Goal: Task Accomplishment & Management: Use online tool/utility

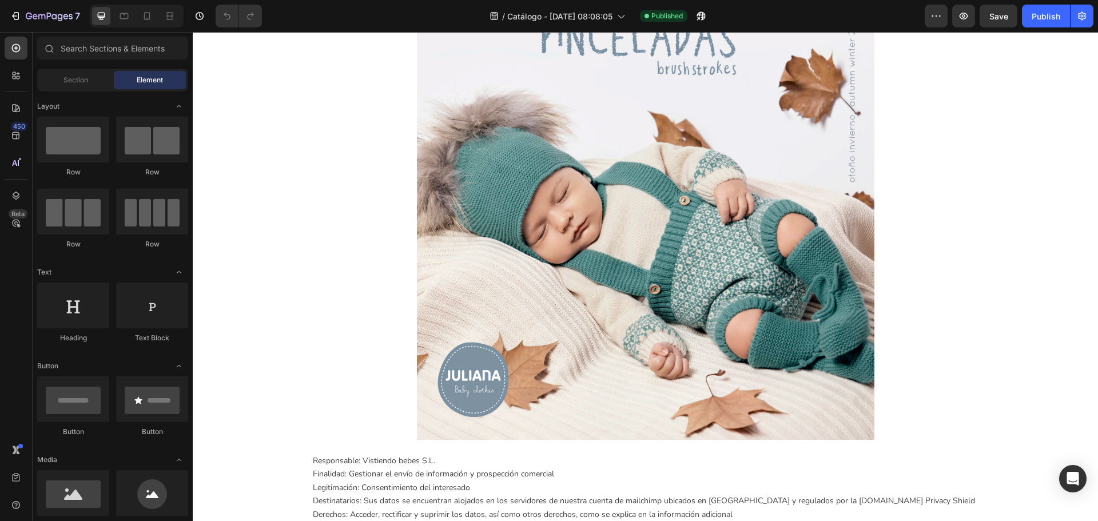
scroll to position [972, 0]
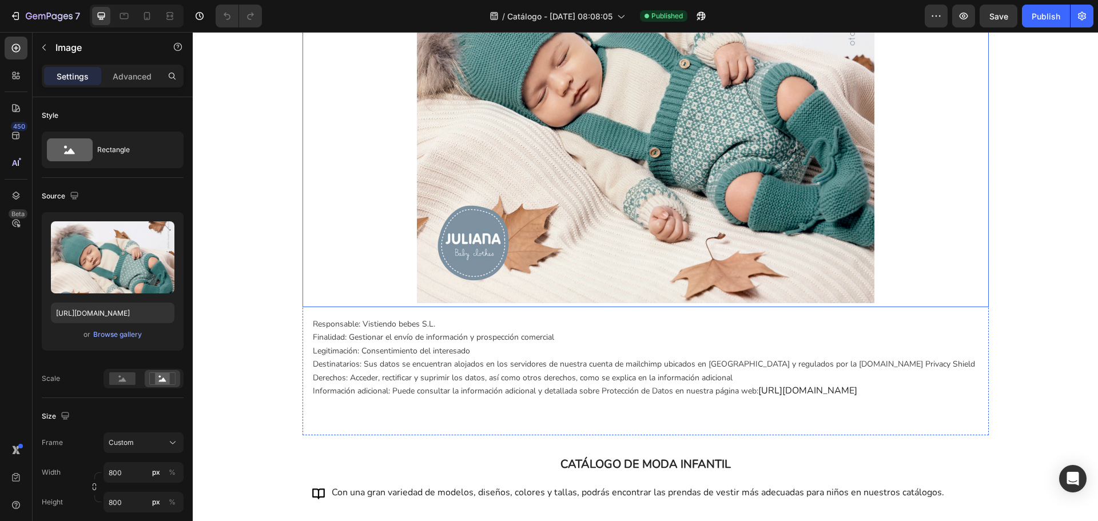
click at [591, 221] on img at bounding box center [645, 78] width 457 height 457
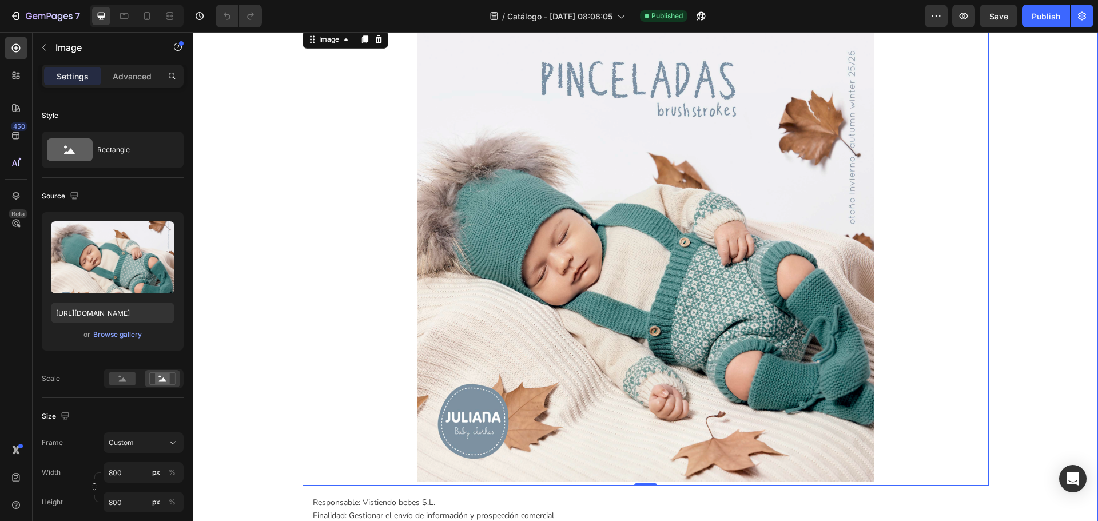
scroll to position [858, 0]
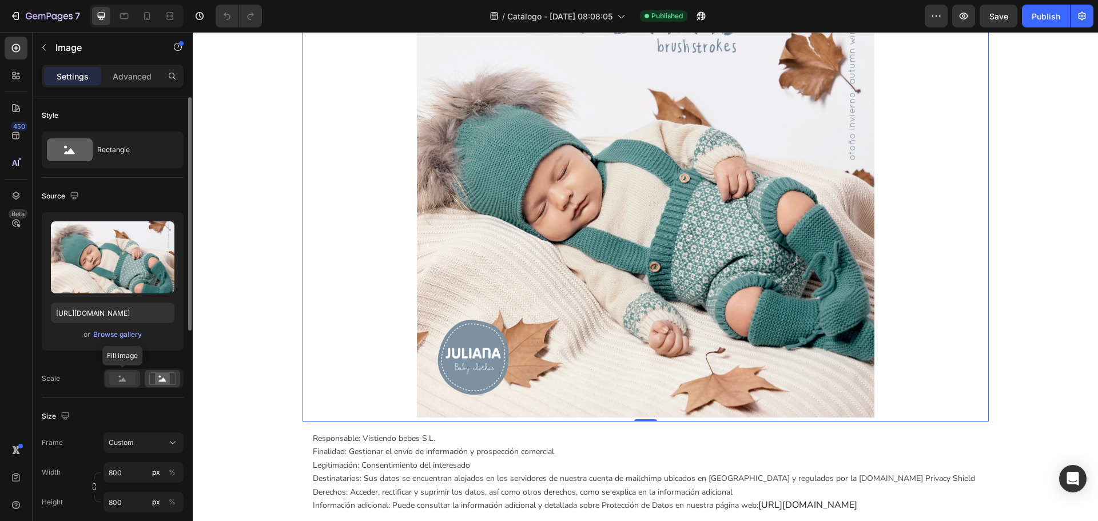
click at [112, 380] on rect at bounding box center [122, 378] width 26 height 13
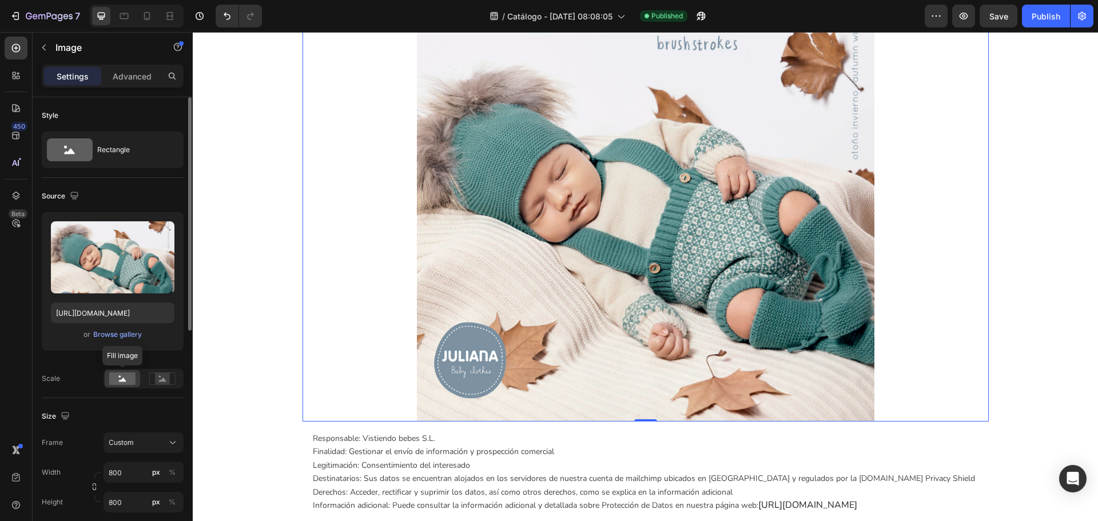
click at [140, 379] on div at bounding box center [122, 378] width 35 height 17
click at [164, 376] on rect at bounding box center [162, 378] width 15 height 11
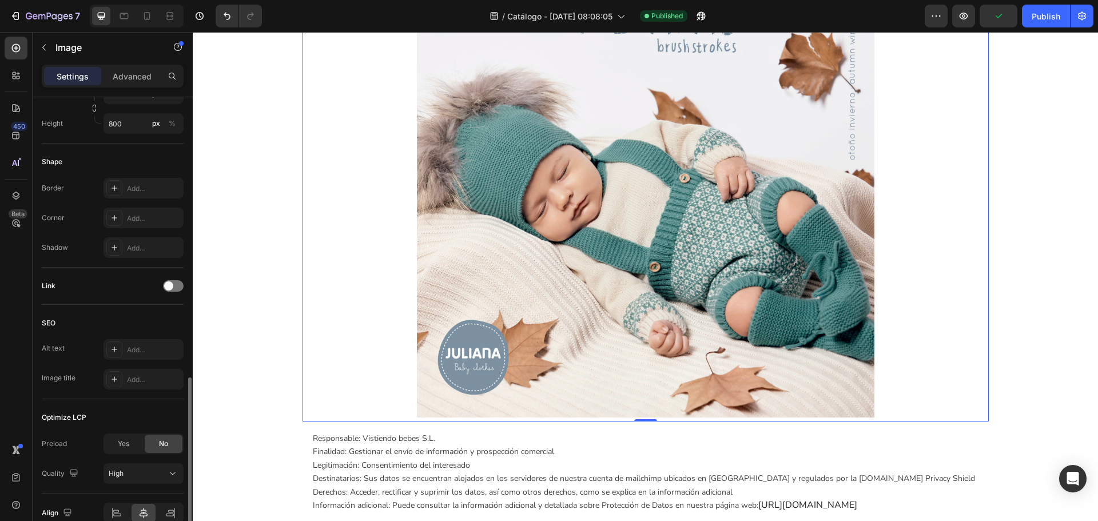
scroll to position [436, 0]
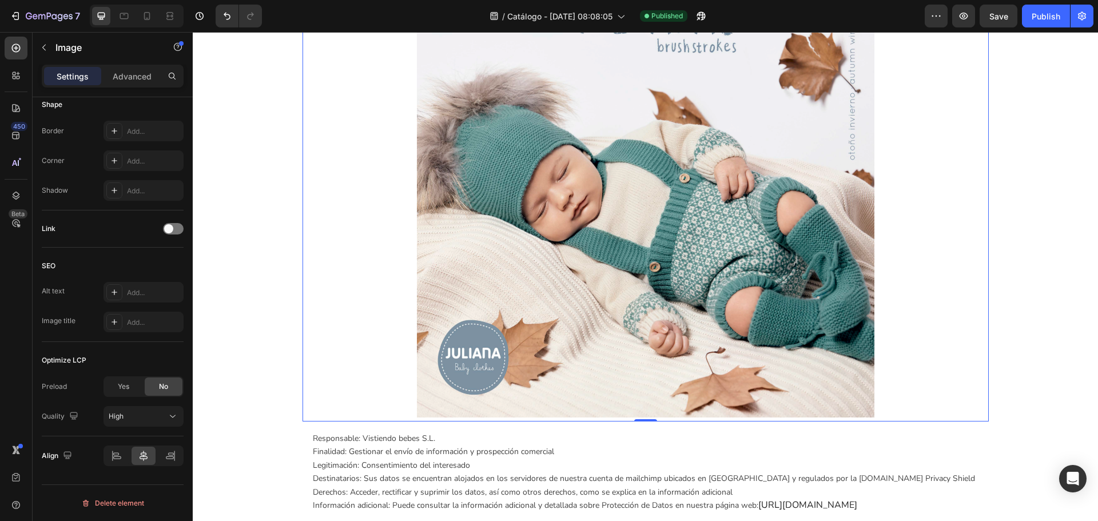
click at [588, 271] on img at bounding box center [645, 192] width 457 height 457
click at [176, 226] on div at bounding box center [173, 228] width 21 height 11
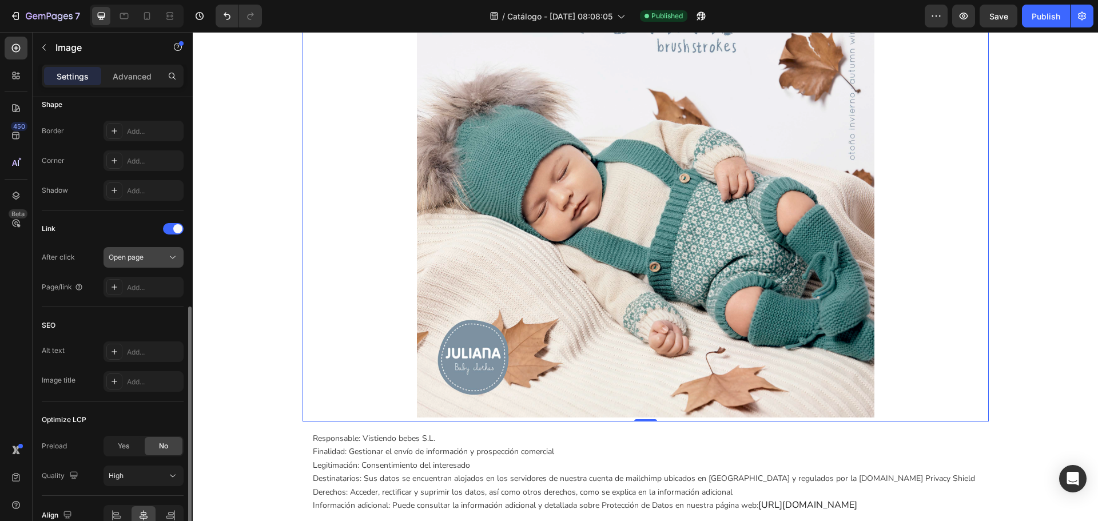
click at [150, 264] on button "Open page" at bounding box center [143, 257] width 80 height 21
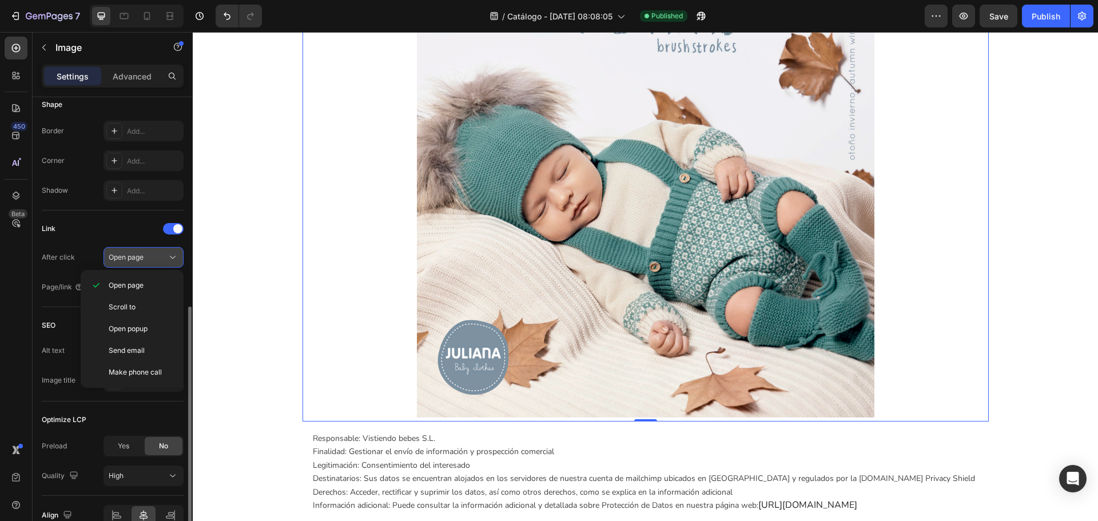
click at [150, 264] on button "Open page" at bounding box center [143, 257] width 80 height 21
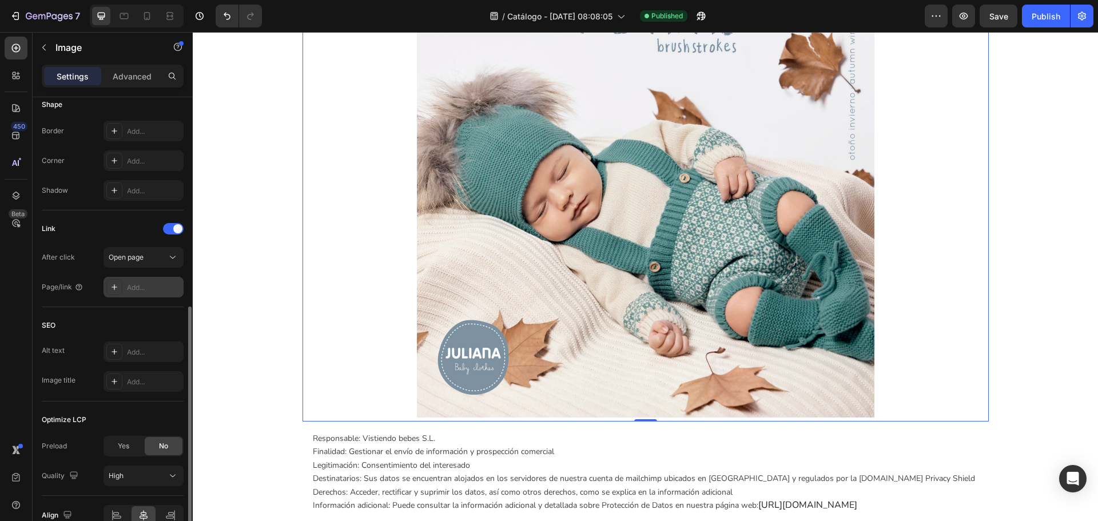
click at [149, 282] on div "Add..." at bounding box center [154, 287] width 54 height 10
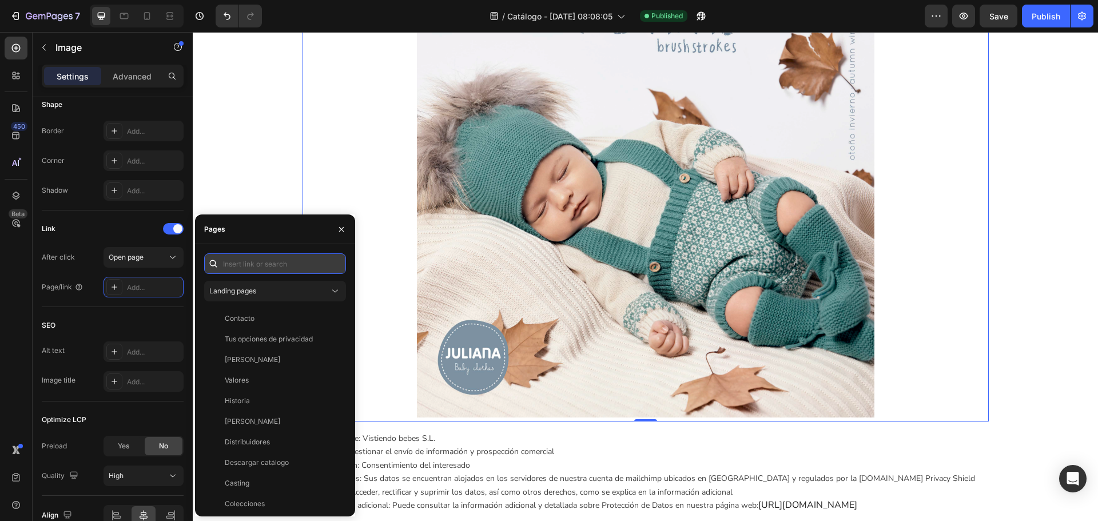
click at [290, 263] on input "text" at bounding box center [275, 263] width 142 height 21
paste input "https://vistiendobebes.com/descarga-catalogo/#1626420866414-85070dd0-87f7"
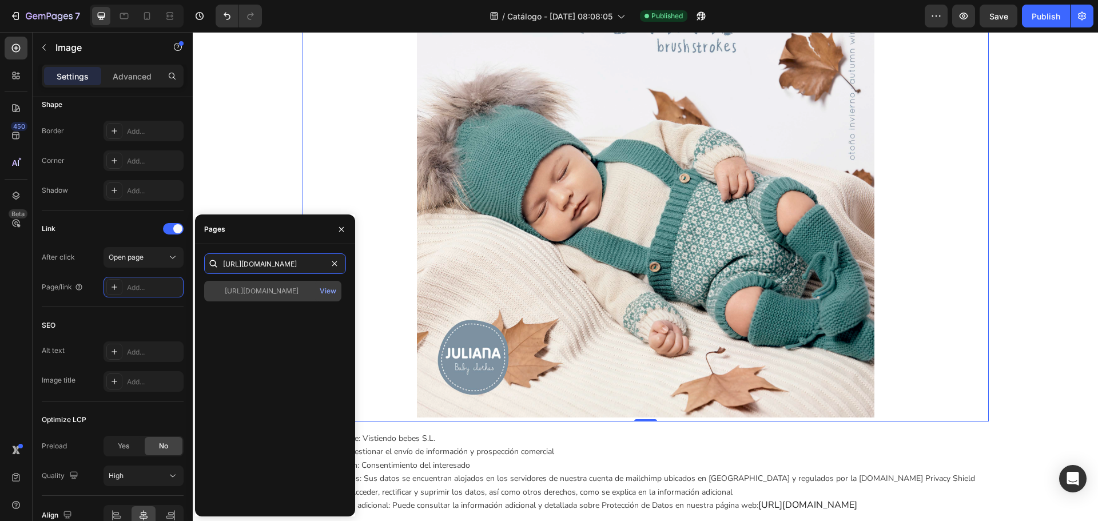
type input "https://vistiendobebes.com/descarga-catalogo/#1626420866414-85070dd0-87f7"
click at [285, 293] on div "https://vistiendobebes.com/descarga-catalogo/#1626420866414-85070dd0-87f7" at bounding box center [262, 291] width 74 height 10
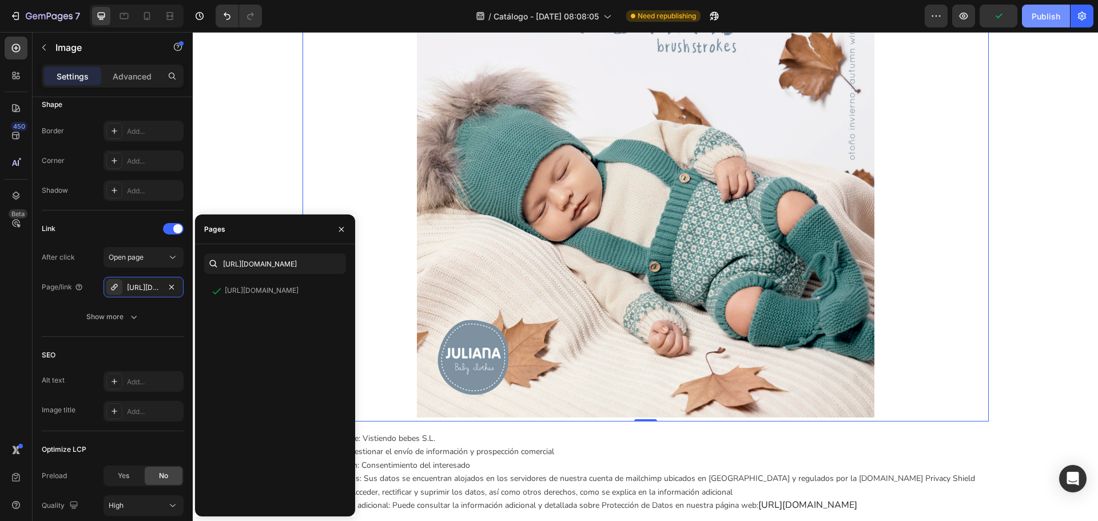
click at [1047, 18] on div "Publish" at bounding box center [1045, 16] width 29 height 12
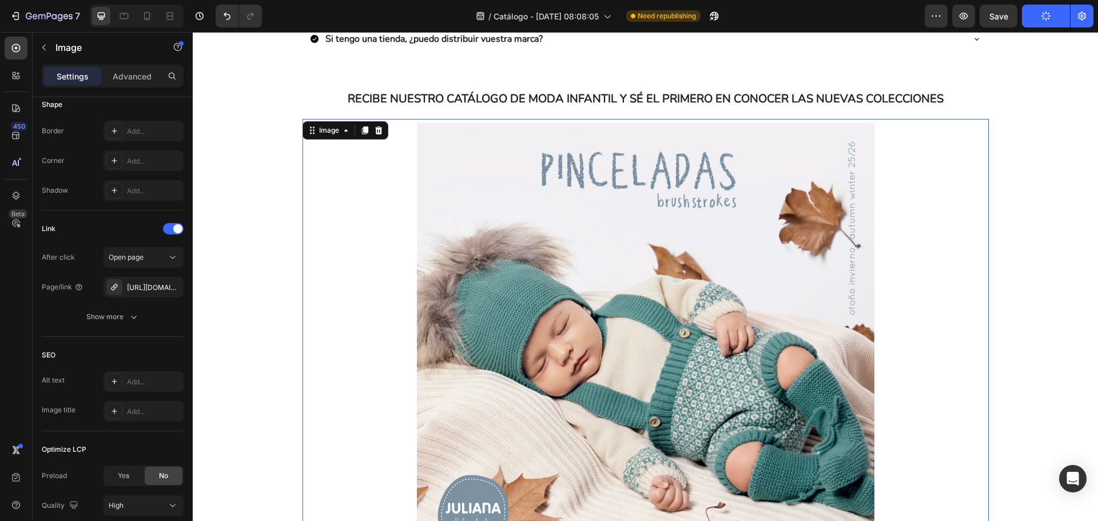
scroll to position [714, 0]
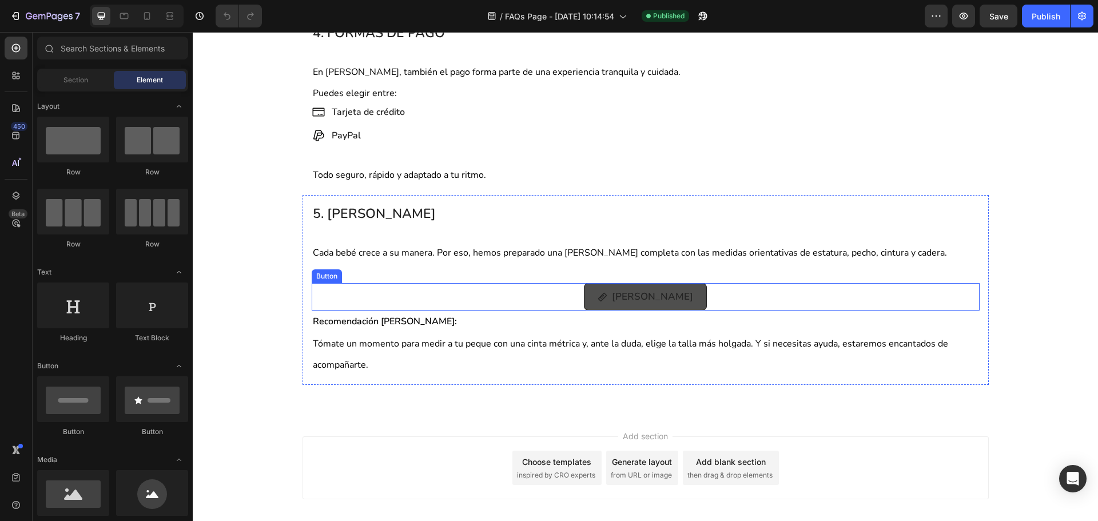
click at [679, 293] on button "[PERSON_NAME]" at bounding box center [645, 296] width 123 height 27
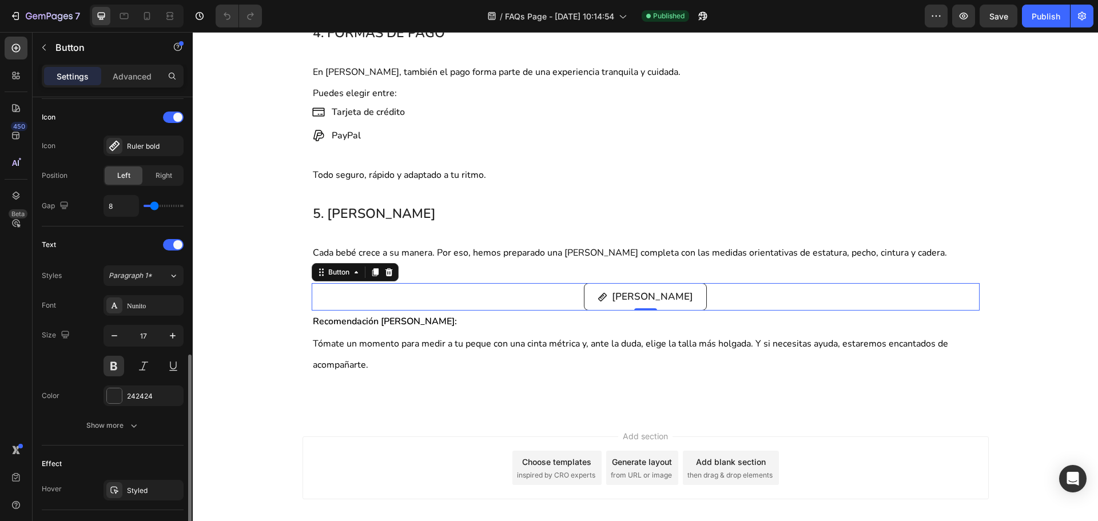
scroll to position [454, 0]
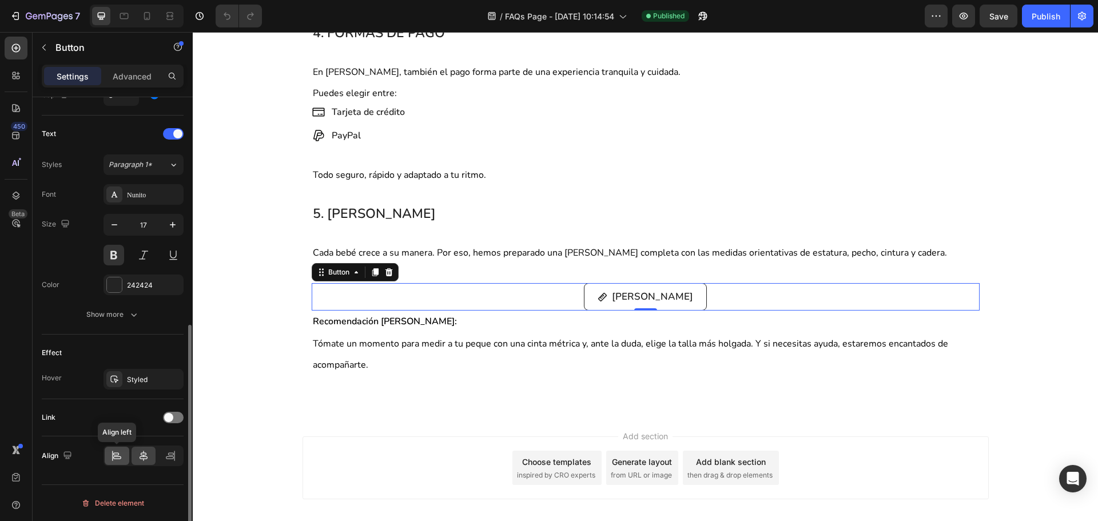
click at [123, 460] on div at bounding box center [117, 456] width 25 height 18
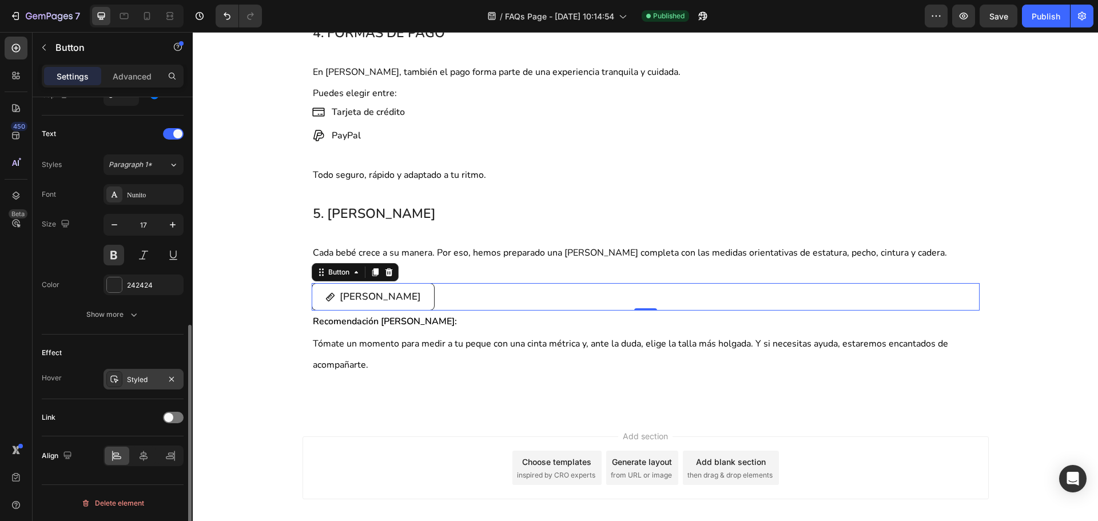
click at [145, 381] on div "Styled" at bounding box center [143, 379] width 33 height 10
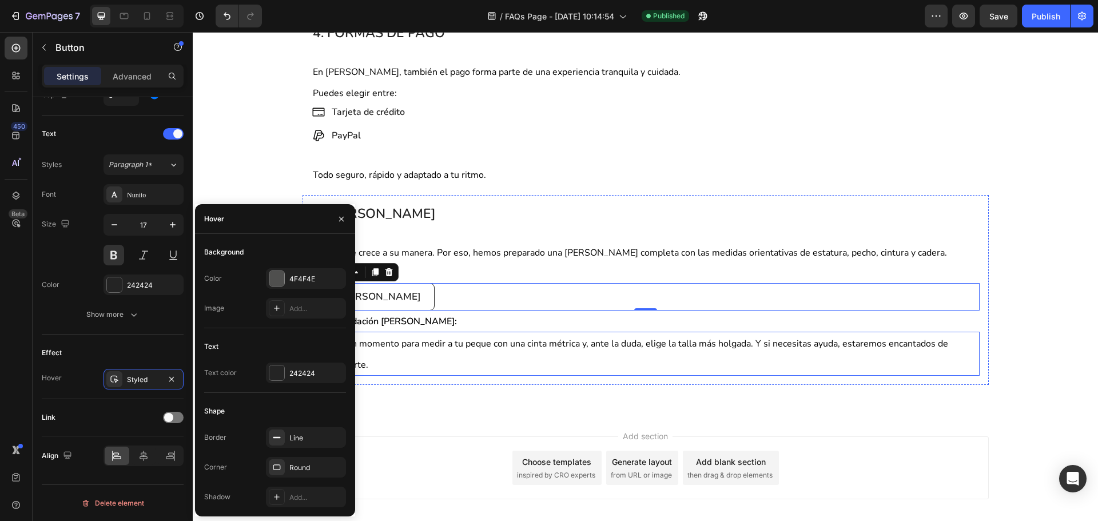
click at [452, 363] on p "Tómate un momento para medir a tu peque con una cinta métrica y, ante la duda, …" at bounding box center [646, 354] width 666 height 42
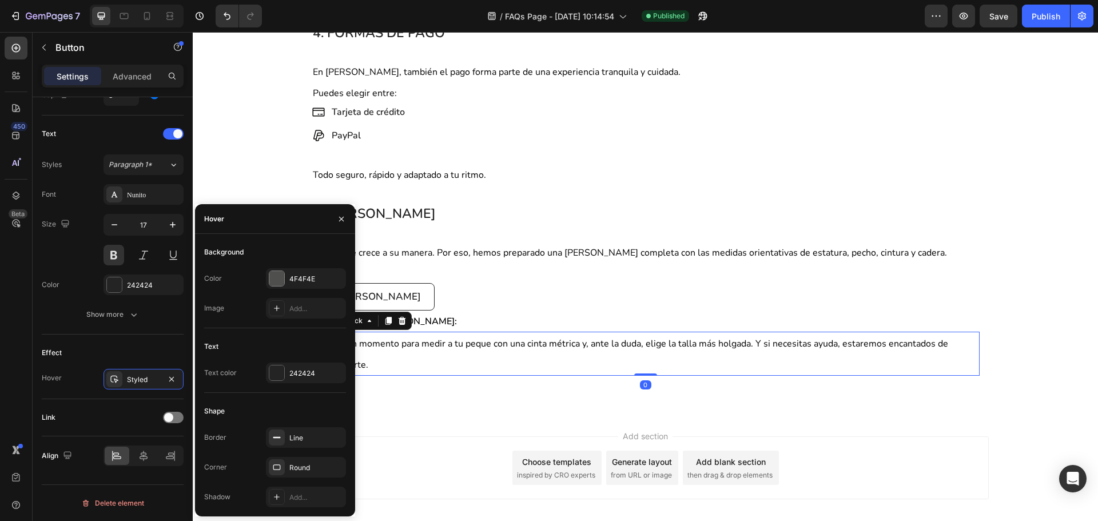
scroll to position [0, 0]
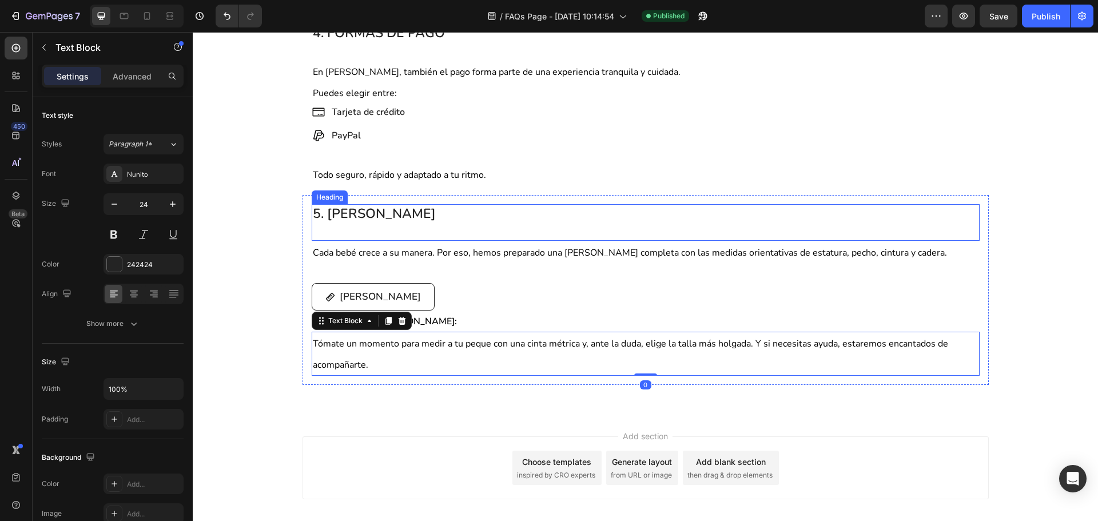
click at [954, 218] on h2 "5. [PERSON_NAME]" at bounding box center [646, 222] width 668 height 37
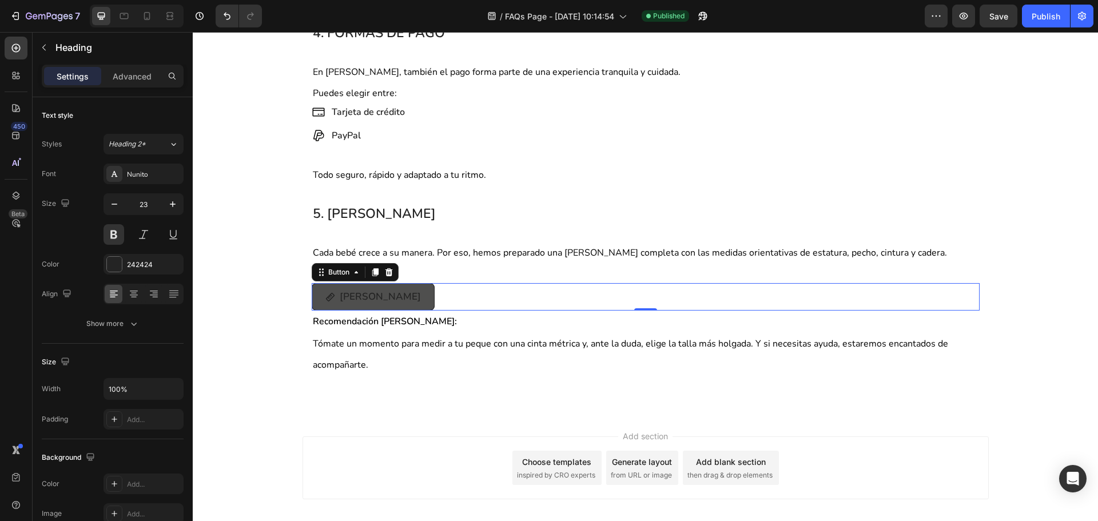
click at [404, 300] on button "[PERSON_NAME]" at bounding box center [373, 296] width 123 height 27
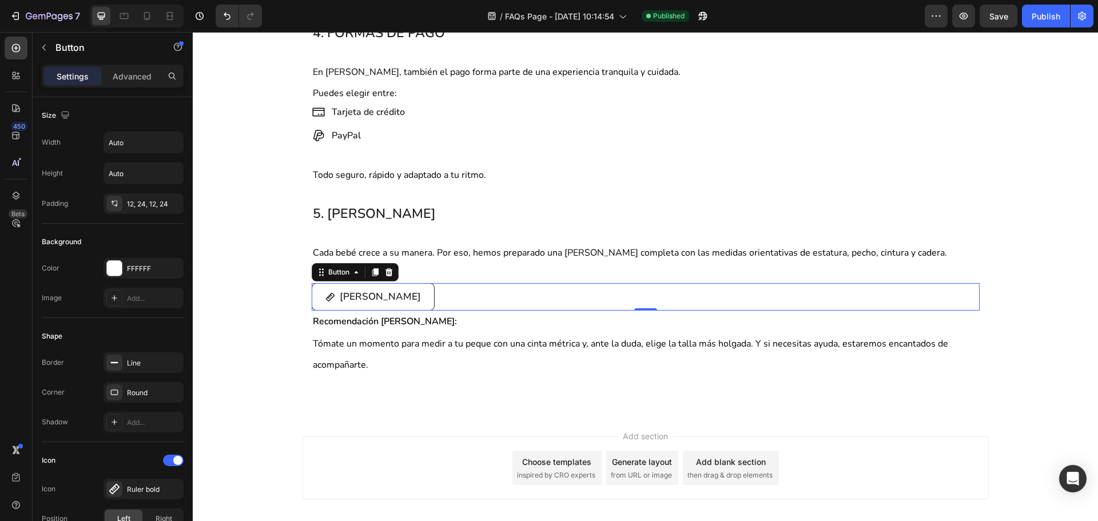
click at [443, 301] on div "[PERSON_NAME] Button 0" at bounding box center [646, 296] width 668 height 27
click at [405, 298] on button "[PERSON_NAME]" at bounding box center [373, 296] width 123 height 27
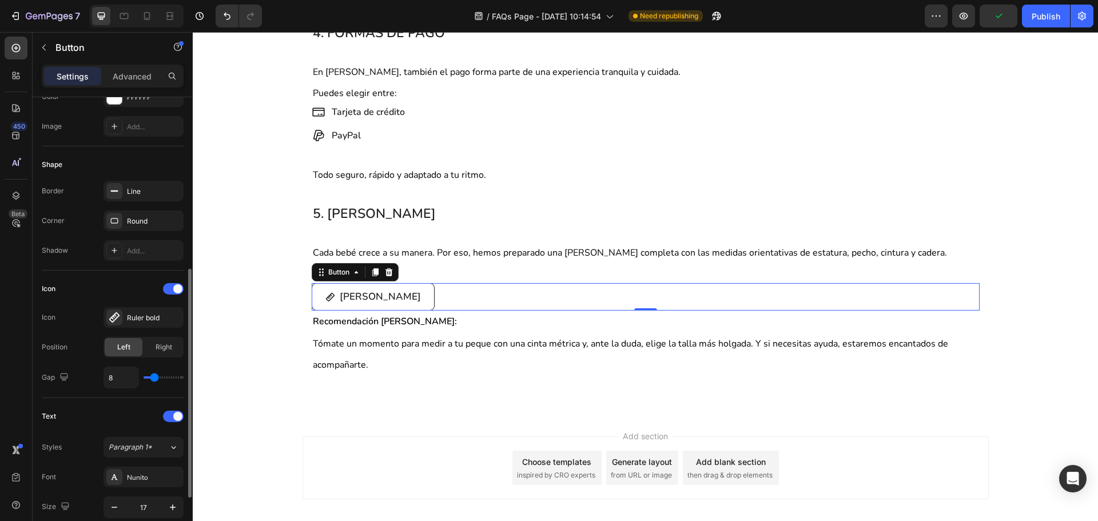
scroll to position [343, 0]
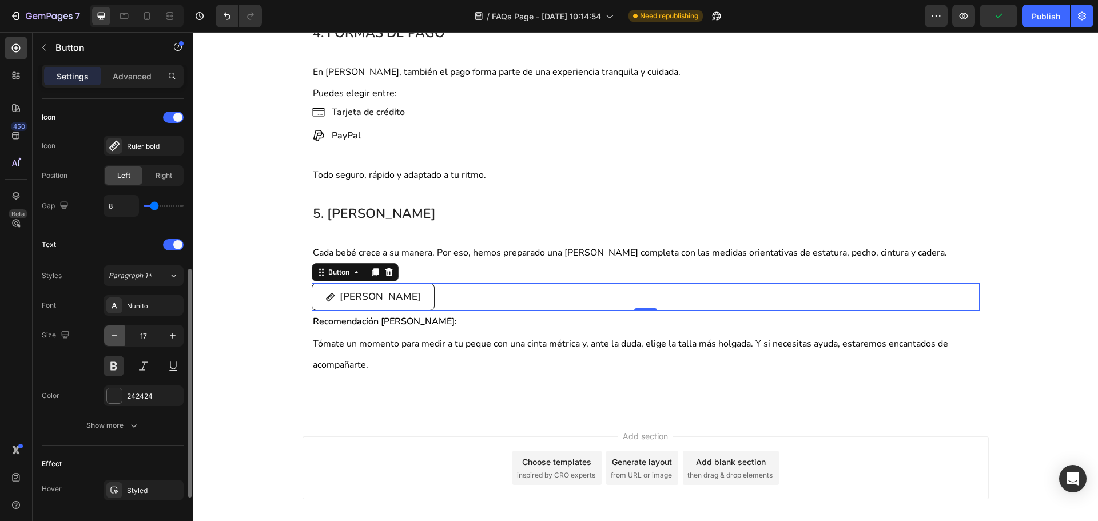
click at [112, 334] on icon "button" at bounding box center [114, 335] width 11 height 11
type input "16"
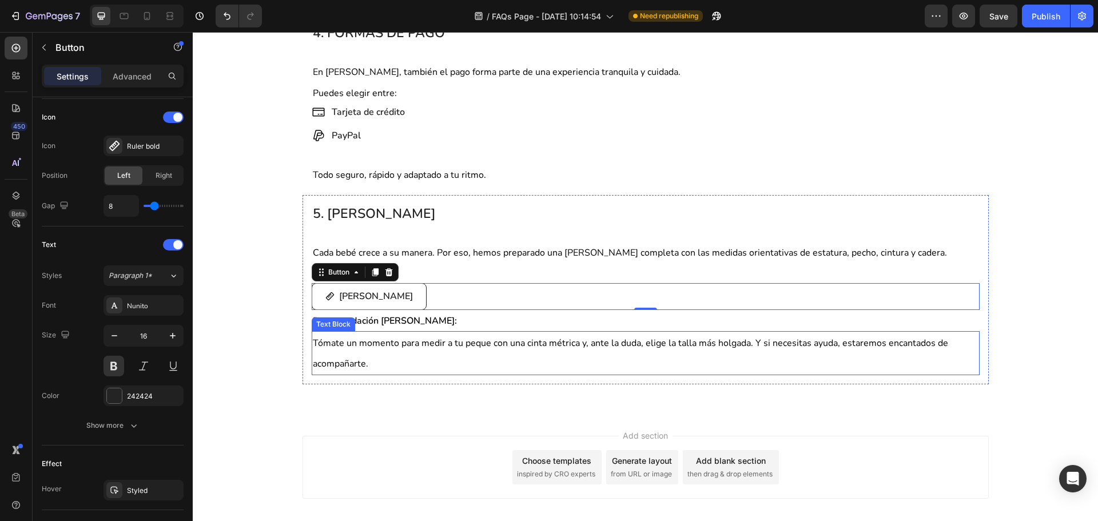
click at [698, 357] on p "Tómate un momento para medir a tu peque con una cinta métrica y, ante la duda, …" at bounding box center [646, 353] width 666 height 42
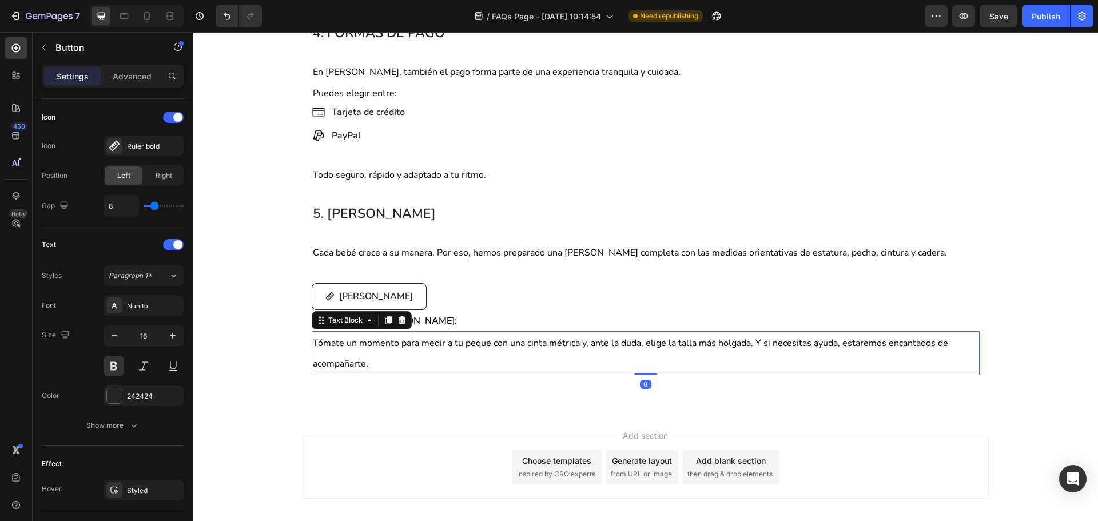
scroll to position [0, 0]
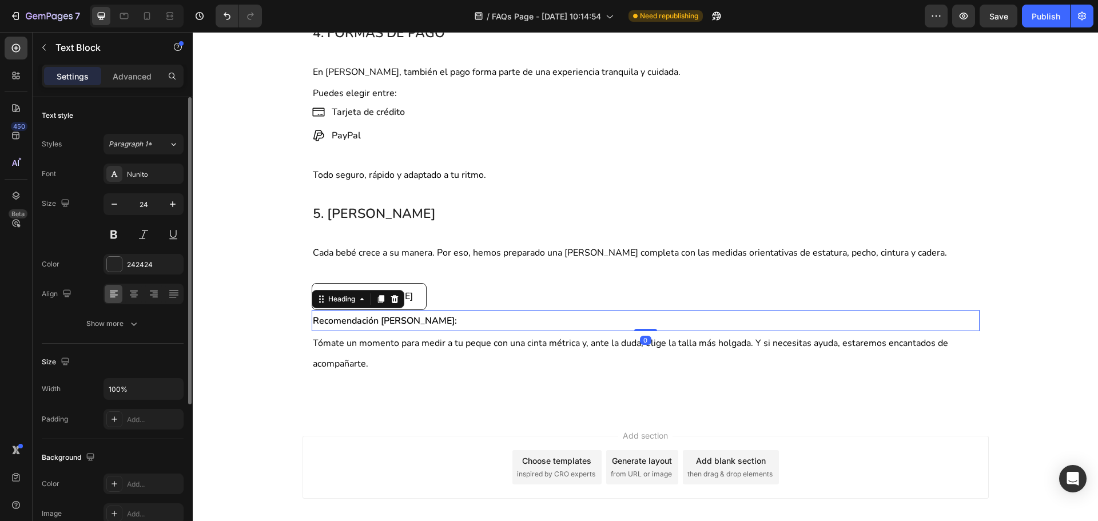
click at [616, 317] on h2 "Recomendación [PERSON_NAME] :" at bounding box center [646, 320] width 668 height 21
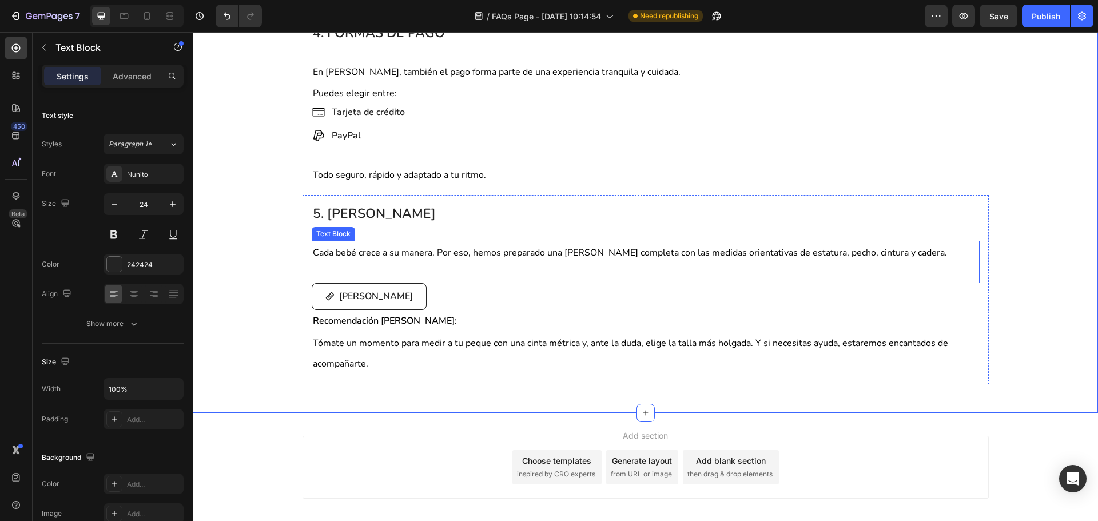
click at [465, 279] on p at bounding box center [646, 272] width 666 height 19
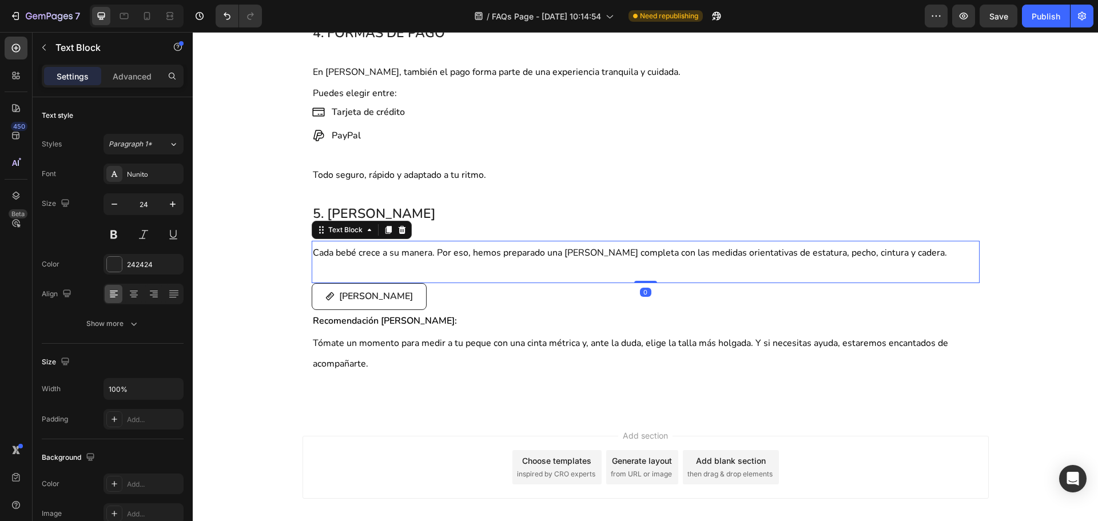
click at [641, 272] on p at bounding box center [646, 272] width 666 height 19
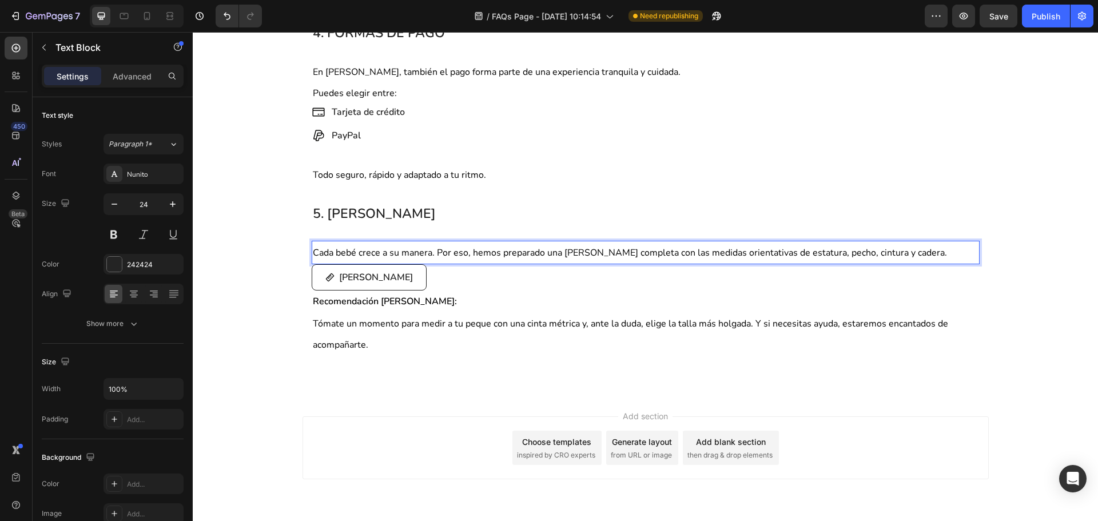
click at [641, 272] on div "[PERSON_NAME] Button" at bounding box center [646, 277] width 668 height 26
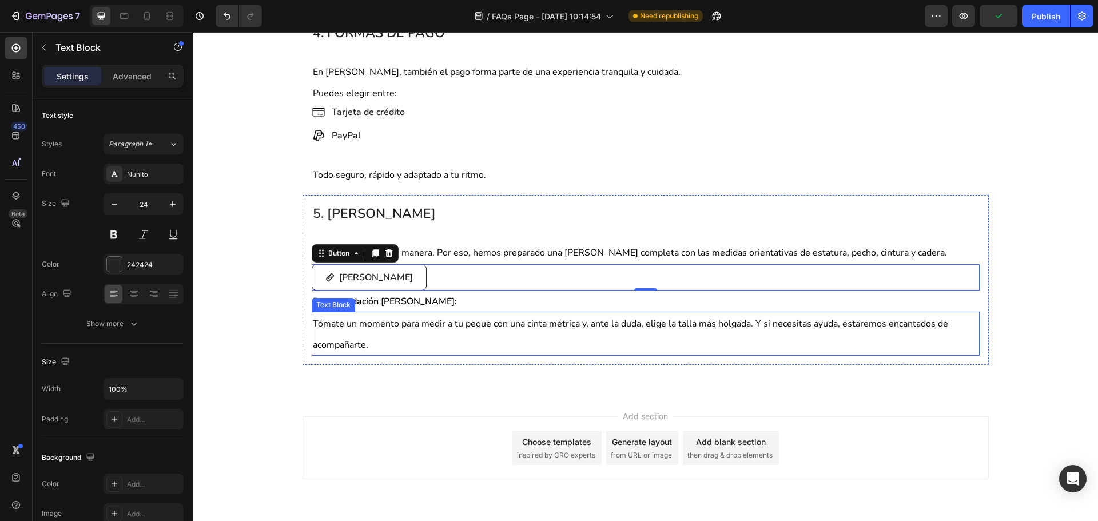
click at [871, 348] on p "Tómate un momento para medir a tu peque con una cinta métrica y, ante la duda, …" at bounding box center [646, 334] width 666 height 42
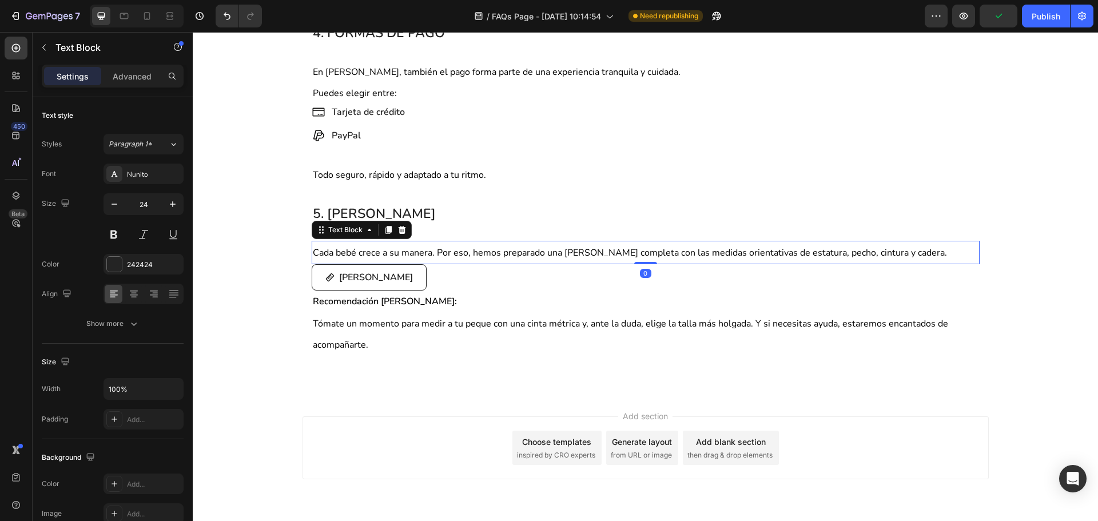
click at [744, 246] on span "Cada bebé crece a su manera. Por eso, hemos preparado una [PERSON_NAME] complet…" at bounding box center [630, 252] width 634 height 13
click at [652, 264] on div "4" at bounding box center [646, 264] width 668 height 0
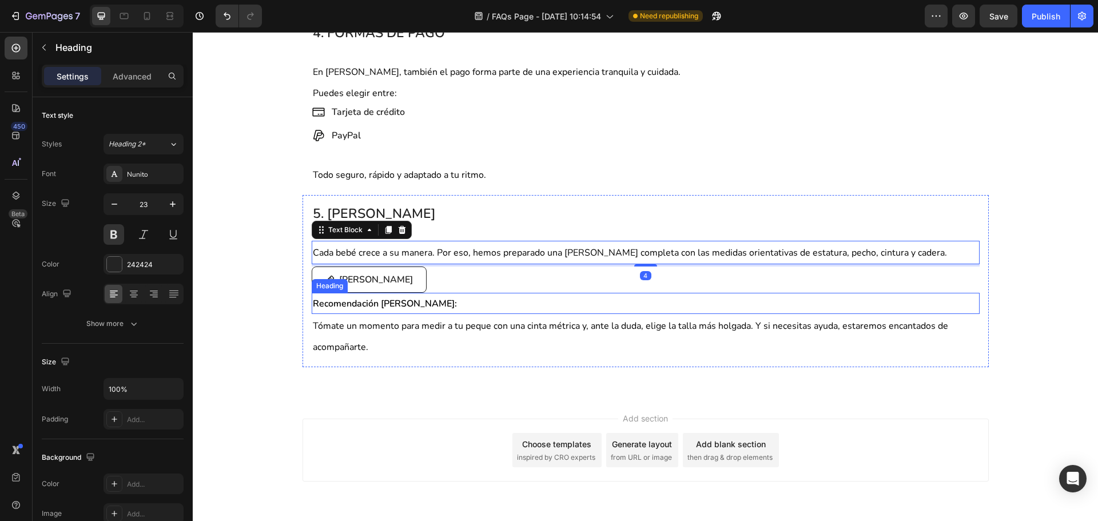
click at [633, 298] on h2 "Recomendación [PERSON_NAME] :" at bounding box center [646, 303] width 668 height 21
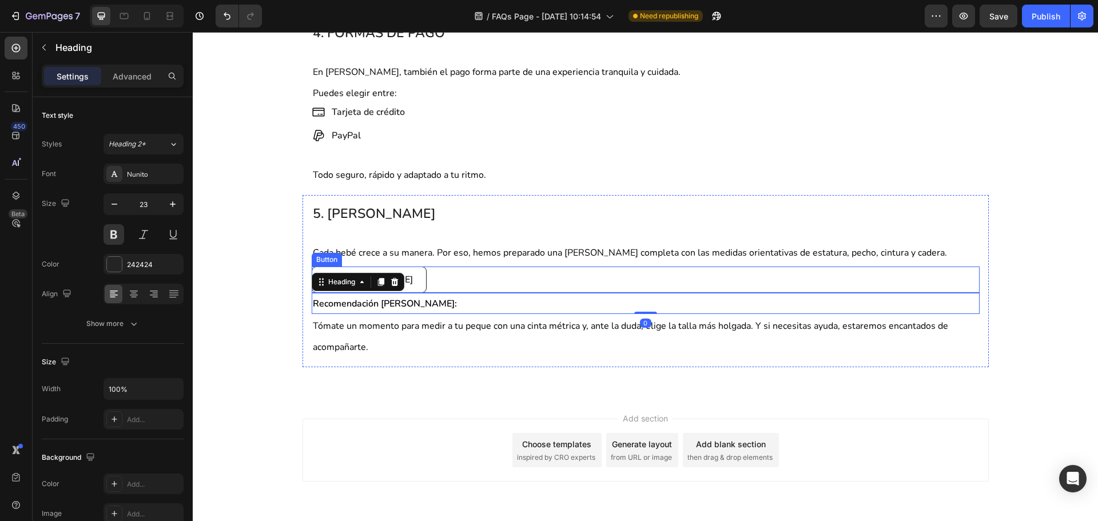
click at [629, 283] on div "[PERSON_NAME] Button" at bounding box center [646, 279] width 668 height 26
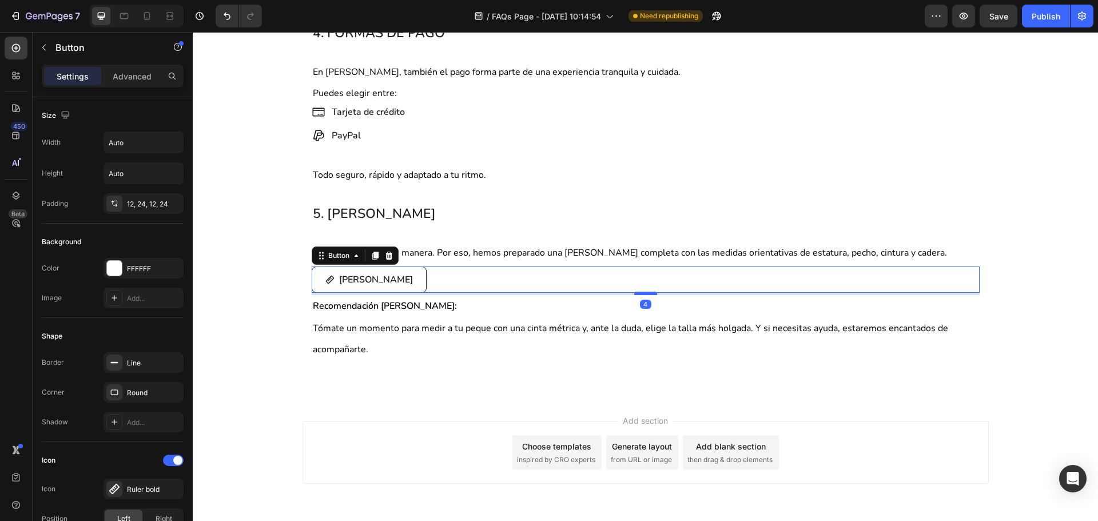
click at [638, 294] on div at bounding box center [645, 293] width 23 height 3
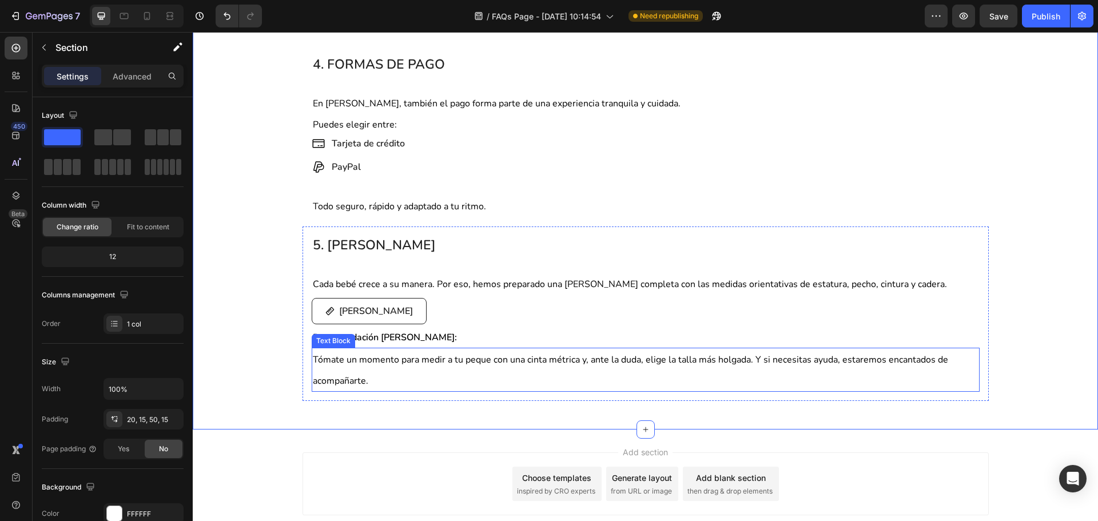
scroll to position [800, 0]
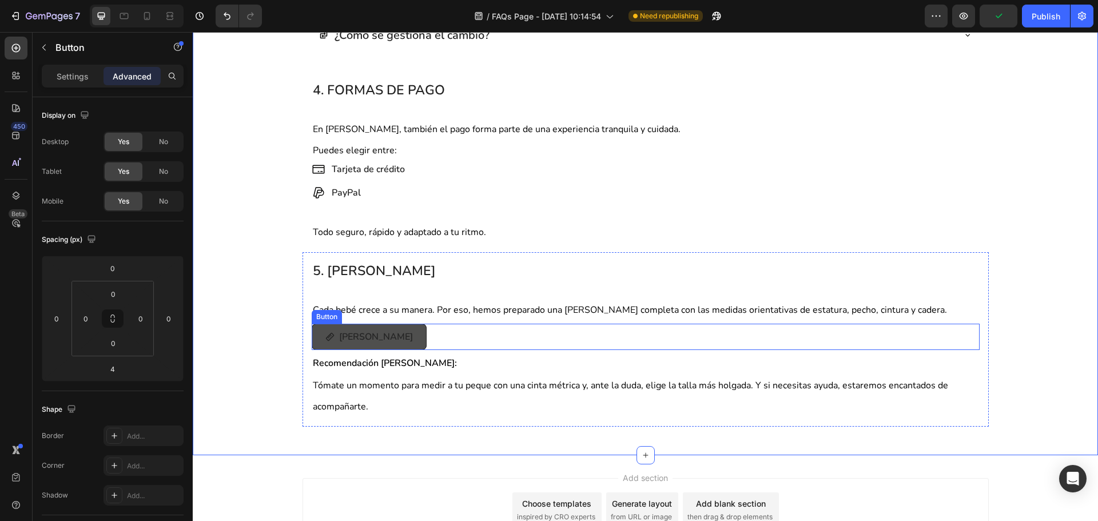
click at [395, 332] on button "[PERSON_NAME]" at bounding box center [369, 337] width 115 height 26
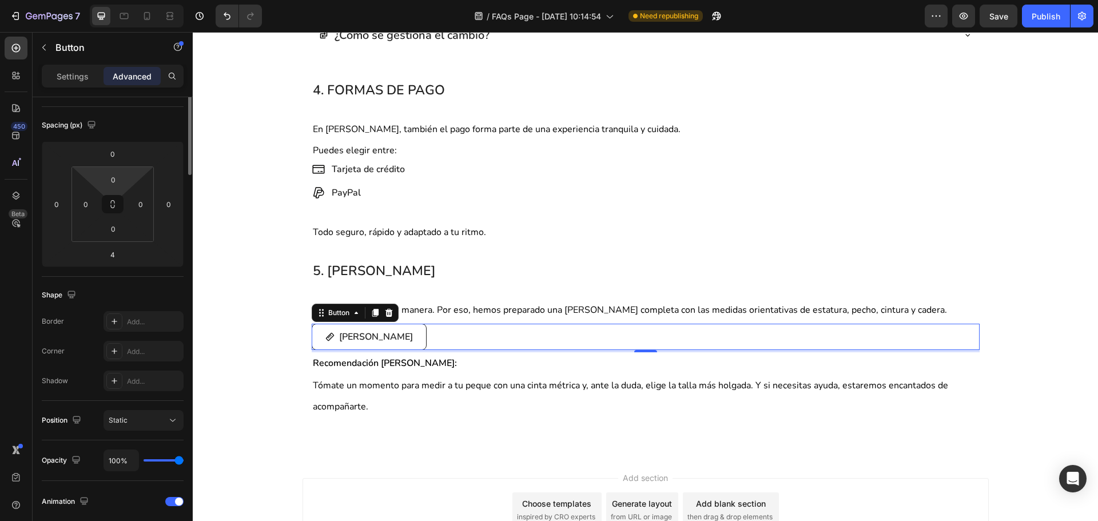
scroll to position [0, 0]
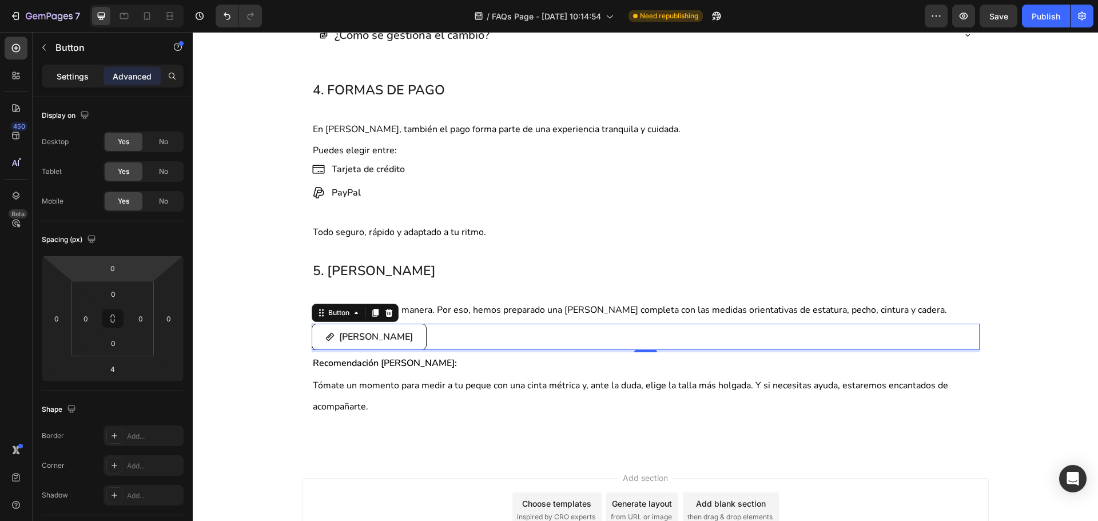
click at [83, 81] on p "Settings" at bounding box center [73, 76] width 32 height 12
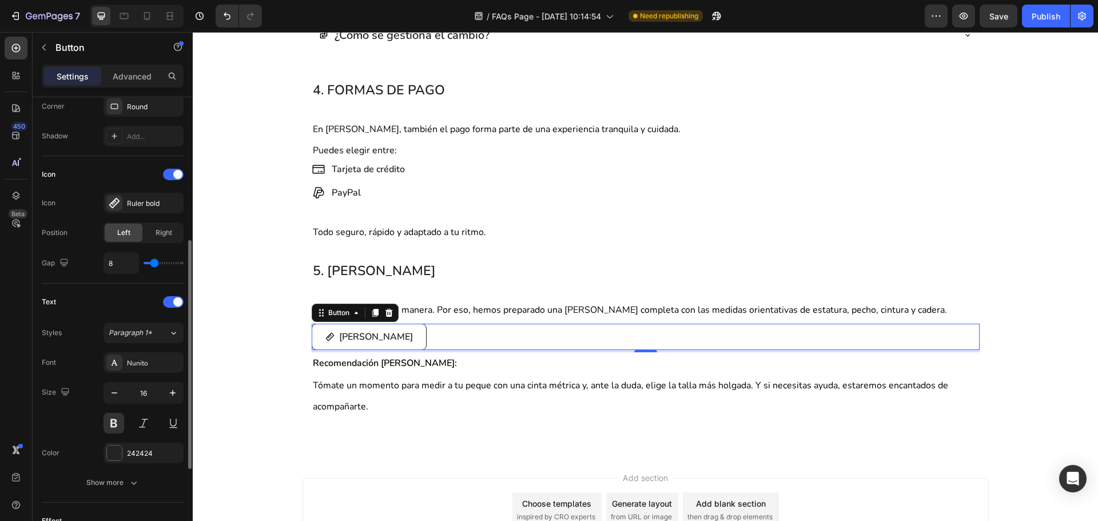
scroll to position [343, 0]
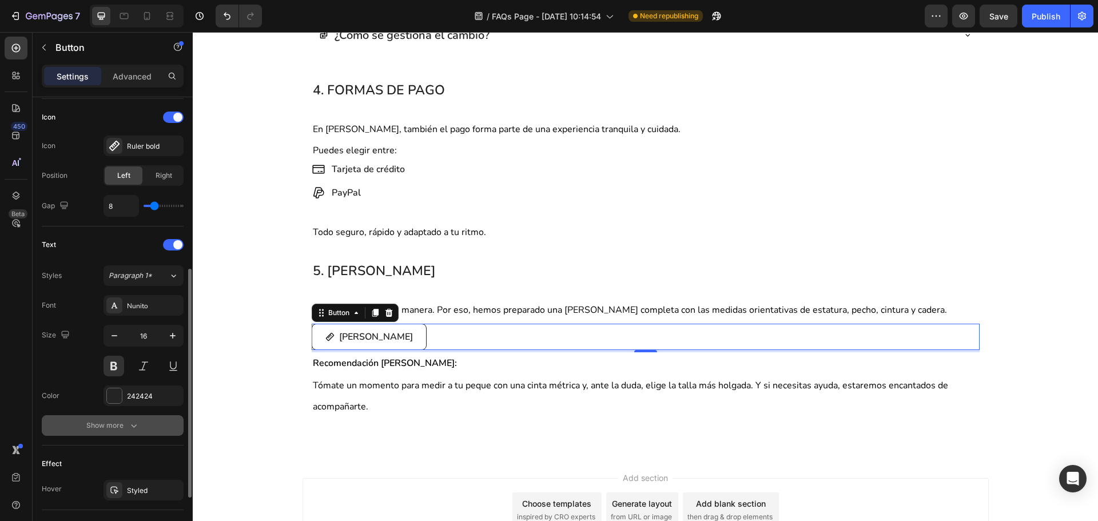
click at [129, 423] on icon "button" at bounding box center [133, 425] width 11 height 11
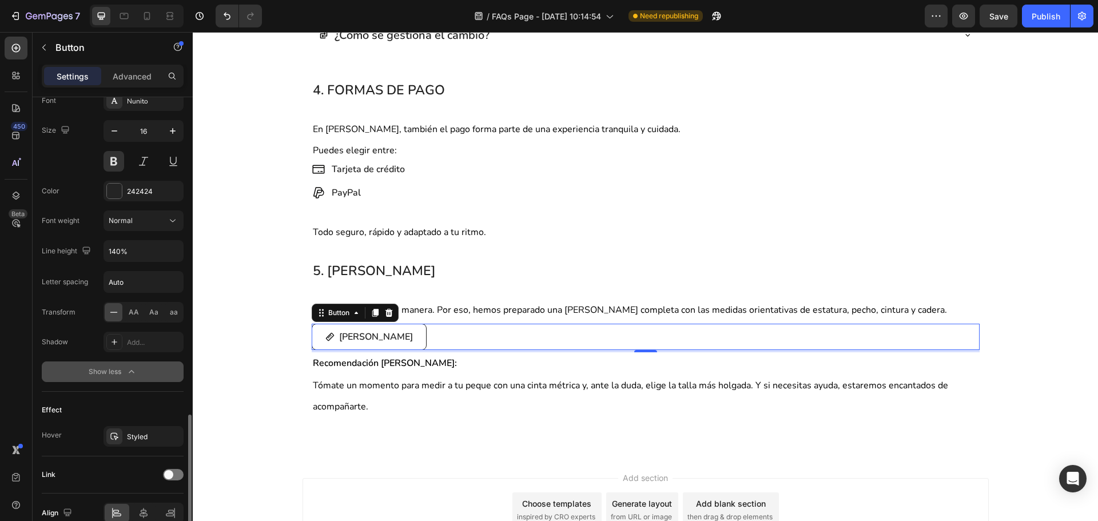
scroll to position [605, 0]
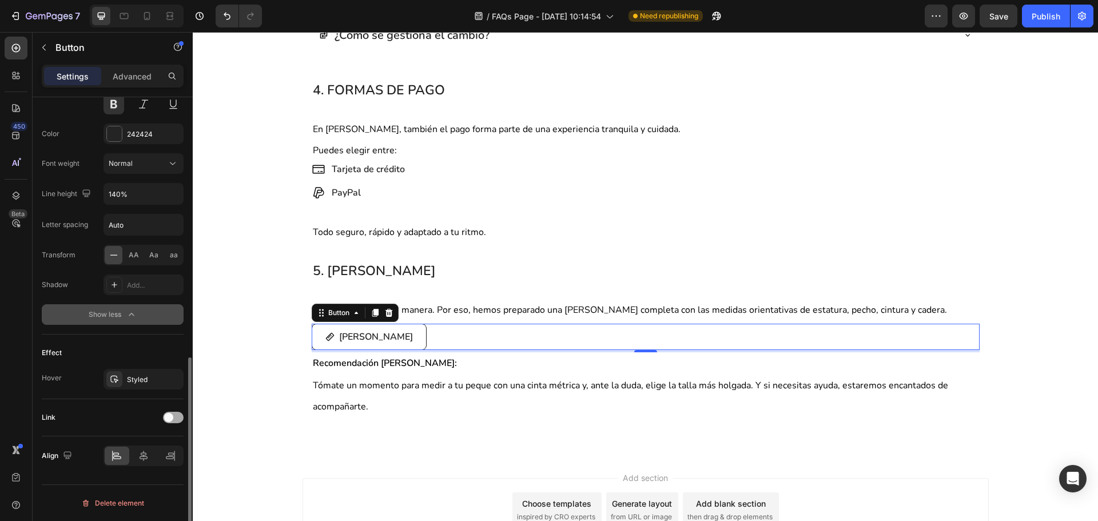
click at [170, 417] on span at bounding box center [168, 417] width 9 height 9
click at [156, 472] on div "Add..." at bounding box center [154, 476] width 54 height 10
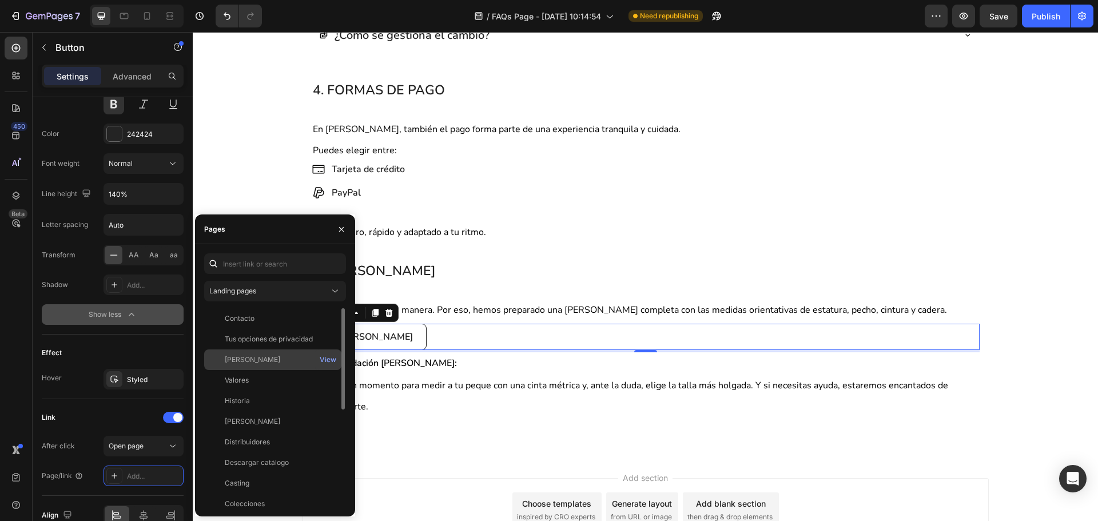
click at [255, 364] on div "[PERSON_NAME]" at bounding box center [252, 359] width 55 height 10
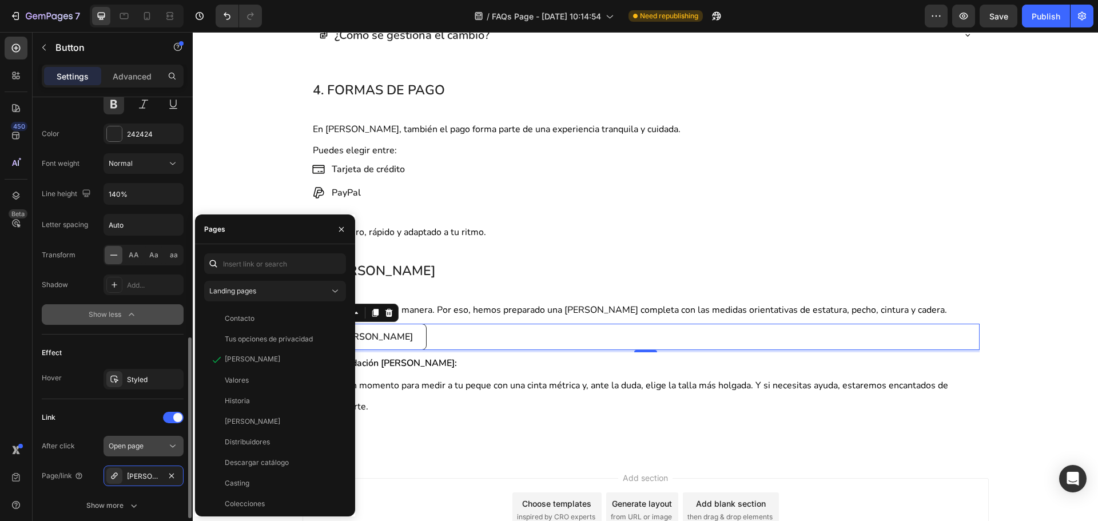
click at [119, 448] on span "Open page" at bounding box center [126, 445] width 35 height 9
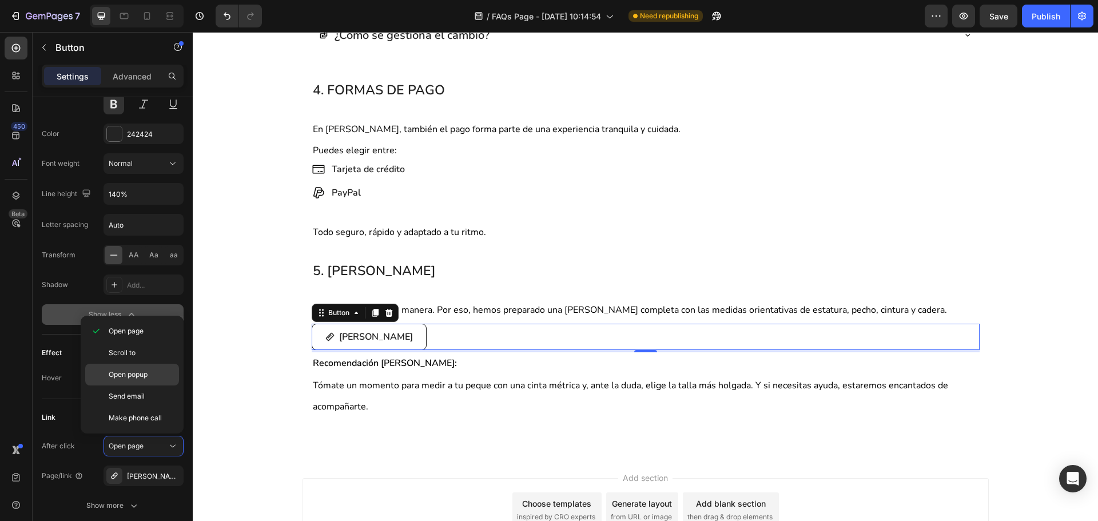
click at [138, 380] on div "Open popup" at bounding box center [132, 375] width 94 height 22
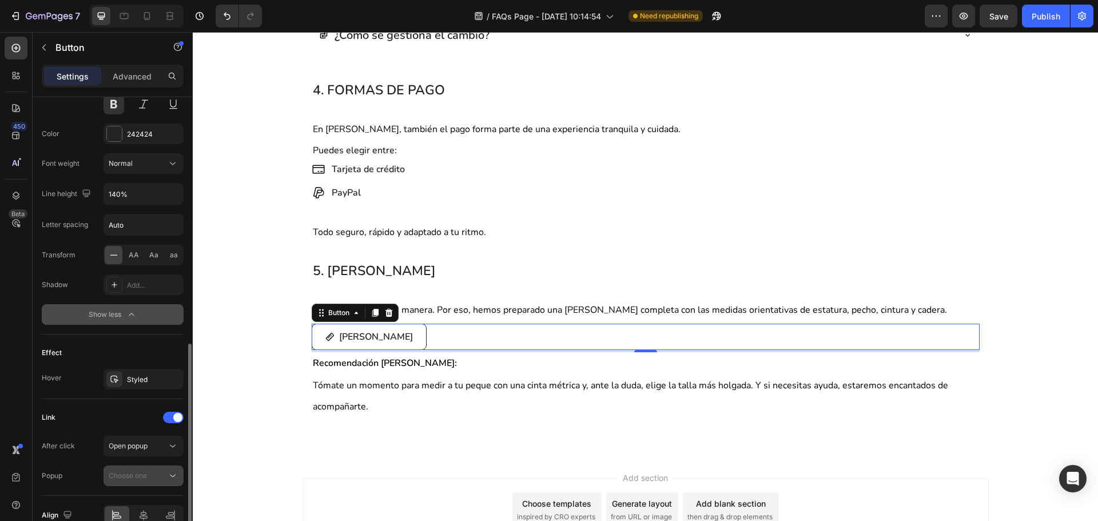
click at [142, 481] on div "Choose one" at bounding box center [144, 475] width 70 height 11
click at [145, 479] on span "Choose one" at bounding box center [128, 475] width 38 height 9
click at [152, 451] on button "Open popup" at bounding box center [143, 446] width 80 height 21
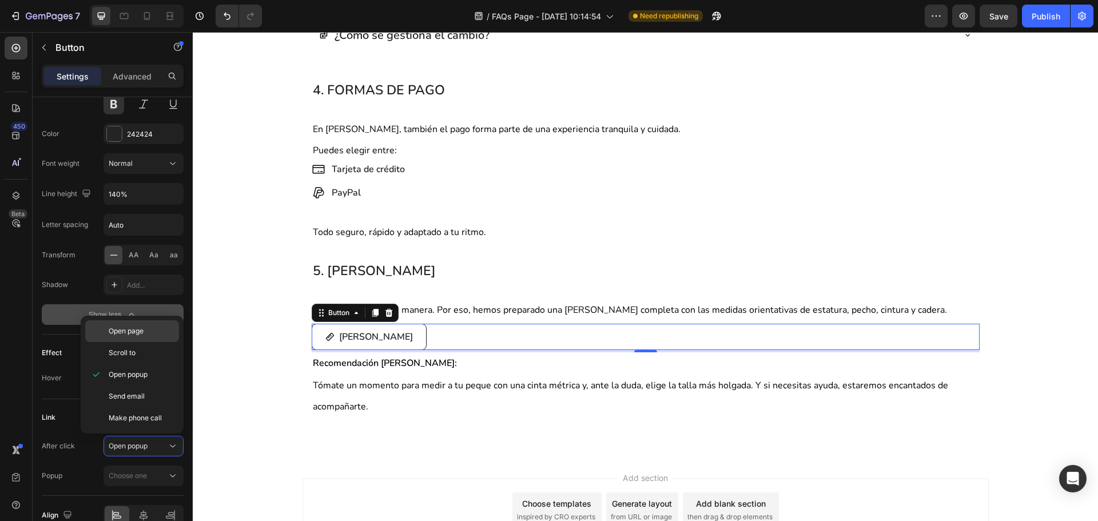
click at [146, 336] on p "Open page" at bounding box center [141, 331] width 65 height 10
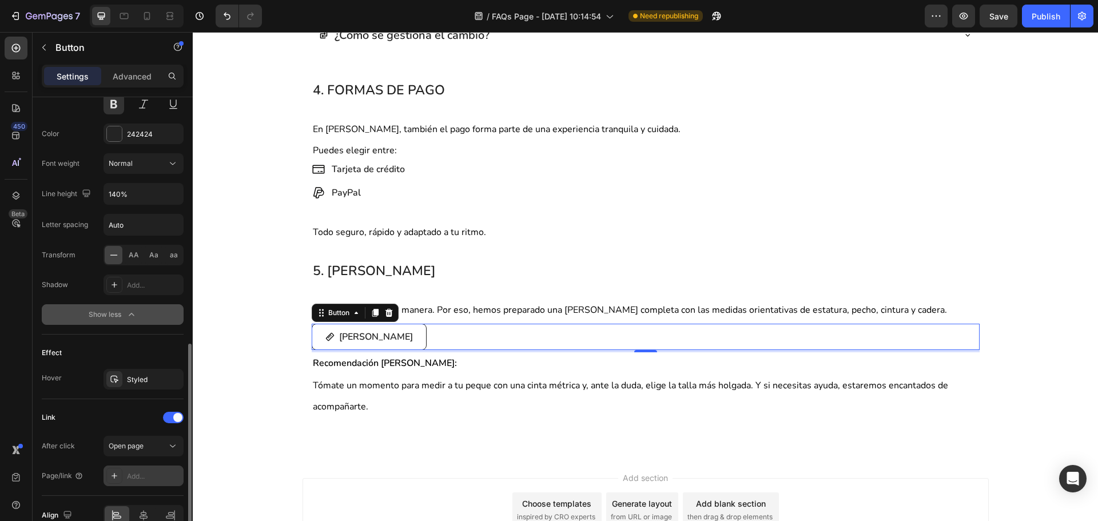
click at [148, 466] on div "Add..." at bounding box center [143, 475] width 80 height 21
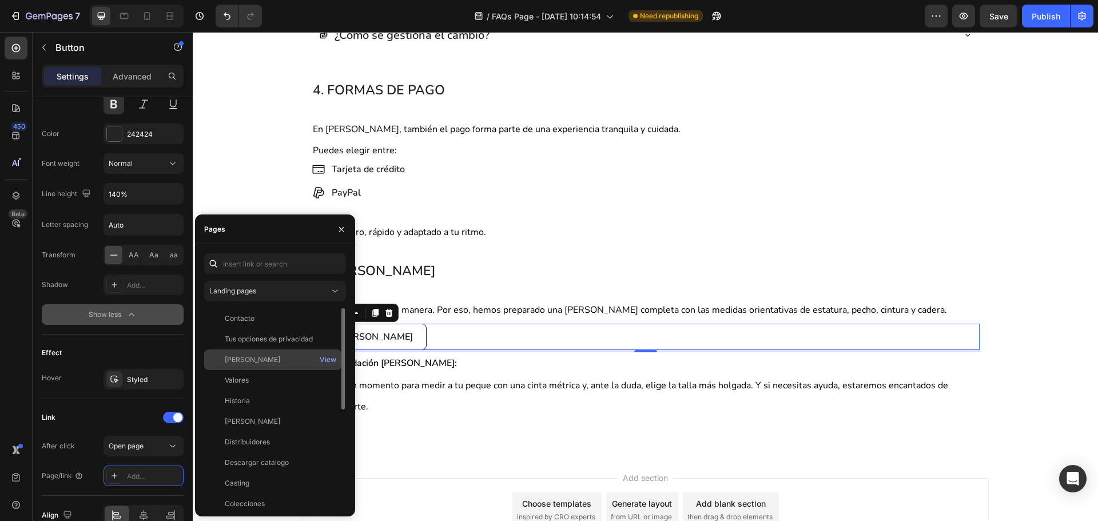
click at [278, 361] on div "[PERSON_NAME]" at bounding box center [273, 359] width 128 height 10
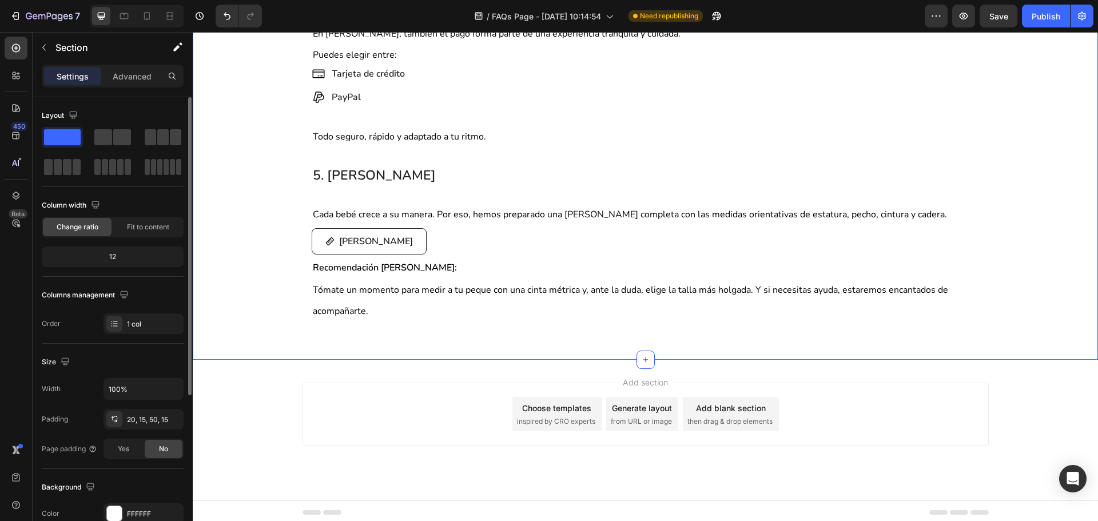
scroll to position [899, 0]
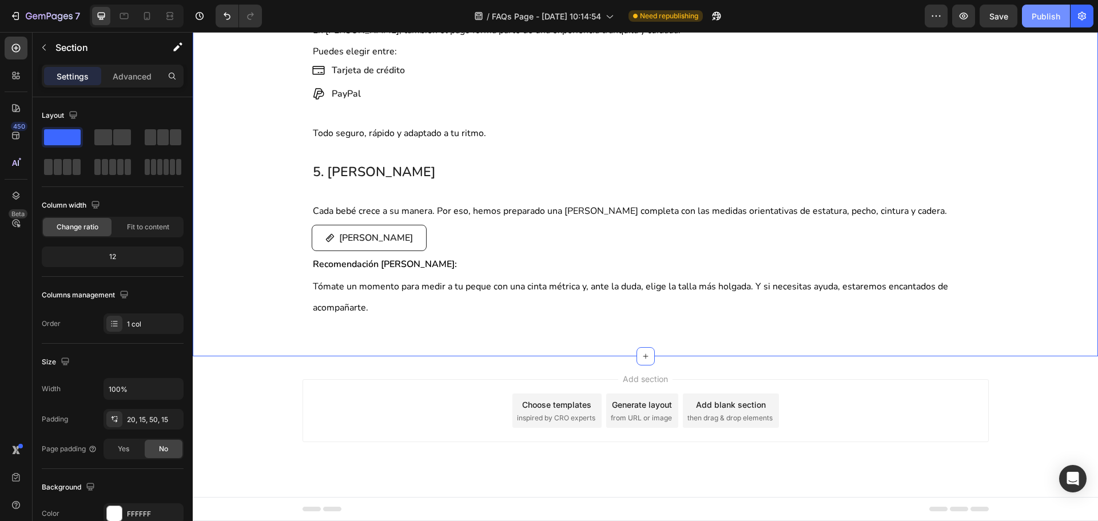
click at [1056, 16] on div "Publish" at bounding box center [1045, 16] width 29 height 12
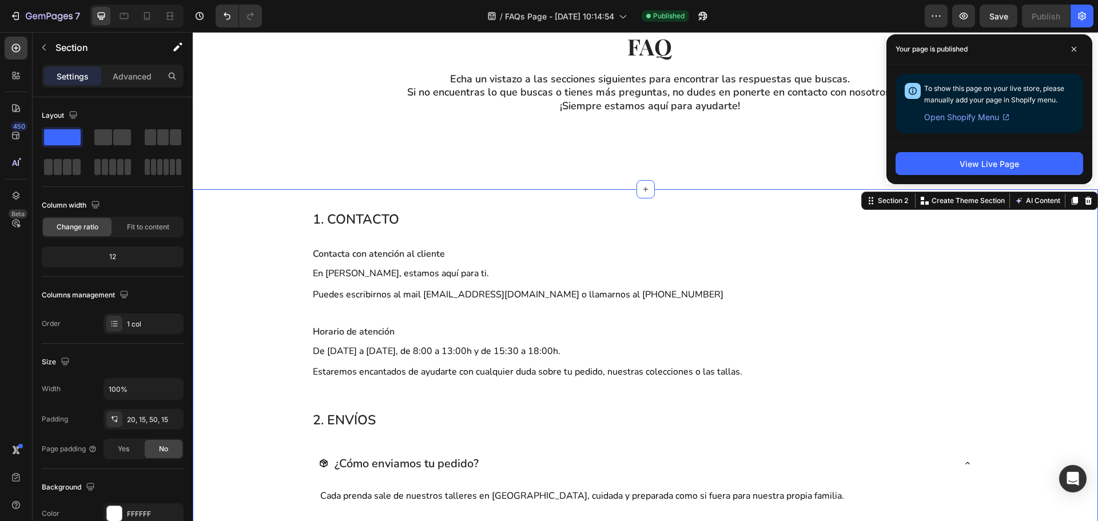
scroll to position [0, 0]
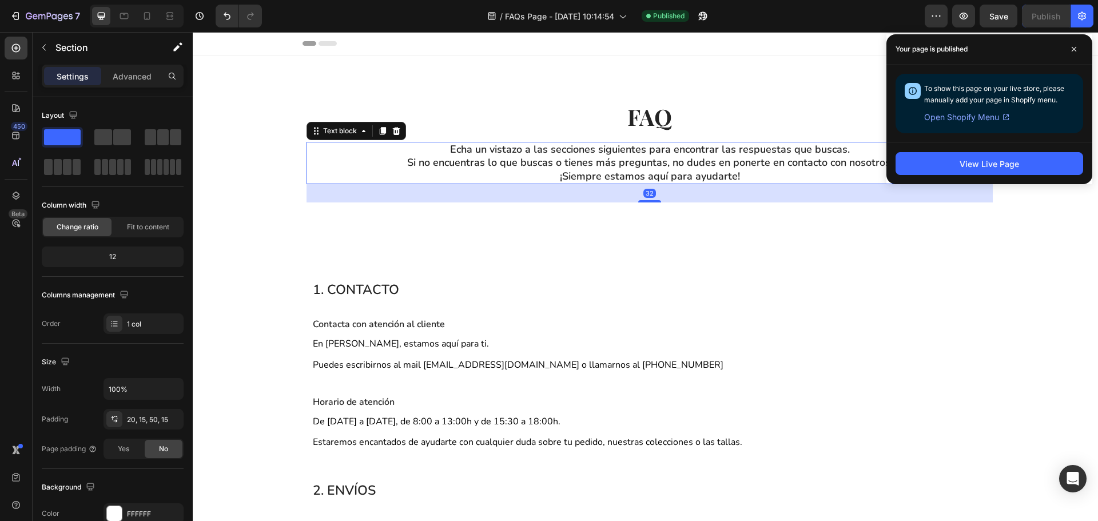
click at [651, 152] on p "Echa un vistazo a las secciones siguientes para encontrar las respuestas que bu…" at bounding box center [650, 149] width 684 height 13
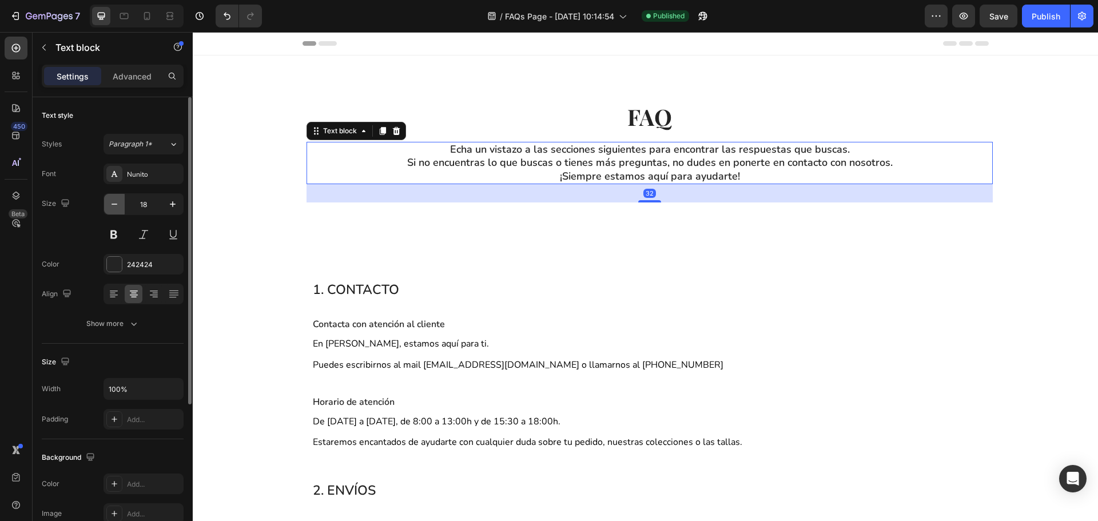
click at [107, 205] on button "button" at bounding box center [114, 204] width 21 height 21
type input "17"
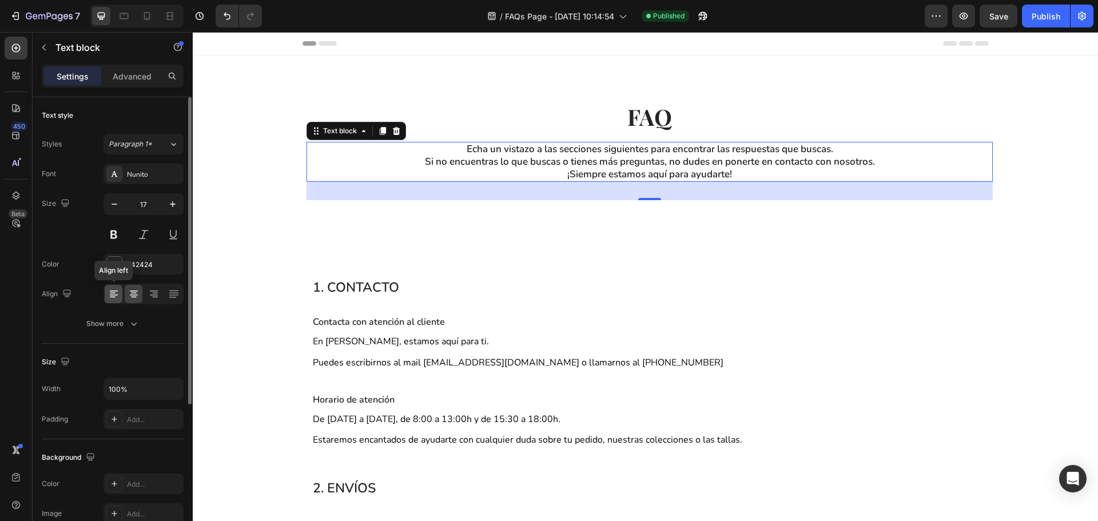
click at [110, 300] on div at bounding box center [114, 294] width 18 height 18
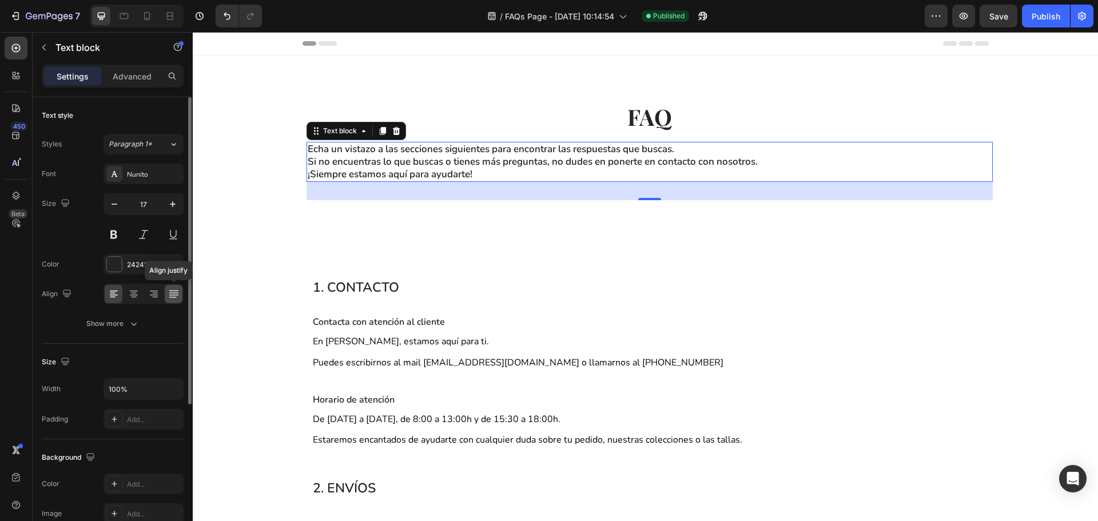
click at [174, 293] on icon at bounding box center [173, 293] width 11 height 11
click at [138, 298] on icon at bounding box center [133, 293] width 11 height 11
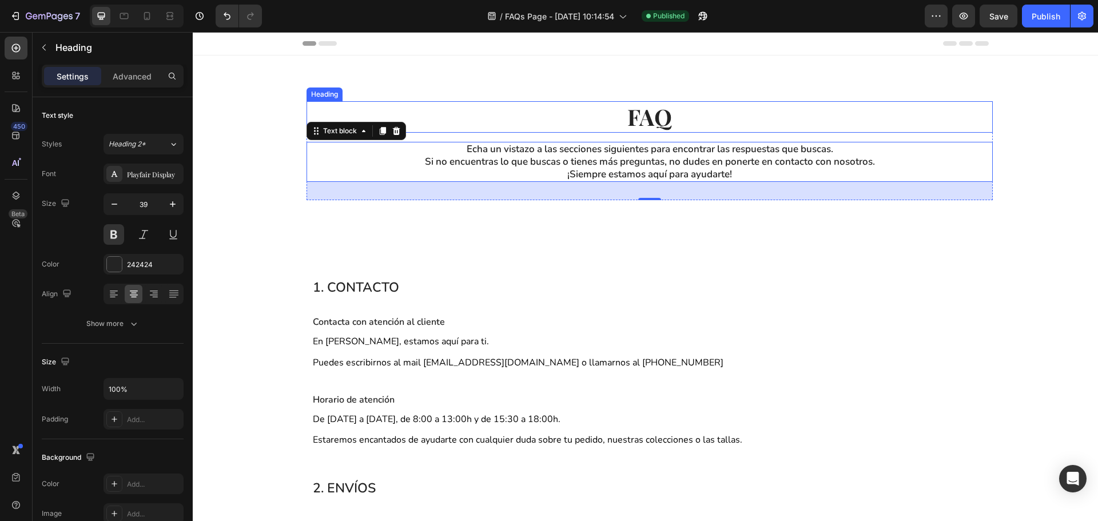
click at [659, 122] on h2 "FAQ" at bounding box center [649, 116] width 686 height 31
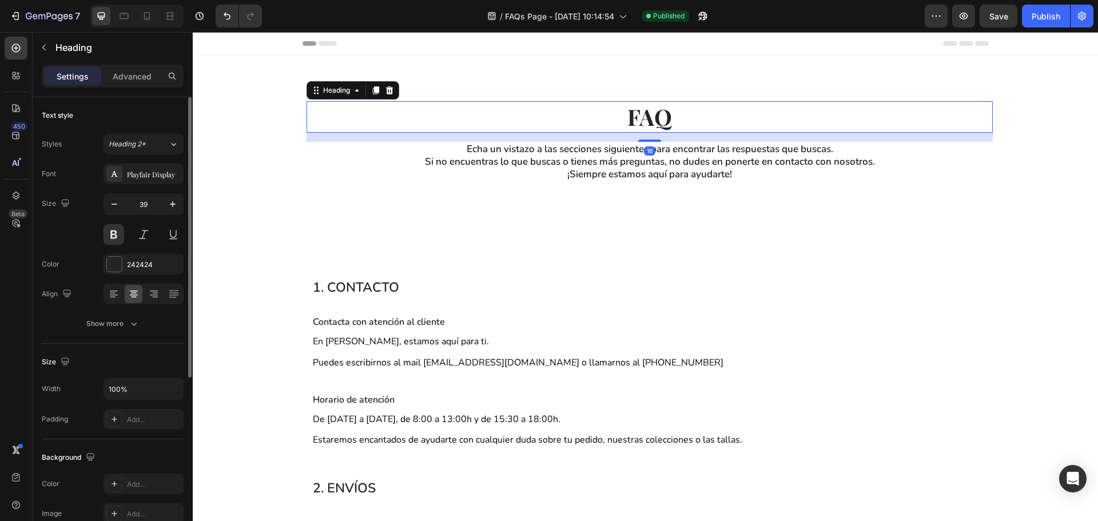
click at [137, 185] on div "Font Playfair Display Size 39 Color 242424 Align Show more" at bounding box center [113, 249] width 142 height 170
click at [137, 181] on div "Playfair Display" at bounding box center [143, 174] width 80 height 21
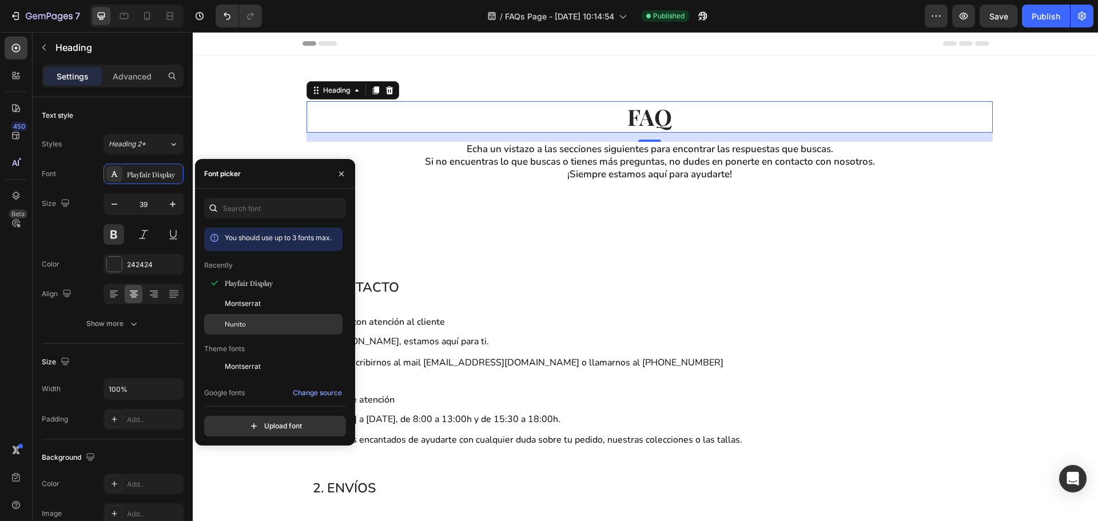
click at [272, 322] on div "Nunito" at bounding box center [282, 324] width 115 height 10
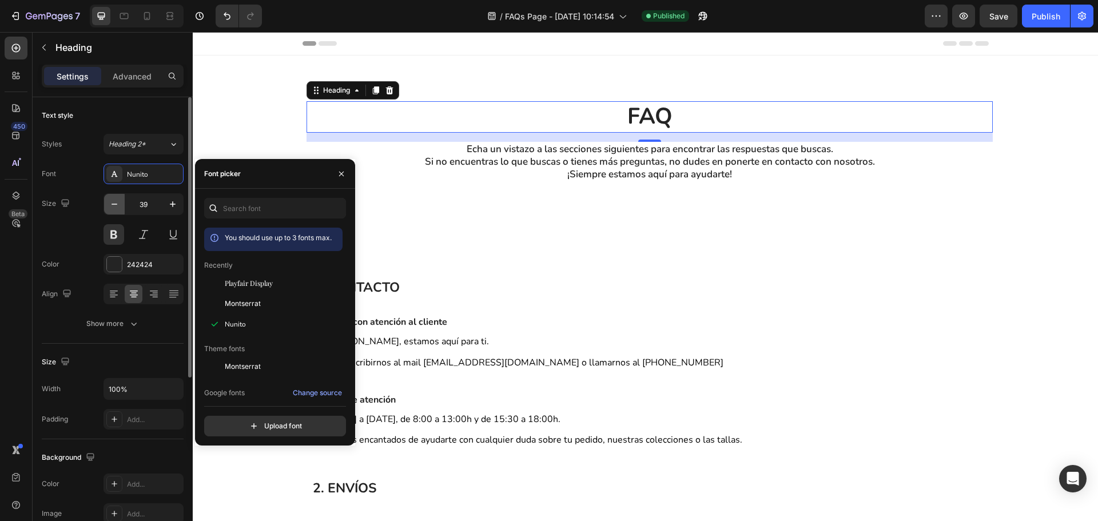
click at [113, 206] on icon "button" at bounding box center [114, 203] width 11 height 11
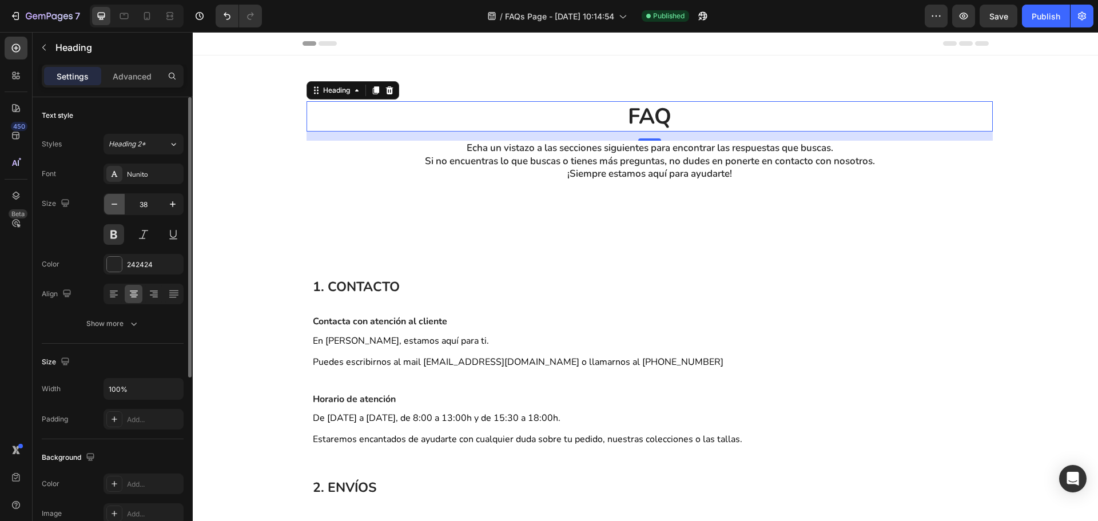
click at [113, 206] on icon "button" at bounding box center [114, 203] width 11 height 11
type input "34"
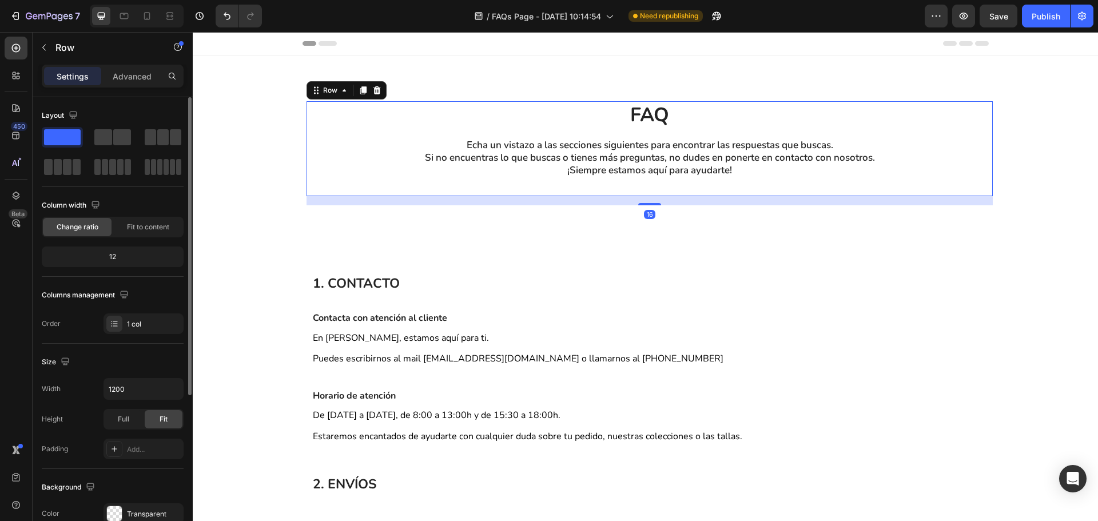
click at [401, 189] on div "FAQ Heading Echa un vistazo a las secciones siguientes para encontrar las respu…" at bounding box center [649, 148] width 686 height 95
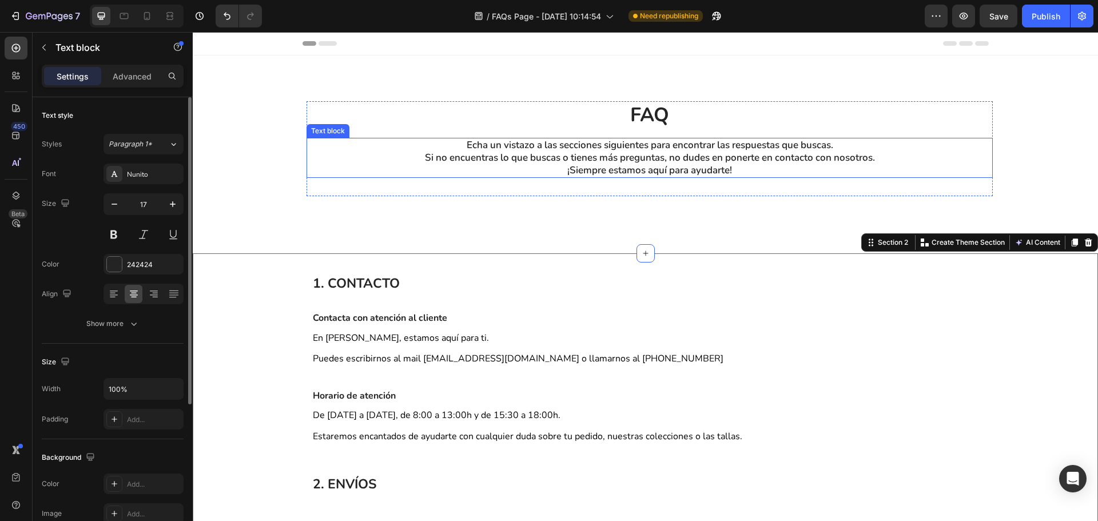
click at [372, 150] on p "Echa un vistazo a las secciones siguientes para encontrar las respuestas que bu…" at bounding box center [650, 145] width 684 height 13
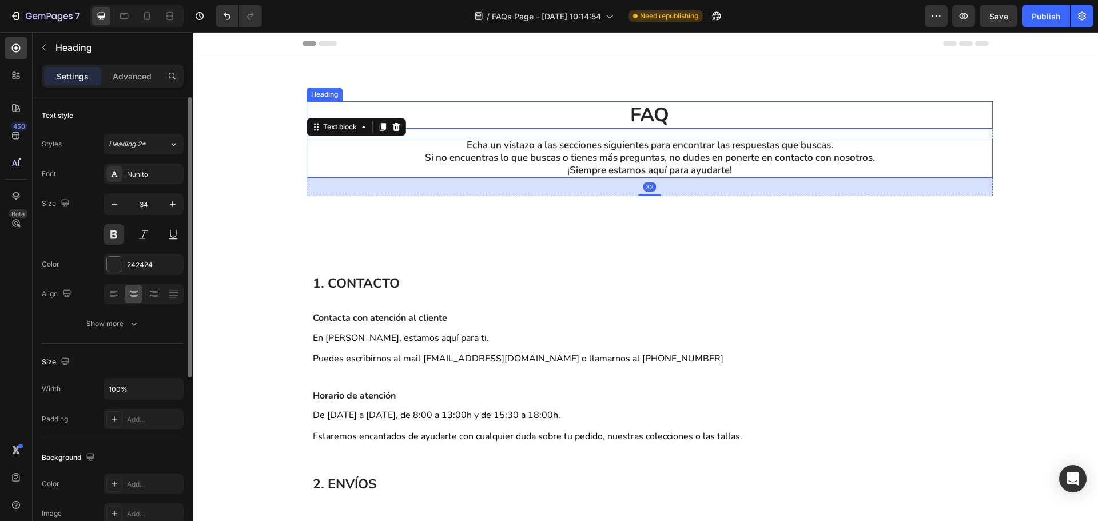
click at [423, 118] on h2 "FAQ" at bounding box center [649, 114] width 686 height 27
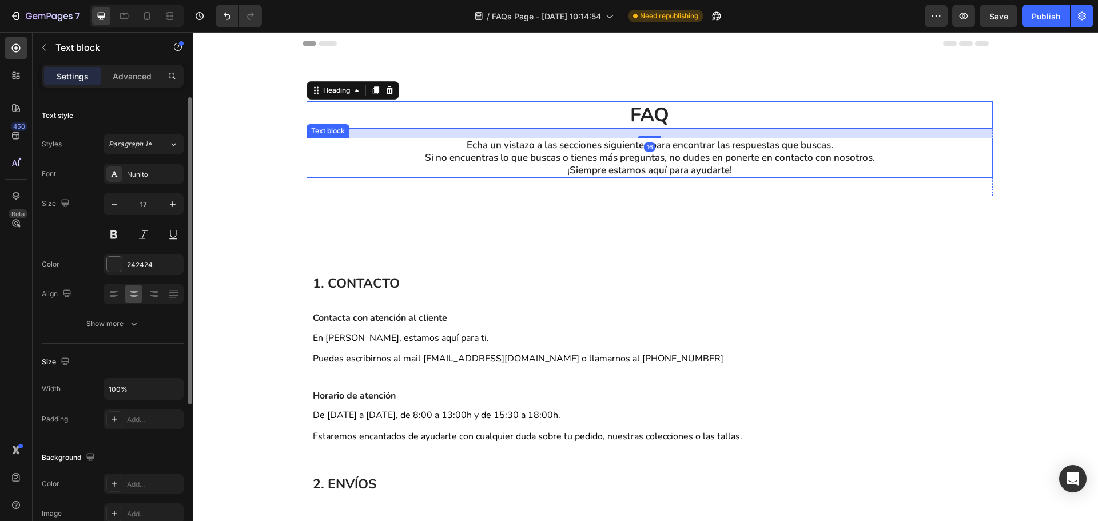
click at [359, 154] on p "Si no encuentras lo que buscas o tienes más preguntas, no dudes en ponerte en c…" at bounding box center [650, 158] width 684 height 13
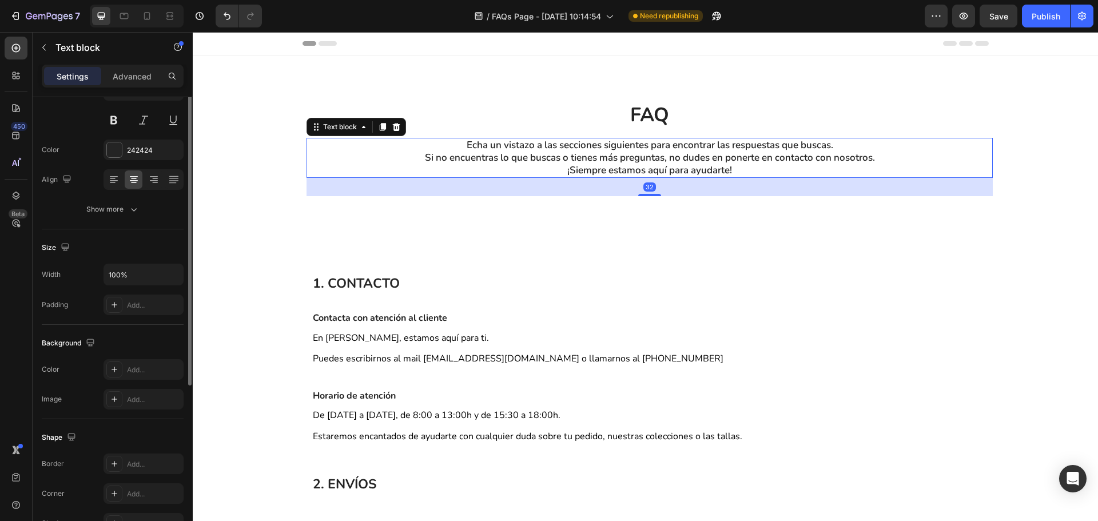
scroll to position [172, 0]
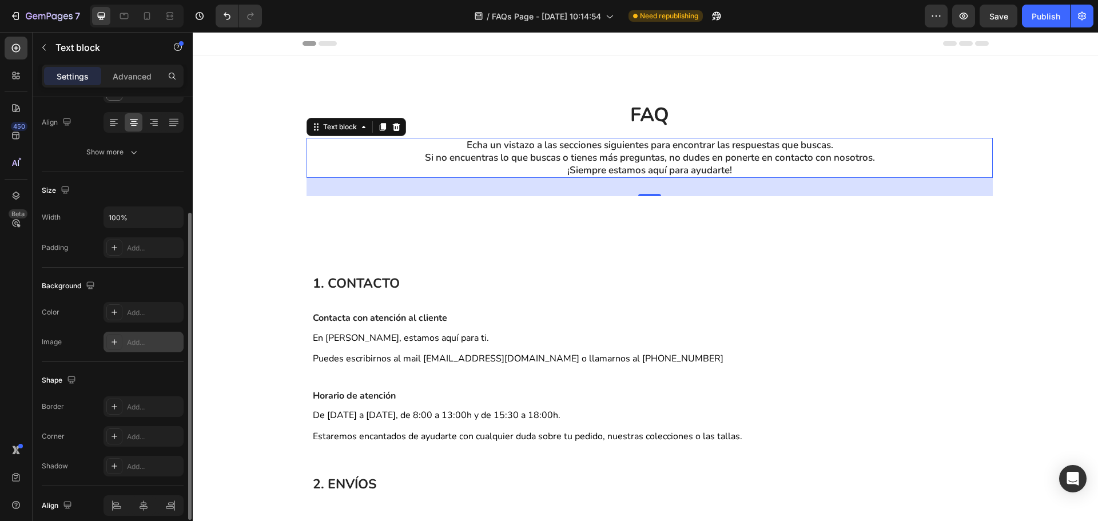
click at [128, 339] on div "Add..." at bounding box center [154, 342] width 54 height 10
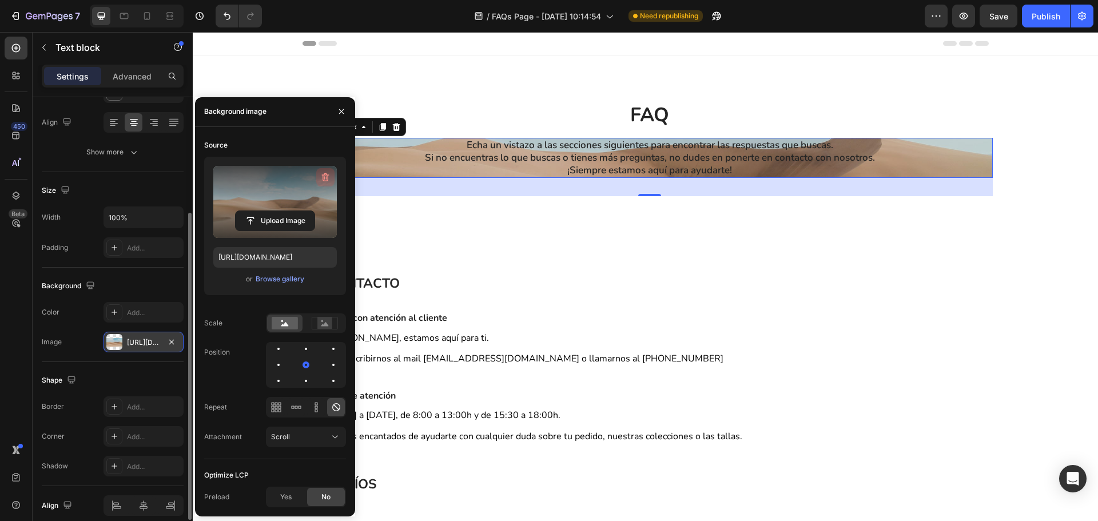
click at [321, 174] on icon "button" at bounding box center [325, 177] width 11 height 11
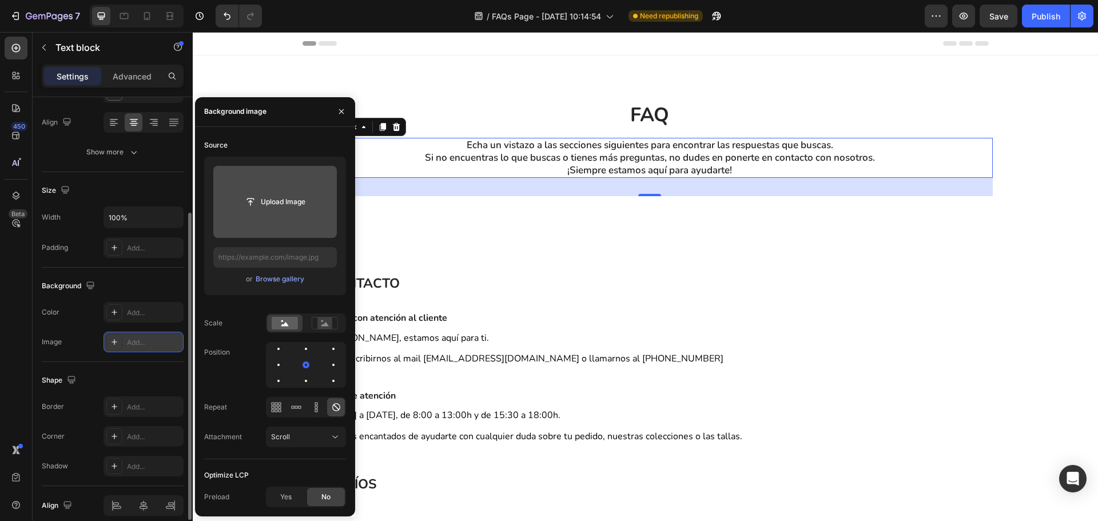
click at [293, 198] on input "file" at bounding box center [275, 201] width 79 height 19
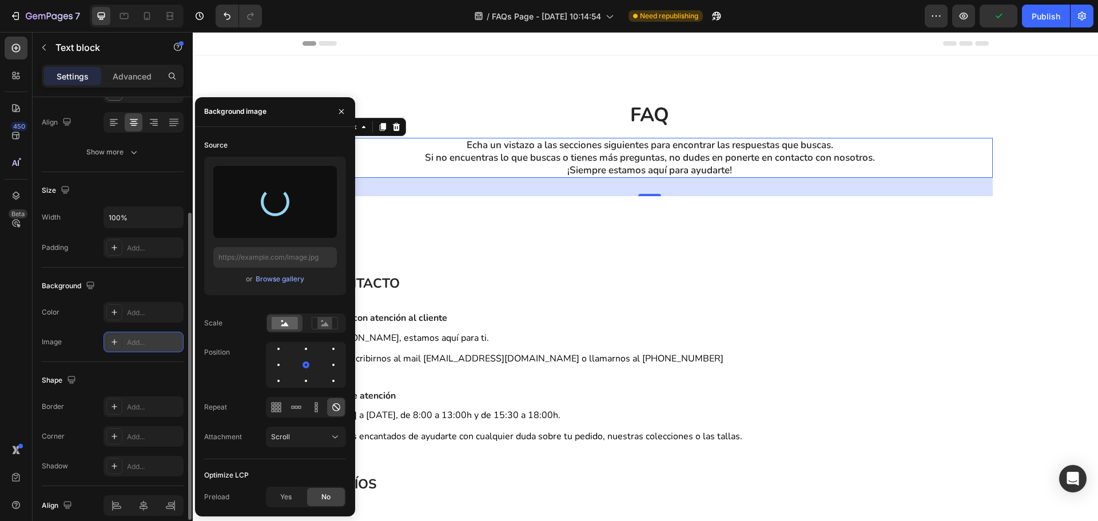
type input "[URL][DOMAIN_NAME]"
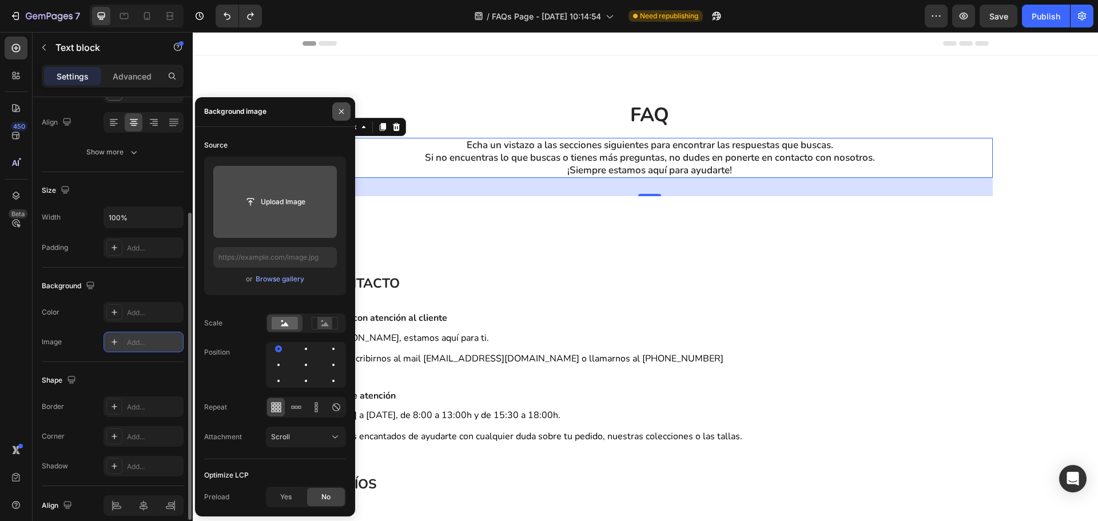
click at [337, 110] on icon "button" at bounding box center [341, 111] width 9 height 9
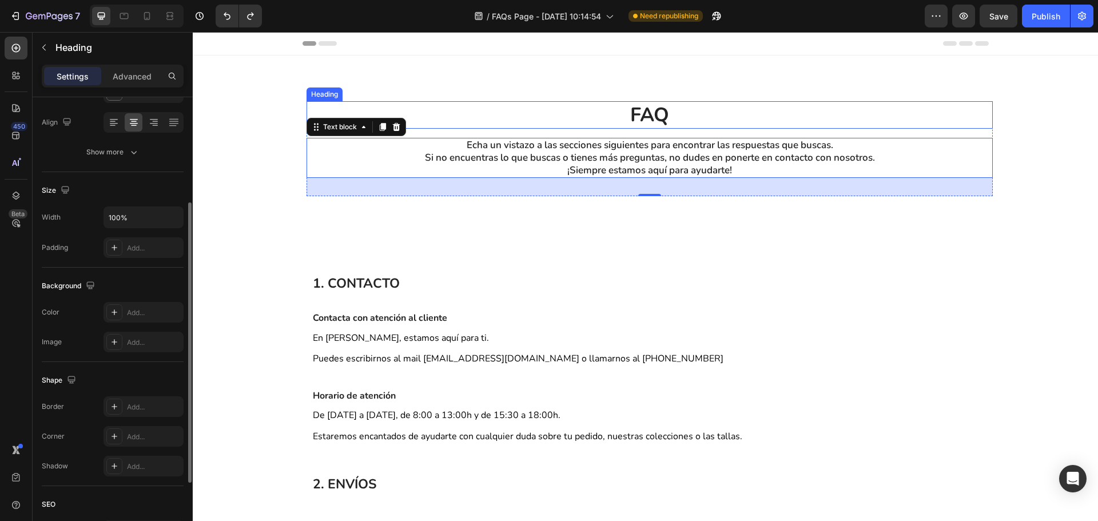
click at [493, 121] on h2 "FAQ" at bounding box center [649, 114] width 686 height 27
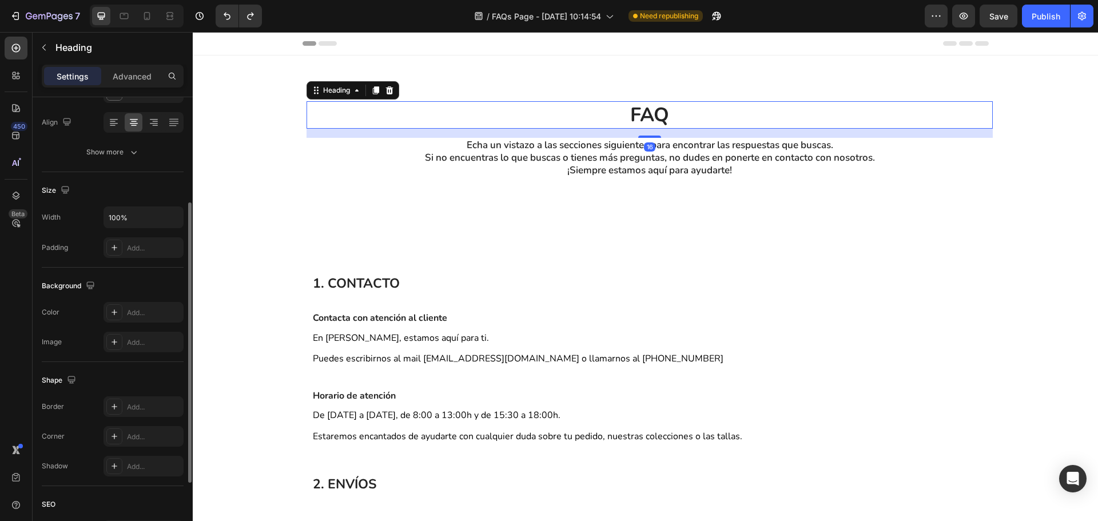
scroll to position [0, 0]
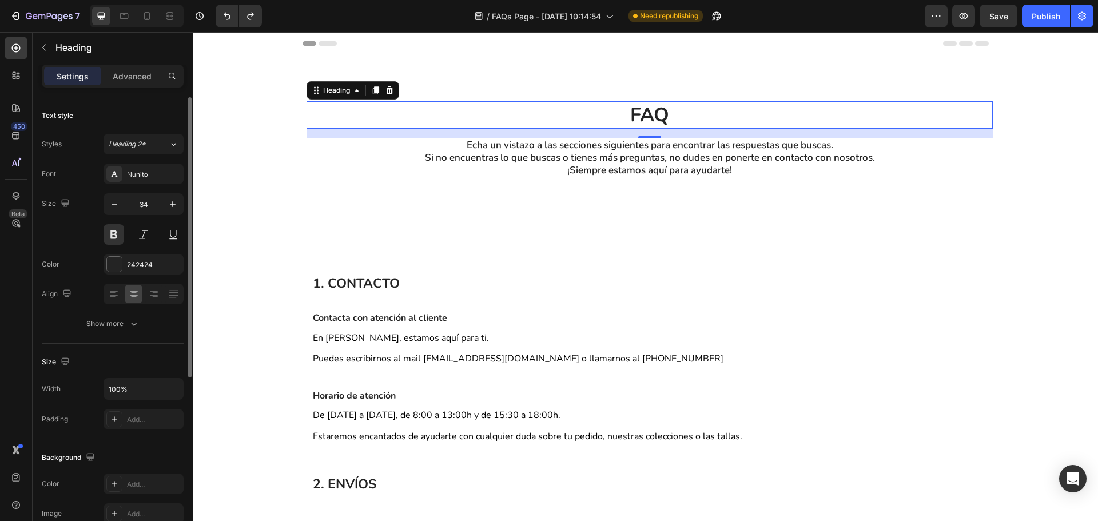
click at [428, 115] on h2 "FAQ" at bounding box center [649, 114] width 686 height 27
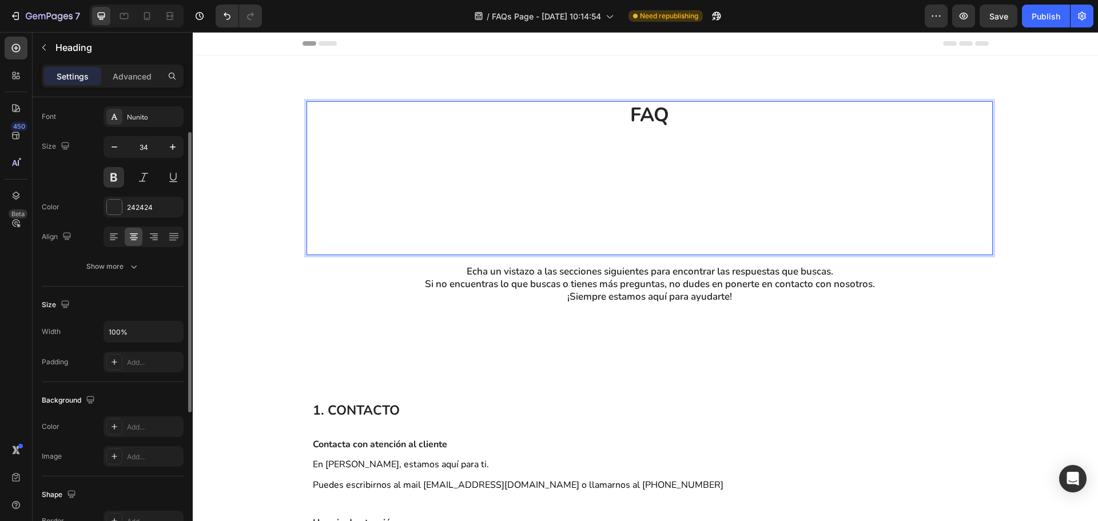
scroll to position [114, 0]
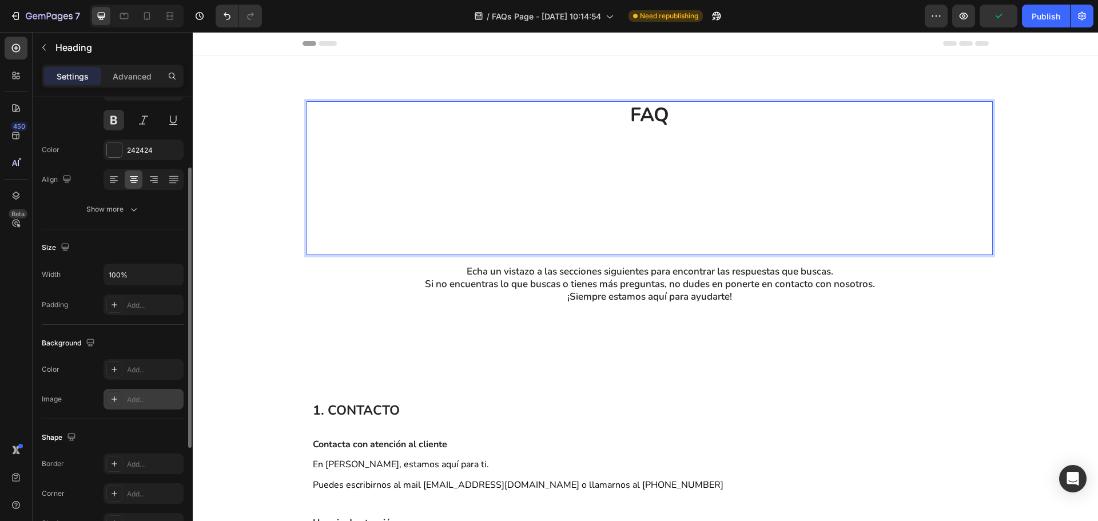
click at [135, 407] on div "Add..." at bounding box center [143, 399] width 80 height 21
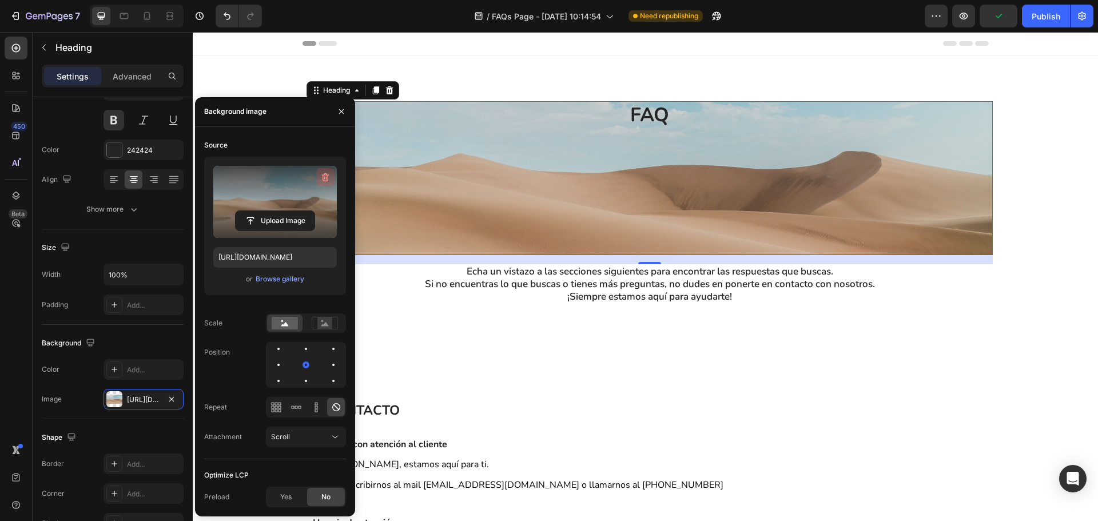
click at [322, 181] on icon "button" at bounding box center [325, 177] width 11 height 11
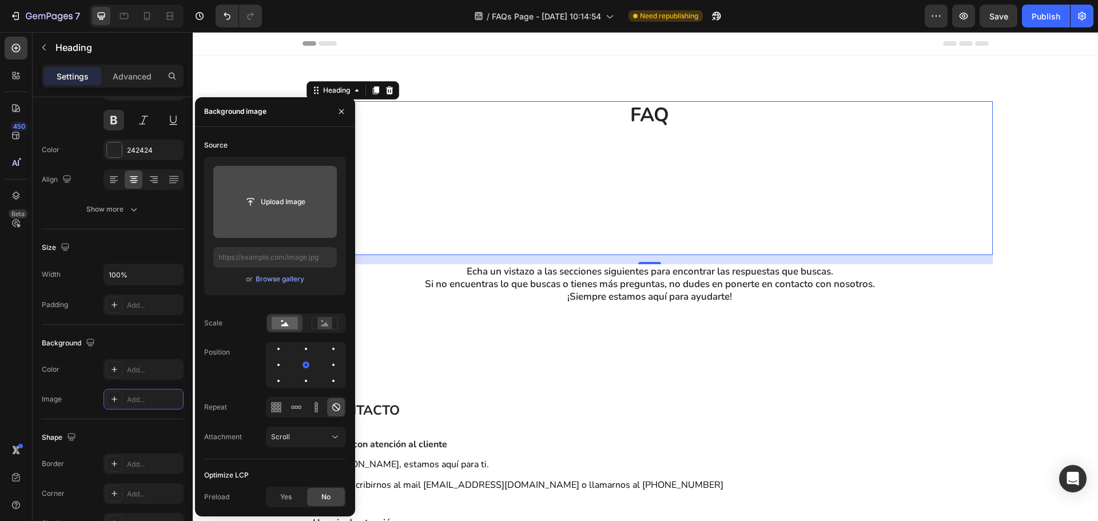
click at [290, 199] on input "file" at bounding box center [275, 201] width 79 height 19
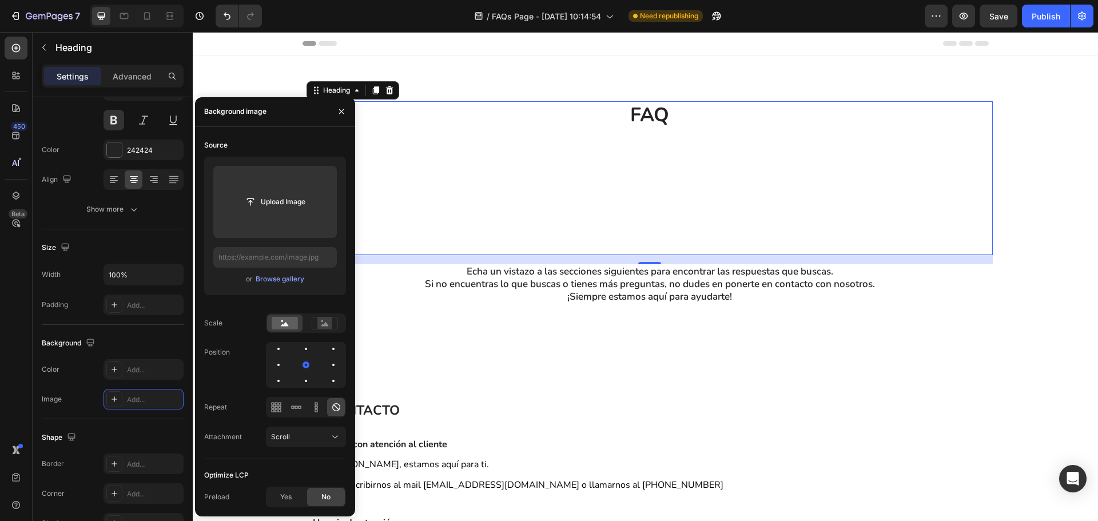
type input "[URL][DOMAIN_NAME]"
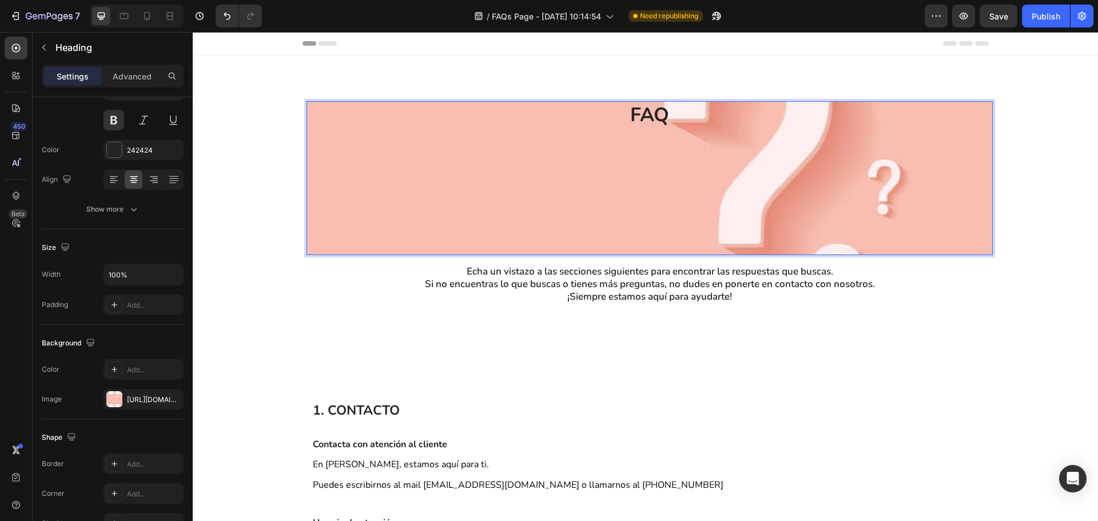
click at [713, 118] on p "FAQ ⁠⁠⁠⁠⁠⁠⁠" at bounding box center [650, 178] width 684 height 152
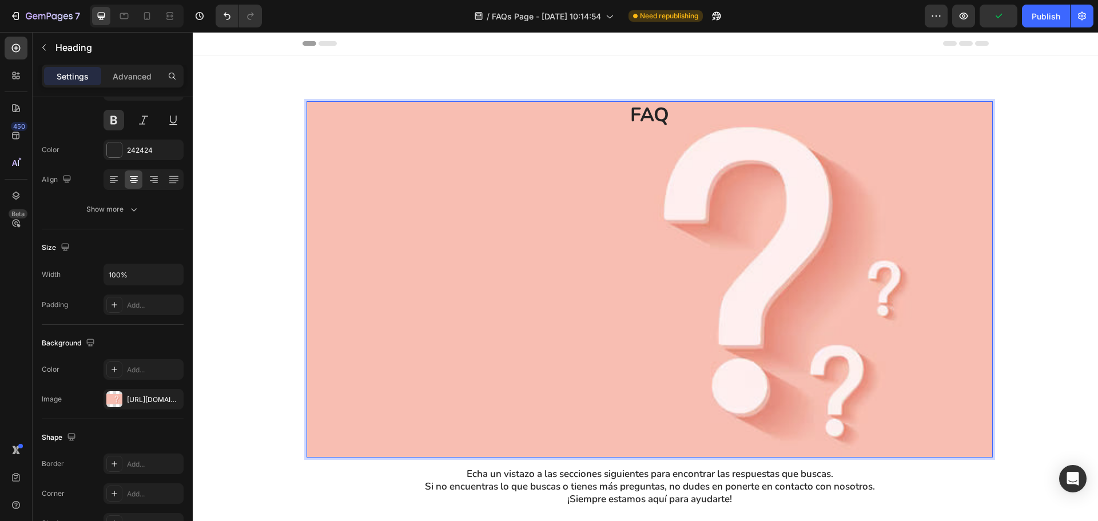
click at [700, 192] on p "FAQ ⁠⁠⁠⁠⁠⁠⁠" at bounding box center [650, 279] width 684 height 354
click at [658, 113] on p "FAQ ⁠⁠⁠⁠⁠⁠⁠" at bounding box center [650, 279] width 684 height 354
click at [658, 113] on p "FAQ" at bounding box center [650, 279] width 684 height 354
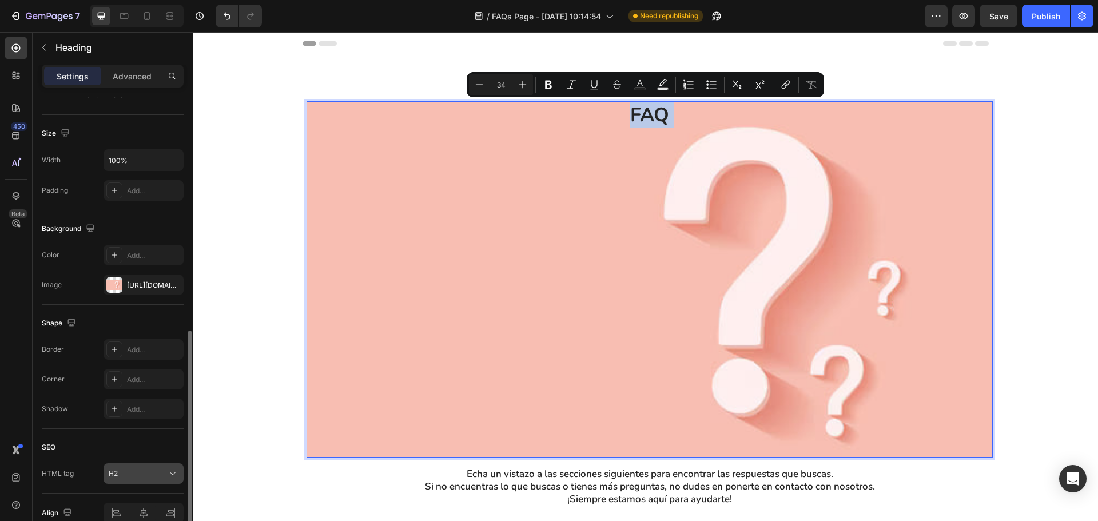
scroll to position [286, 0]
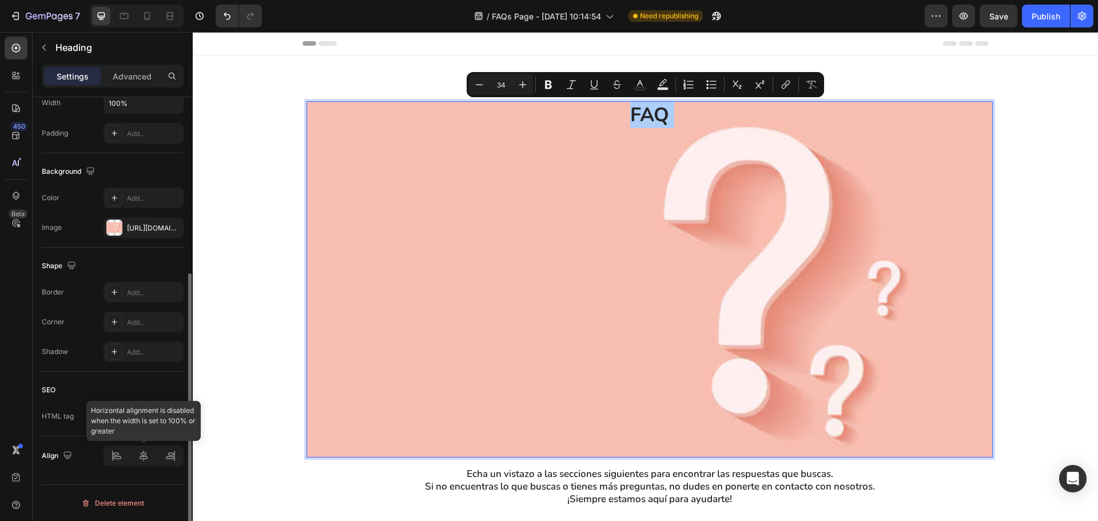
click at [140, 457] on div at bounding box center [143, 455] width 80 height 21
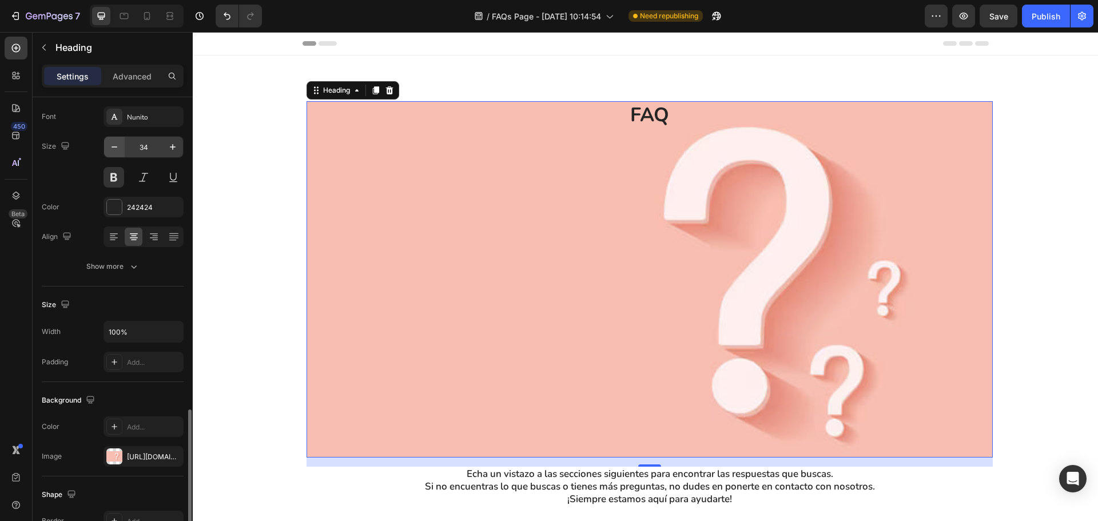
scroll to position [0, 0]
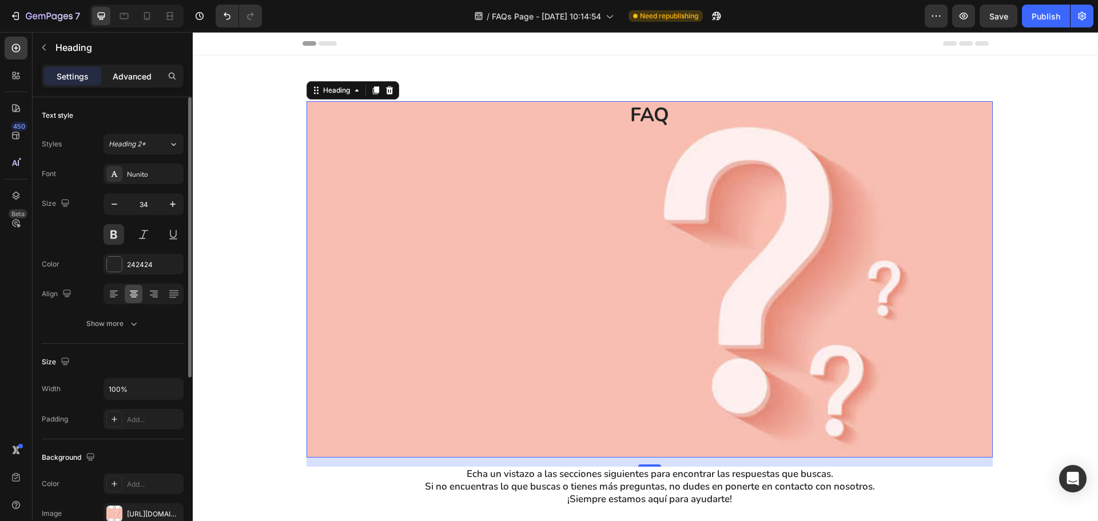
click at [149, 73] on p "Advanced" at bounding box center [132, 76] width 39 height 12
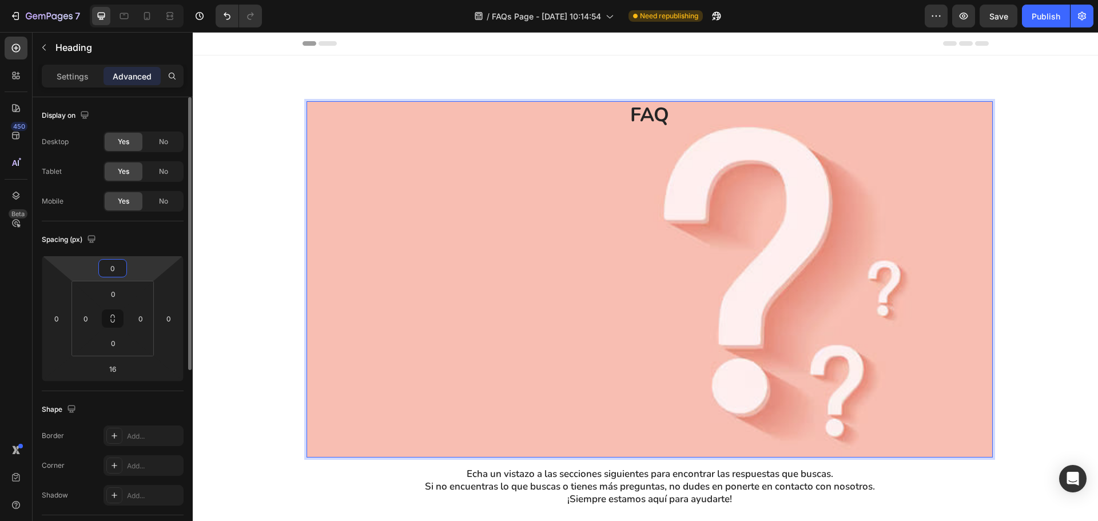
click at [130, 0] on html "7 Version history / FAQs Page - [DATE] 10:14:54 Need republishing Preview Save …" at bounding box center [549, 0] width 1098 height 0
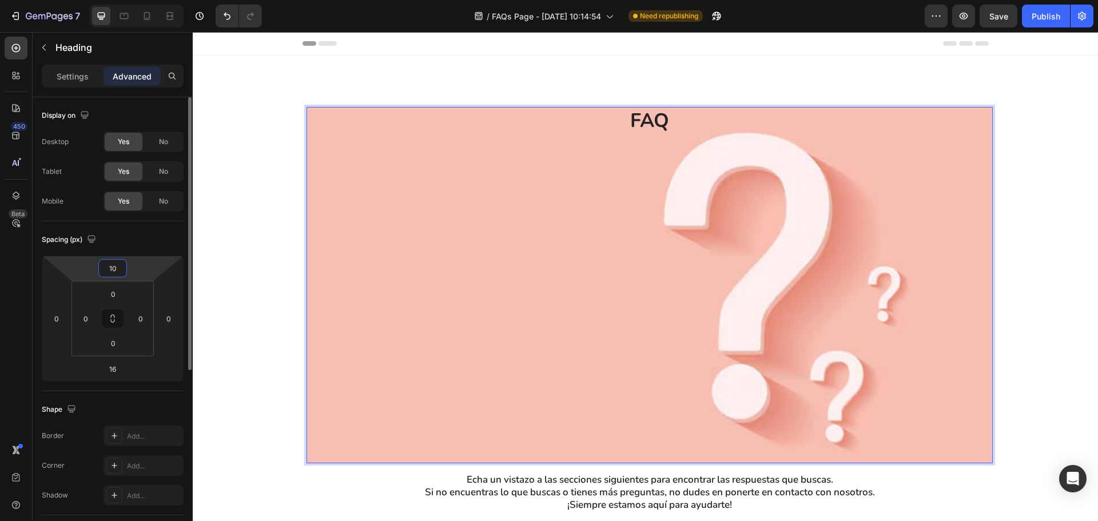
type input "0"
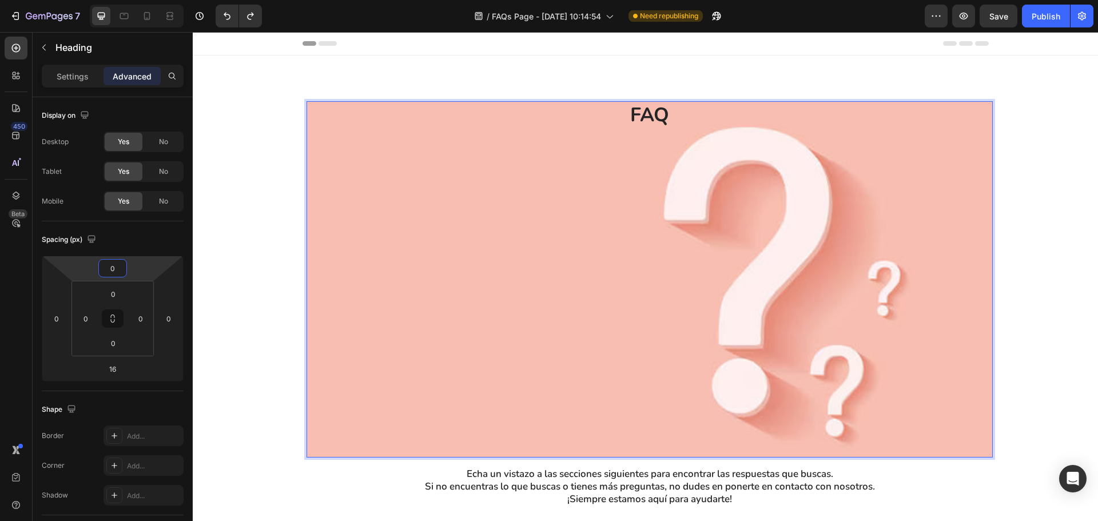
click at [652, 107] on p "FAQ" at bounding box center [650, 279] width 684 height 354
click at [654, 113] on p "FAQ" at bounding box center [650, 279] width 684 height 354
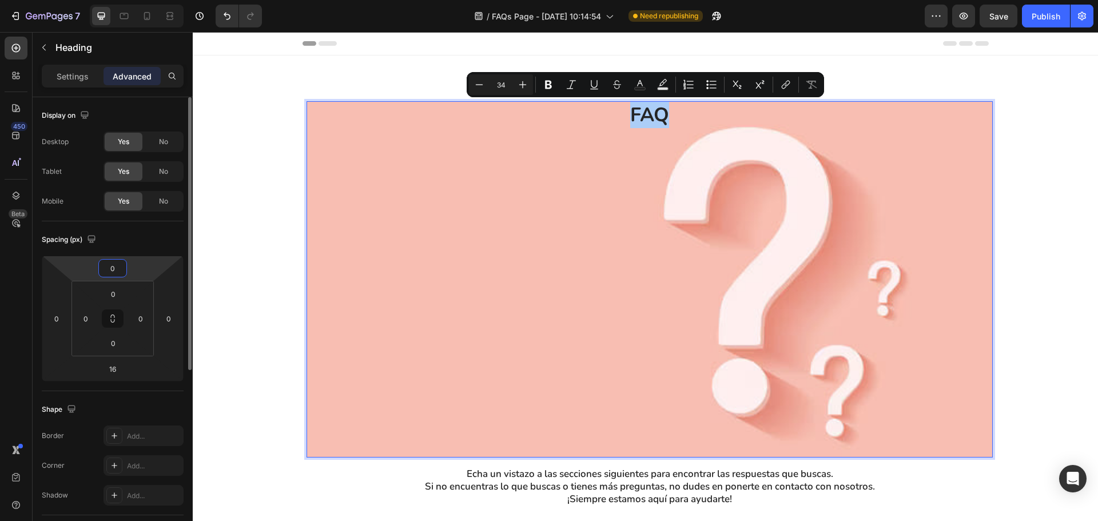
click at [118, 274] on input "0" at bounding box center [112, 268] width 23 height 17
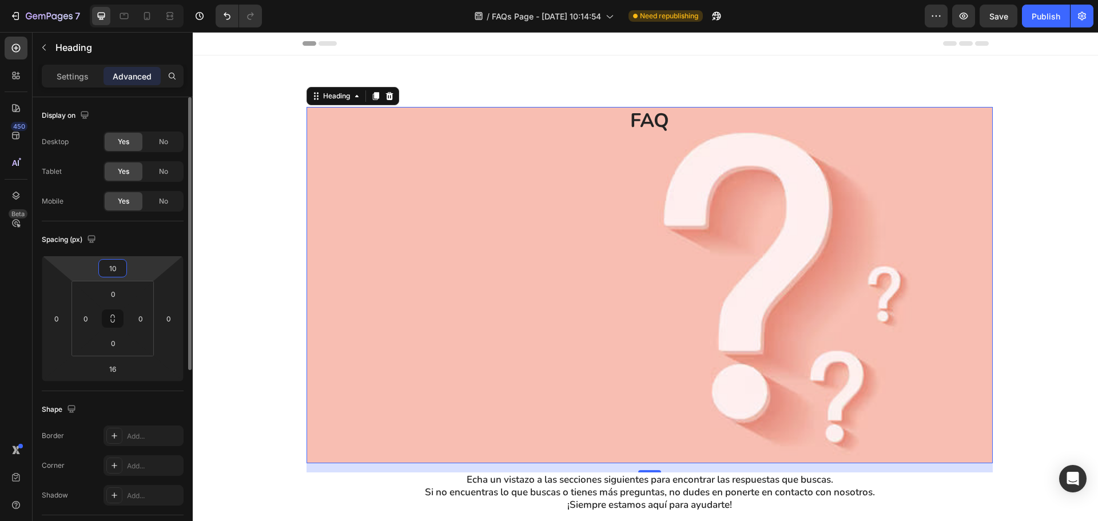
type input "1"
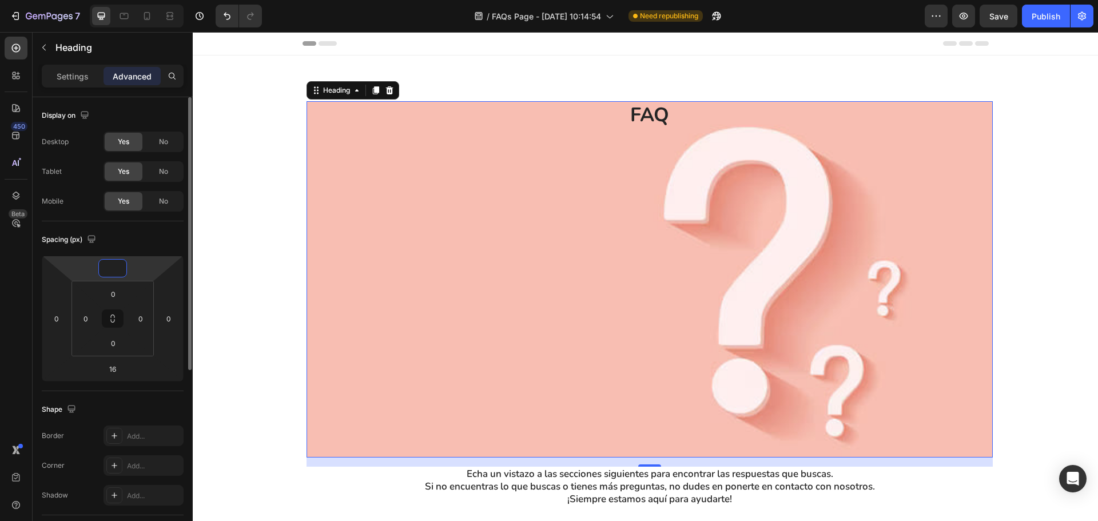
type input "0"
click at [1031, 312] on div "FAQ Heading 16 Echa un vistazo a las secciones siguientes para encontrar las re…" at bounding box center [649, 318] width 897 height 435
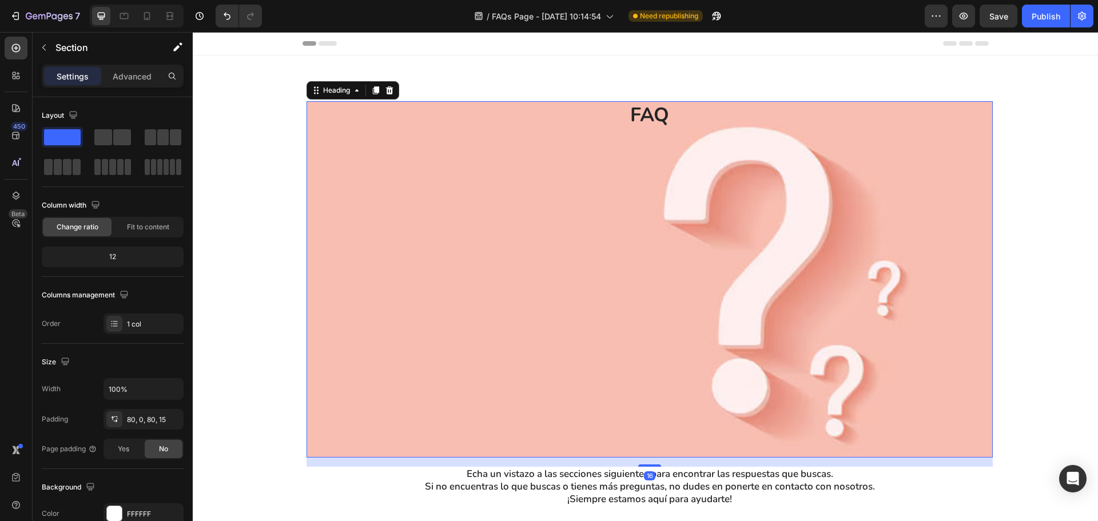
click at [652, 111] on p "FAQ" at bounding box center [650, 279] width 684 height 354
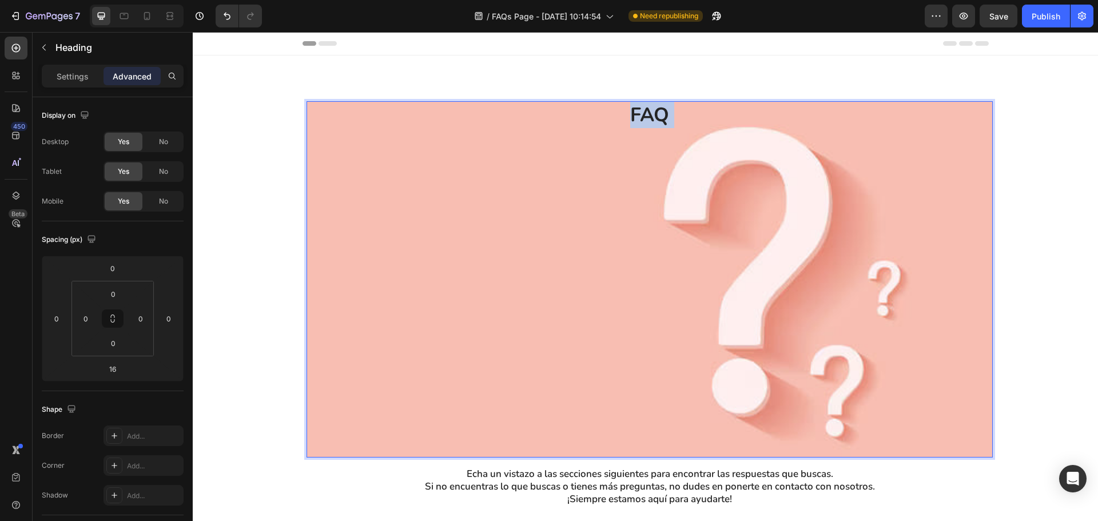
click at [652, 111] on p "FAQ" at bounding box center [650, 279] width 684 height 354
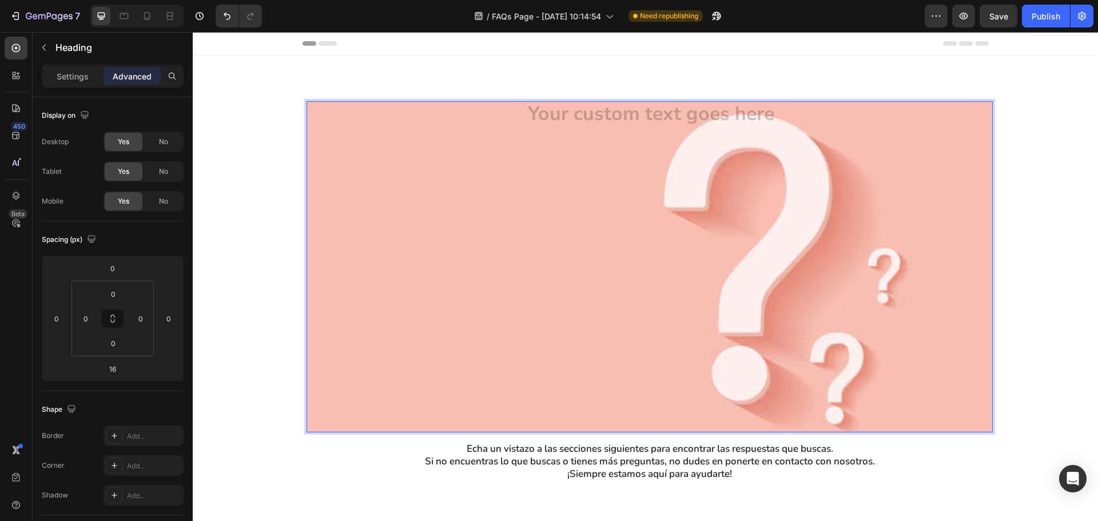
click at [686, 116] on h2 "⁠⁠⁠⁠⁠⁠⁠" at bounding box center [649, 266] width 686 height 331
click at [749, 280] on p "Rich Text Editor. Editing area: main" at bounding box center [650, 266] width 684 height 329
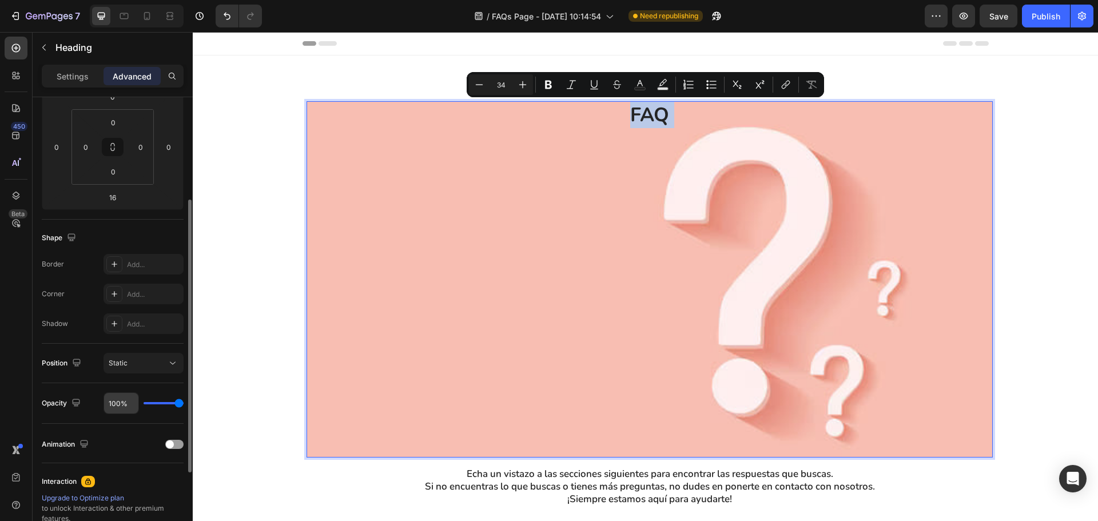
scroll to position [229, 0]
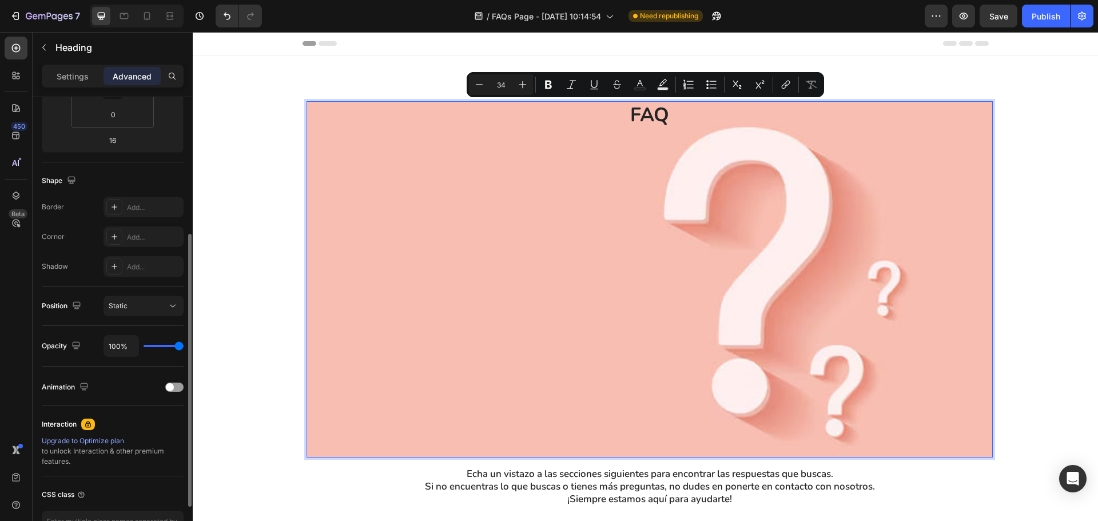
drag, startPoint x: 510, startPoint y: 252, endPoint x: 325, endPoint y: 146, distance: 212.8
click at [511, 253] on p "FAQ" at bounding box center [650, 279] width 684 height 354
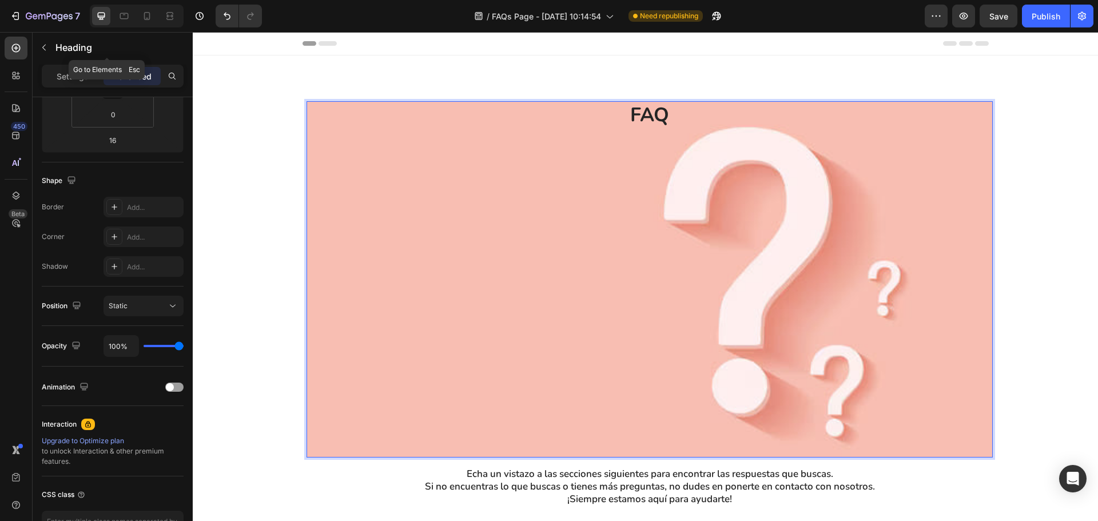
click at [55, 44] on p "Heading" at bounding box center [116, 48] width 123 height 14
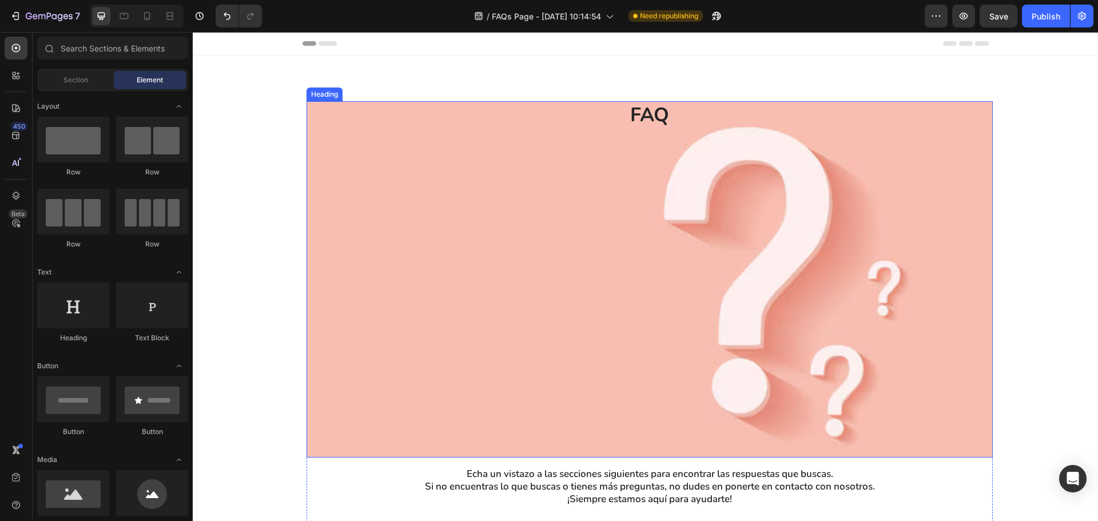
click at [630, 306] on p "FAQ" at bounding box center [650, 279] width 684 height 354
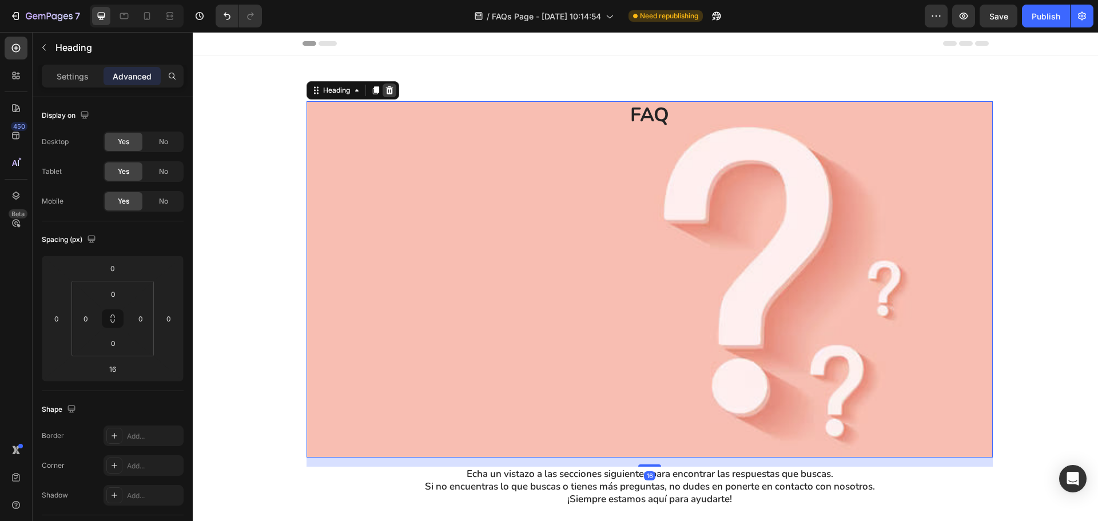
click at [391, 91] on div at bounding box center [390, 90] width 14 height 14
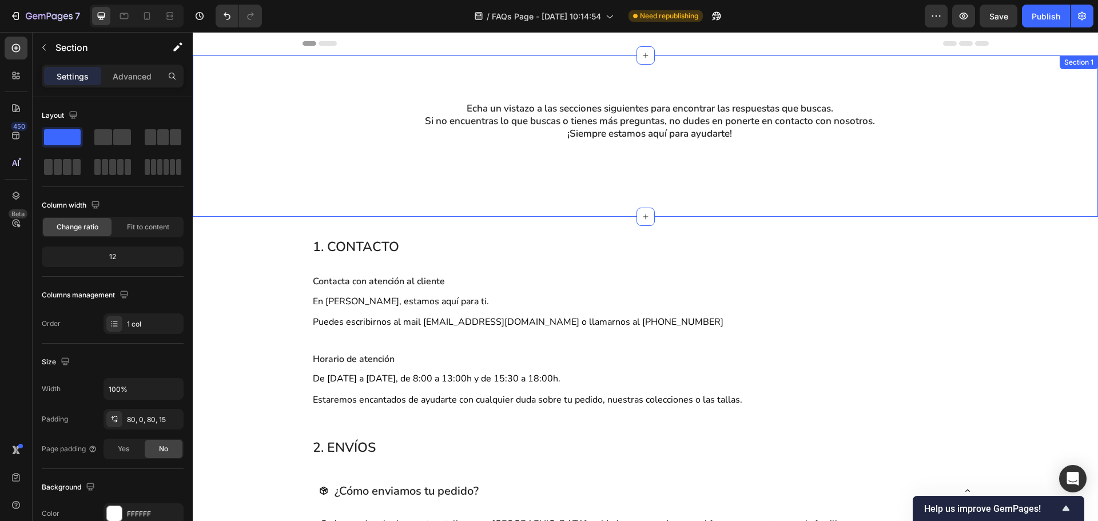
click at [285, 130] on div "Echa un vistazo a las secciones siguientes para encontrar las respuestas que bu…" at bounding box center [649, 136] width 897 height 70
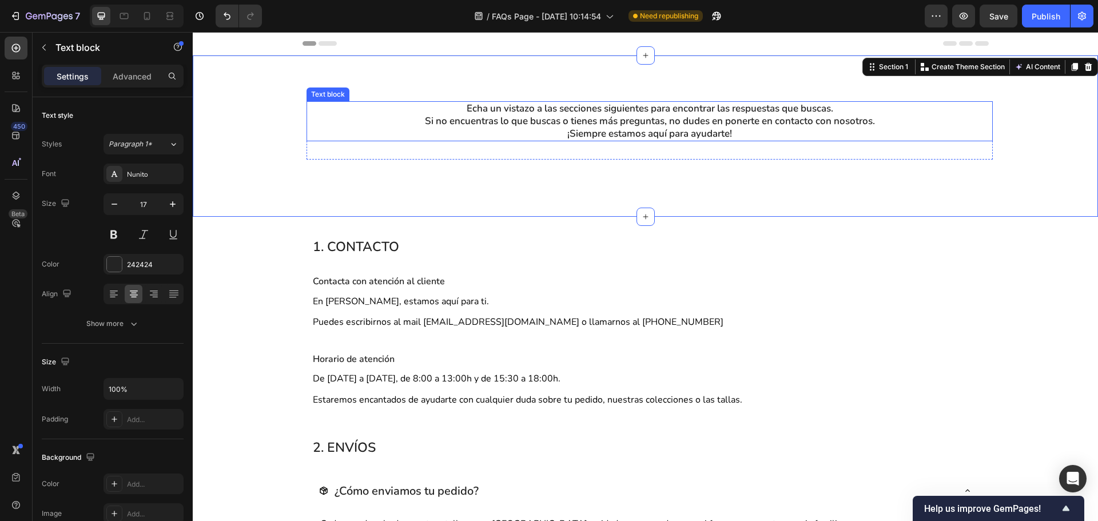
click at [397, 125] on p "Si no encuentras lo que buscas o tienes más preguntas, no dudes en ponerte en c…" at bounding box center [650, 121] width 684 height 13
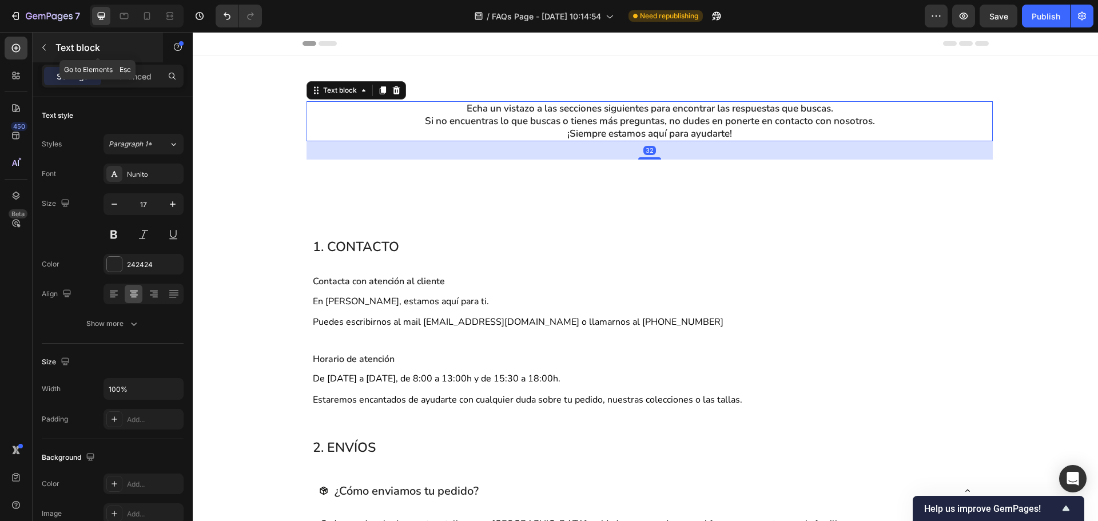
click at [40, 43] on icon "button" at bounding box center [43, 47] width 9 height 9
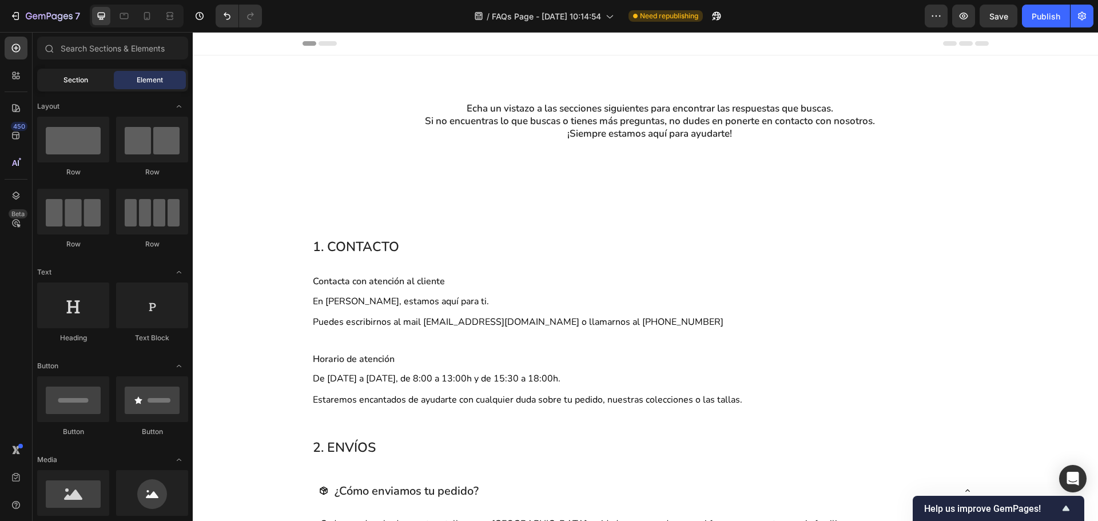
click at [53, 86] on div "Section" at bounding box center [75, 80] width 72 height 18
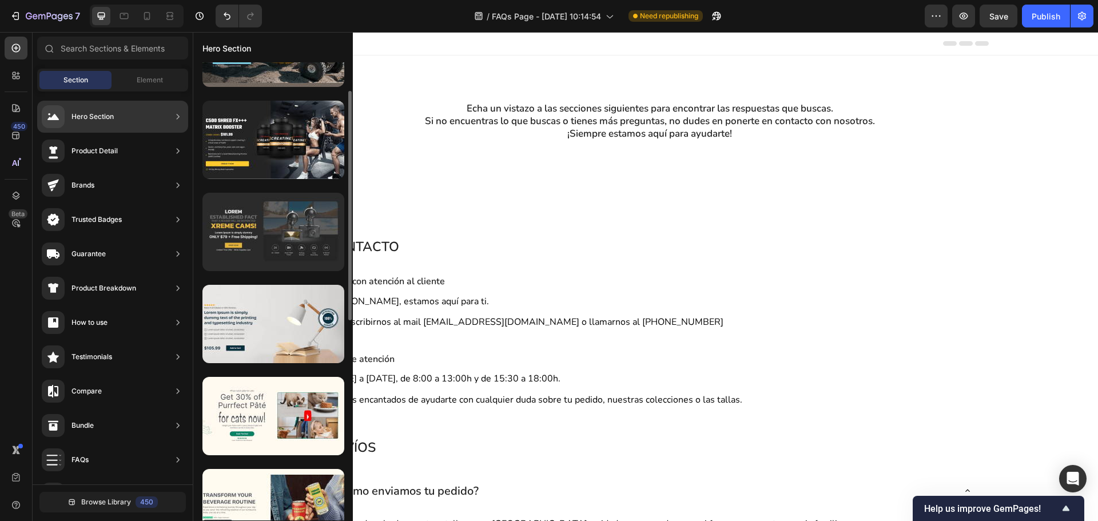
scroll to position [0, 0]
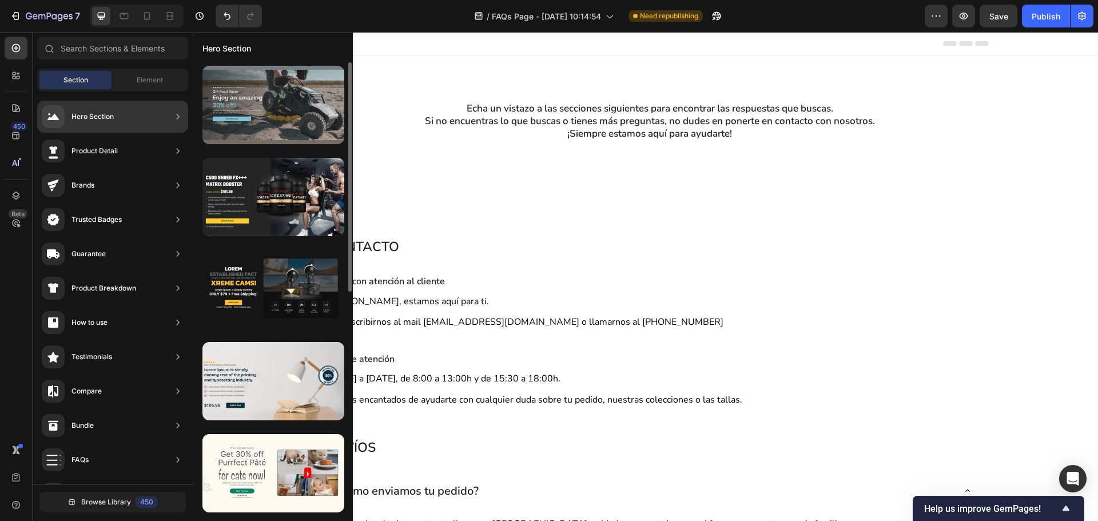
click at [293, 141] on div at bounding box center [273, 105] width 142 height 78
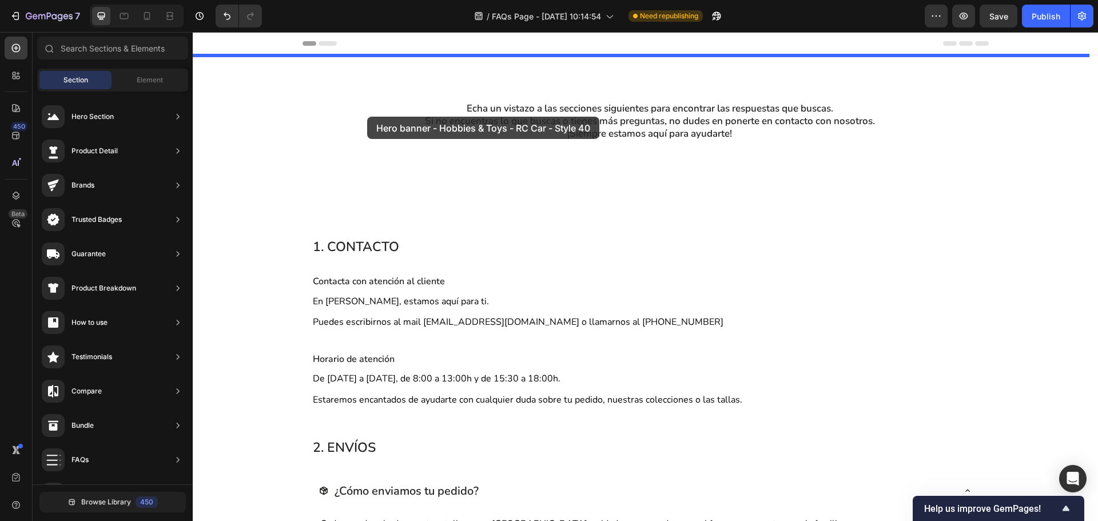
drag, startPoint x: 485, startPoint y: 169, endPoint x: 367, endPoint y: 117, distance: 129.3
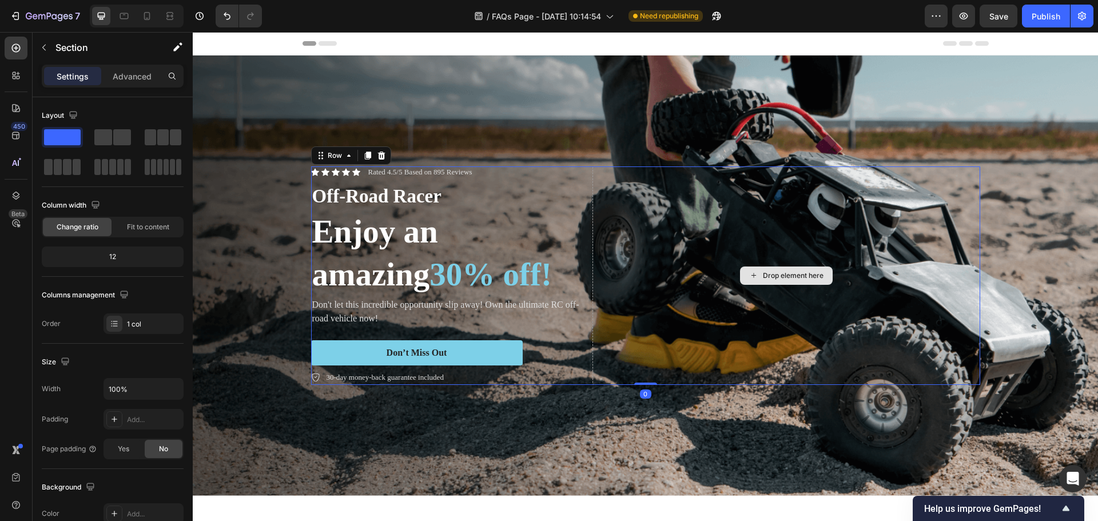
click at [711, 220] on div "Drop element here" at bounding box center [786, 275] width 388 height 218
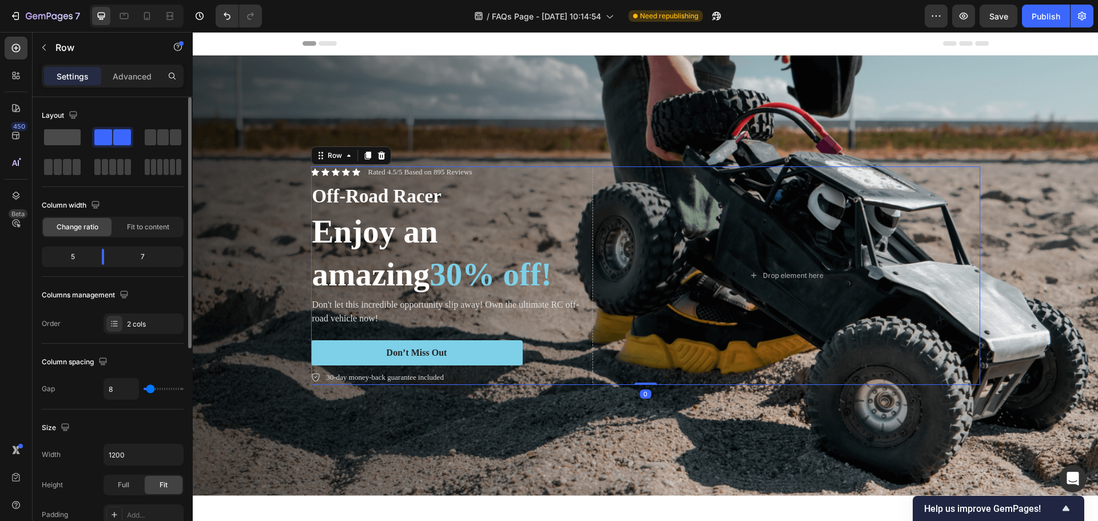
click at [77, 142] on span at bounding box center [62, 137] width 37 height 16
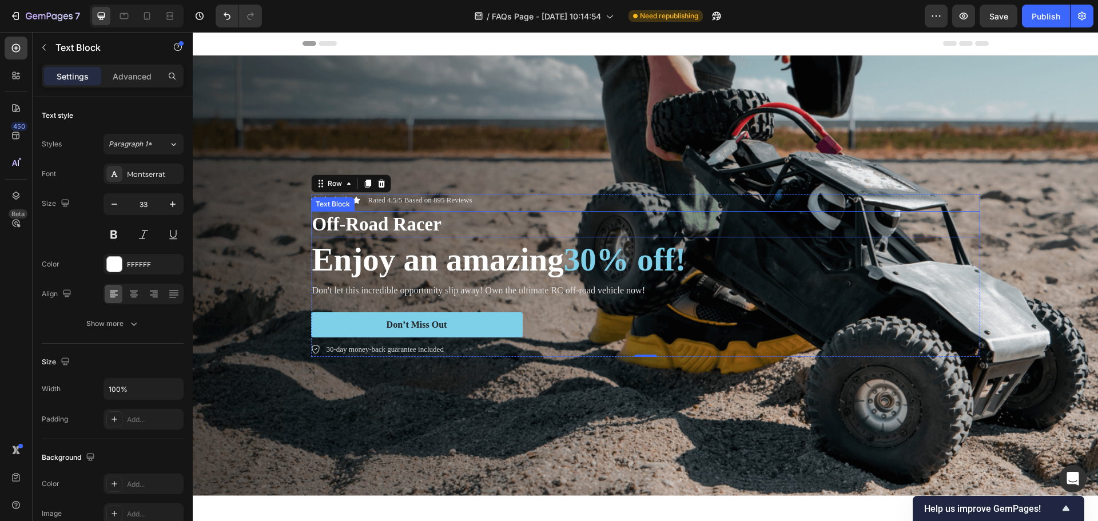
click at [367, 224] on p "Off-Road Racer" at bounding box center [645, 224] width 667 height 25
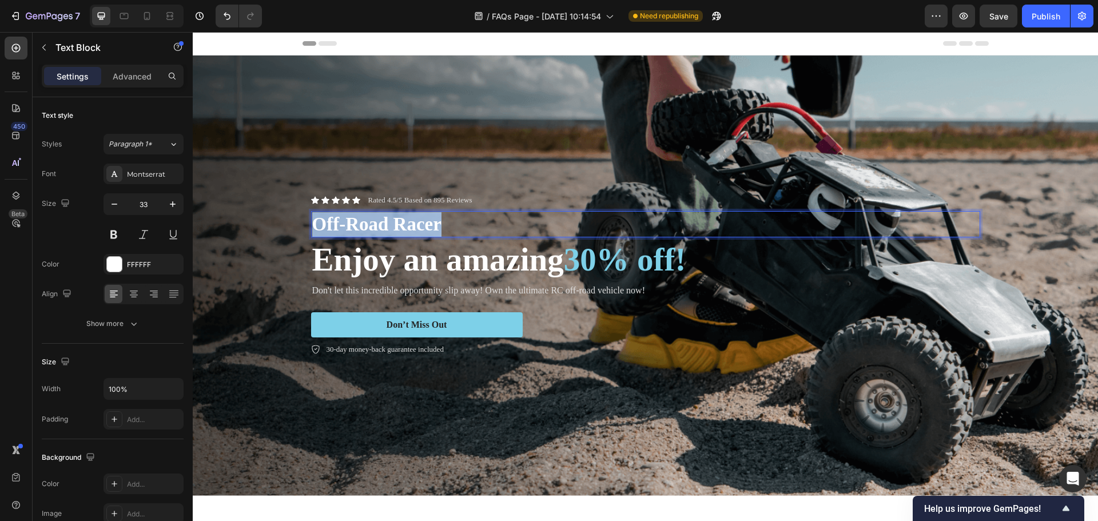
click at [367, 224] on p "Off-Road Racer" at bounding box center [645, 224] width 667 height 25
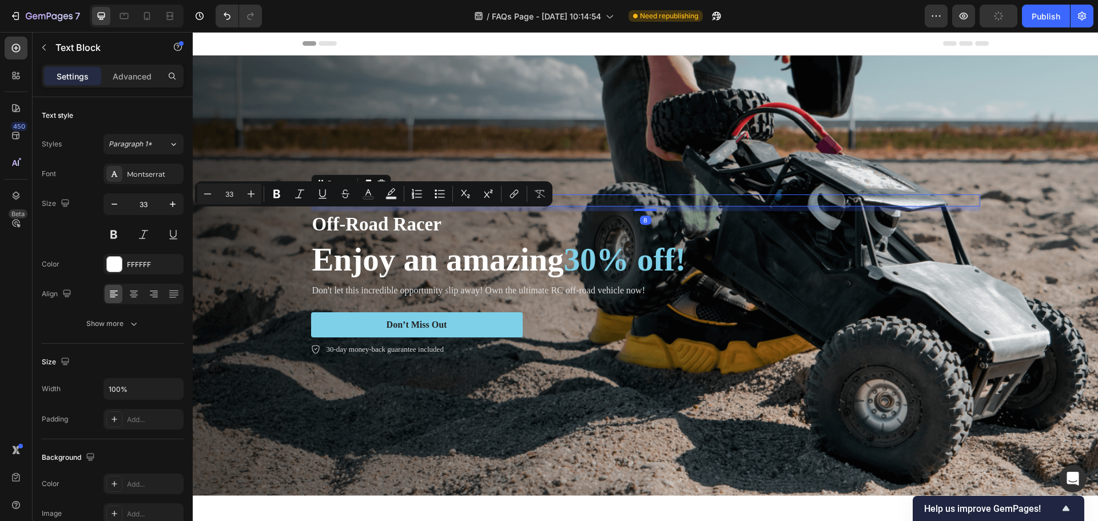
click at [616, 194] on div "Icon Icon Icon Icon Icon Icon List Rated 4.5/5 Based on 895 Reviews Text Block …" at bounding box center [645, 200] width 669 height 12
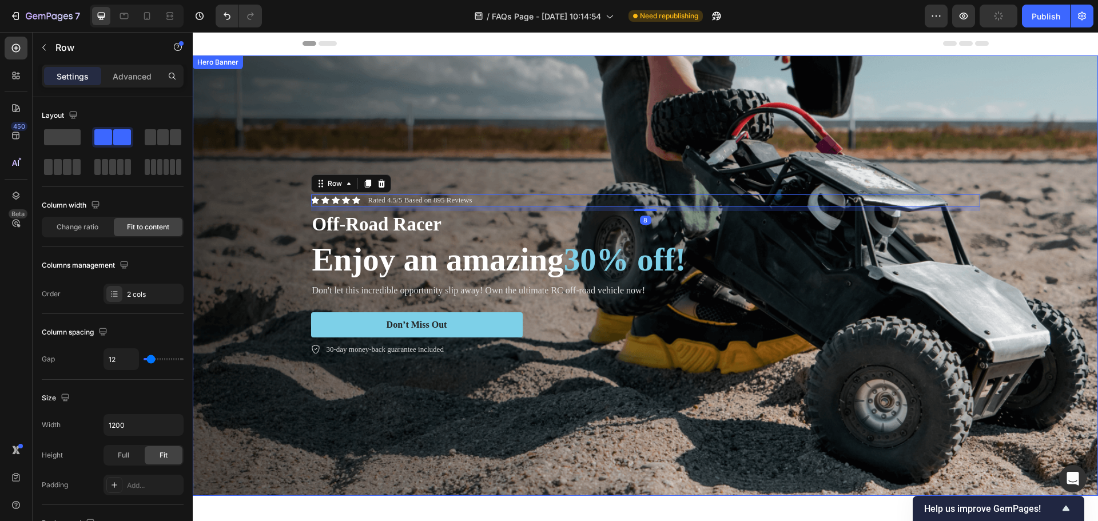
click at [433, 117] on div "Background Image" at bounding box center [645, 275] width 905 height 440
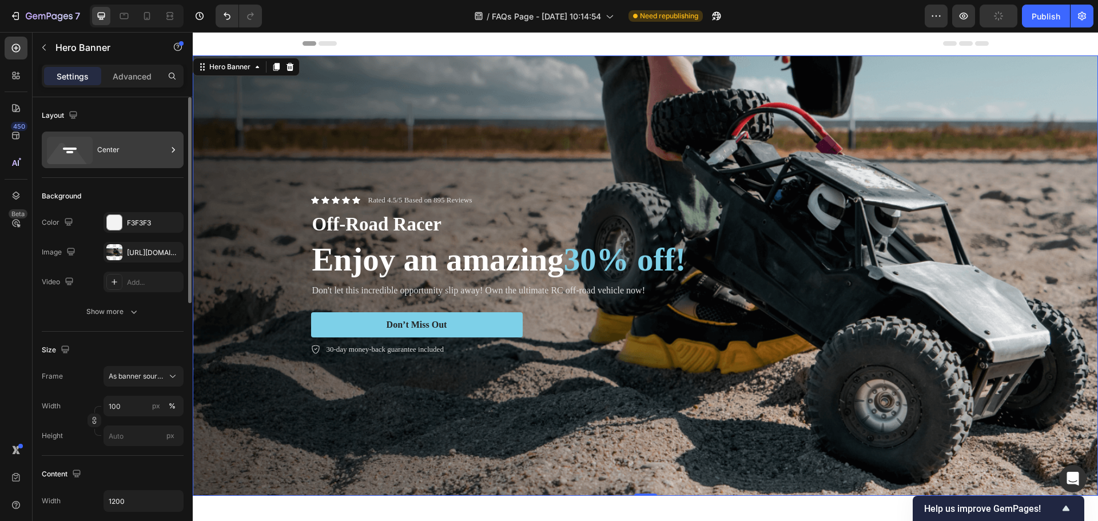
click at [105, 164] on div "Center" at bounding box center [113, 150] width 142 height 37
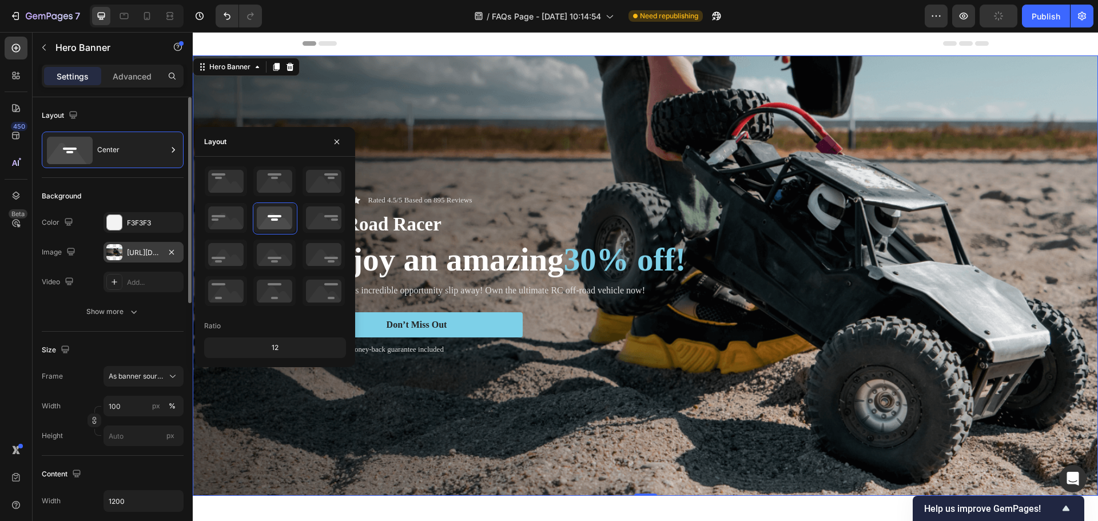
click at [152, 248] on div "[URL][DOMAIN_NAME]" at bounding box center [143, 253] width 33 height 10
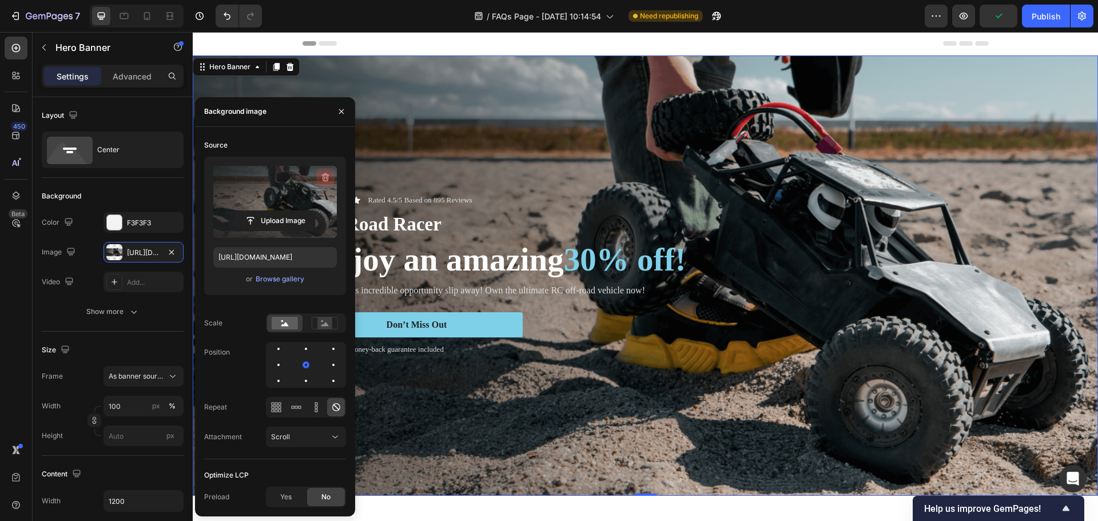
click at [323, 176] on icon "button" at bounding box center [325, 177] width 7 height 9
type input "Auto"
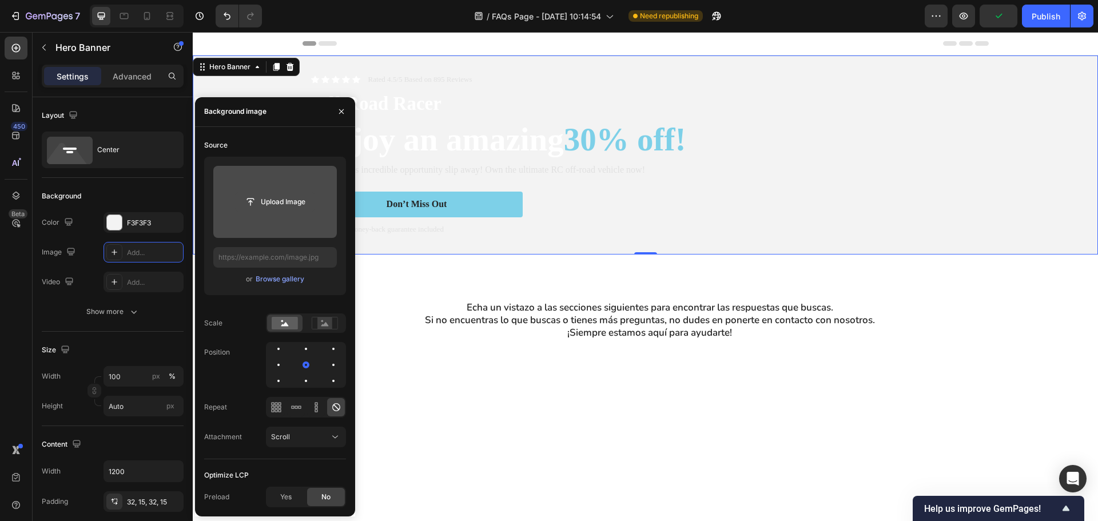
click at [292, 192] on button "Upload Image" at bounding box center [275, 202] width 80 height 21
click at [292, 201] on input "file" at bounding box center [275, 201] width 79 height 19
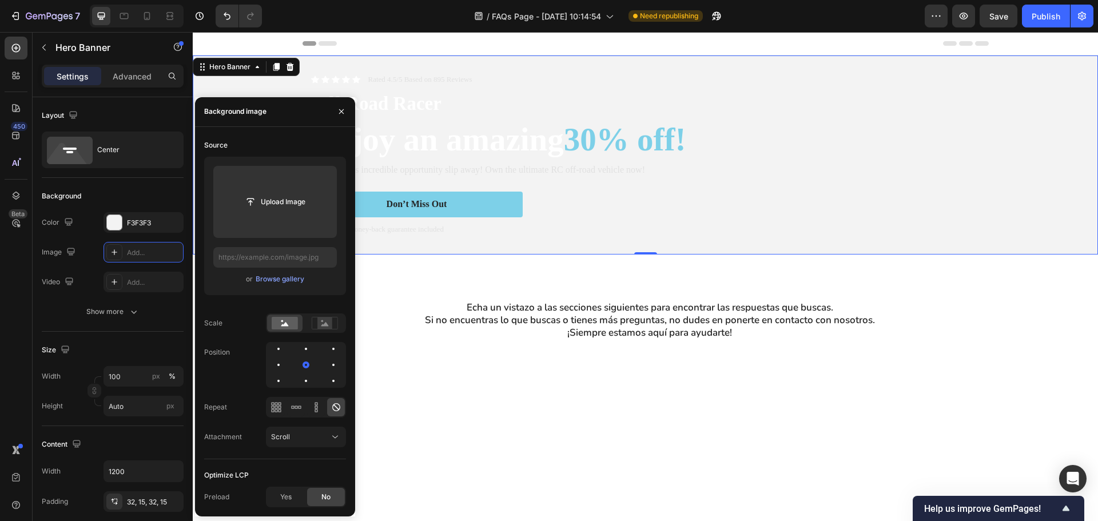
type input "[URL][DOMAIN_NAME]"
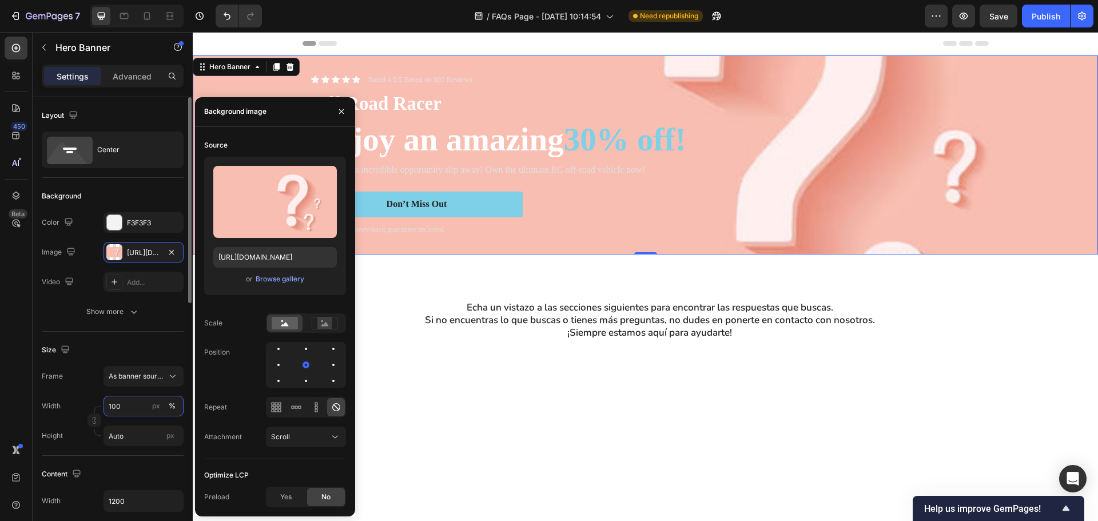
click at [136, 407] on input "100" at bounding box center [143, 406] width 80 height 21
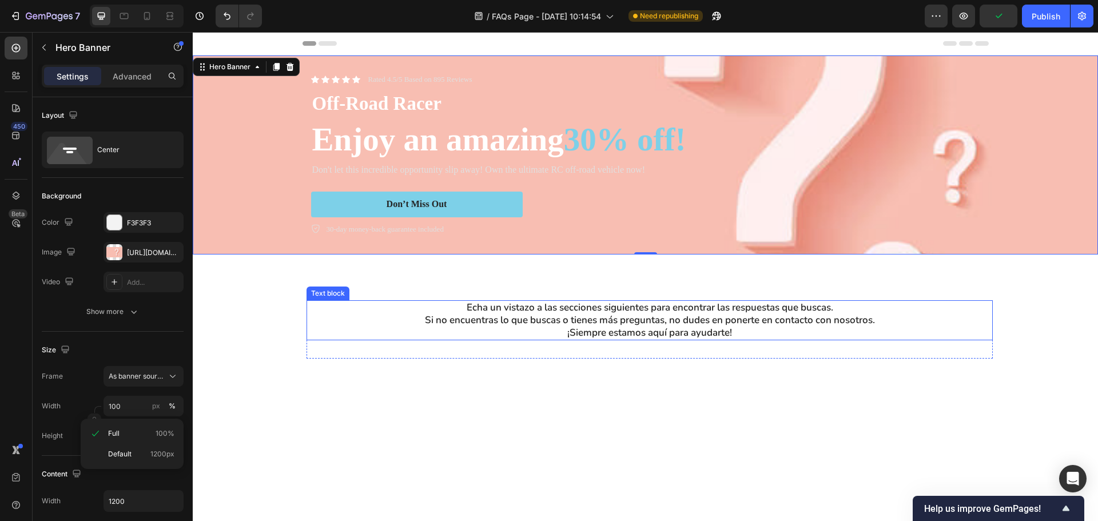
click at [428, 322] on p "Si no encuentras lo que buscas o tienes más preguntas, no dudes en ponerte en c…" at bounding box center [650, 320] width 684 height 13
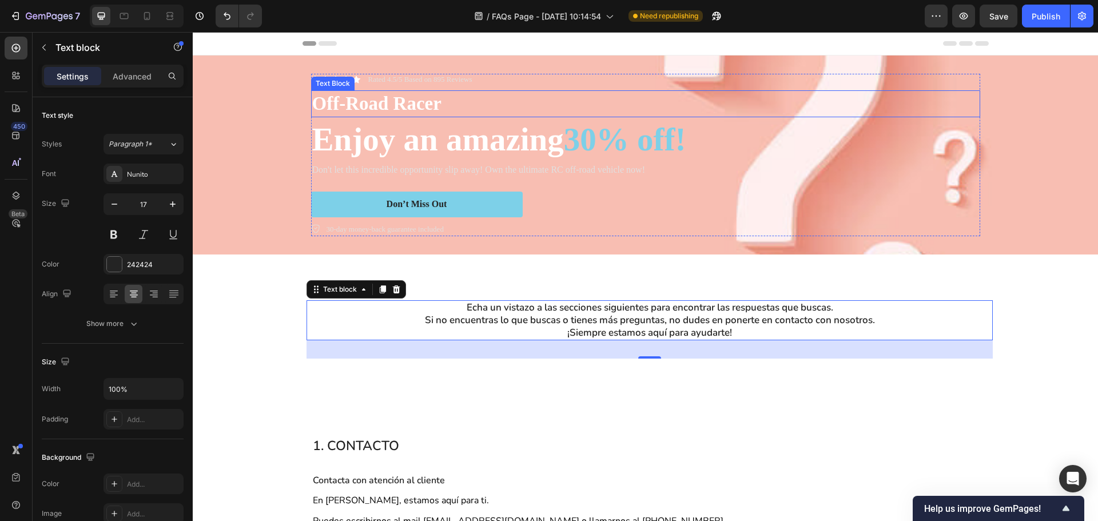
click at [384, 110] on p "Off-Road Racer" at bounding box center [645, 103] width 667 height 25
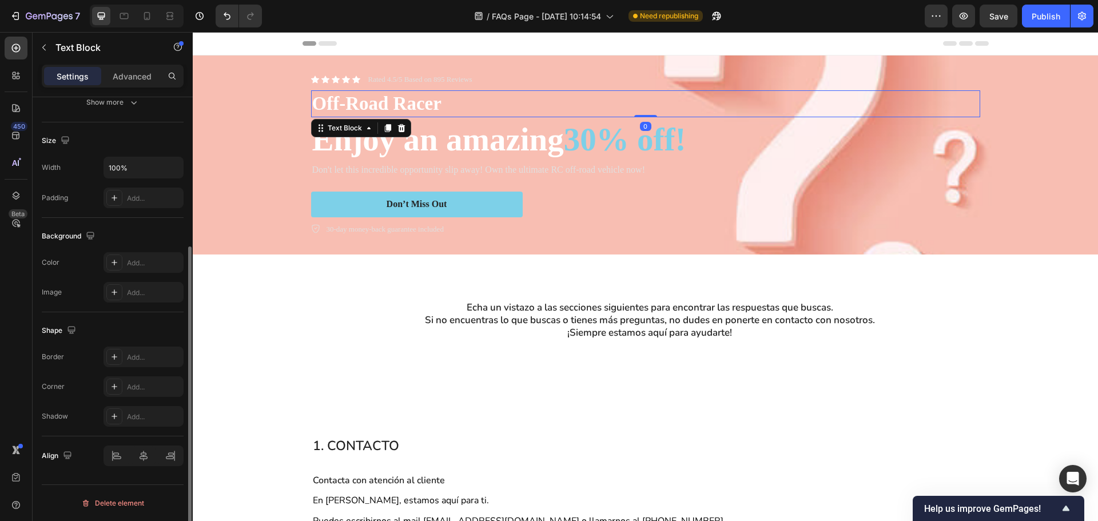
click at [384, 110] on p "Off-Road Racer" at bounding box center [645, 103] width 667 height 25
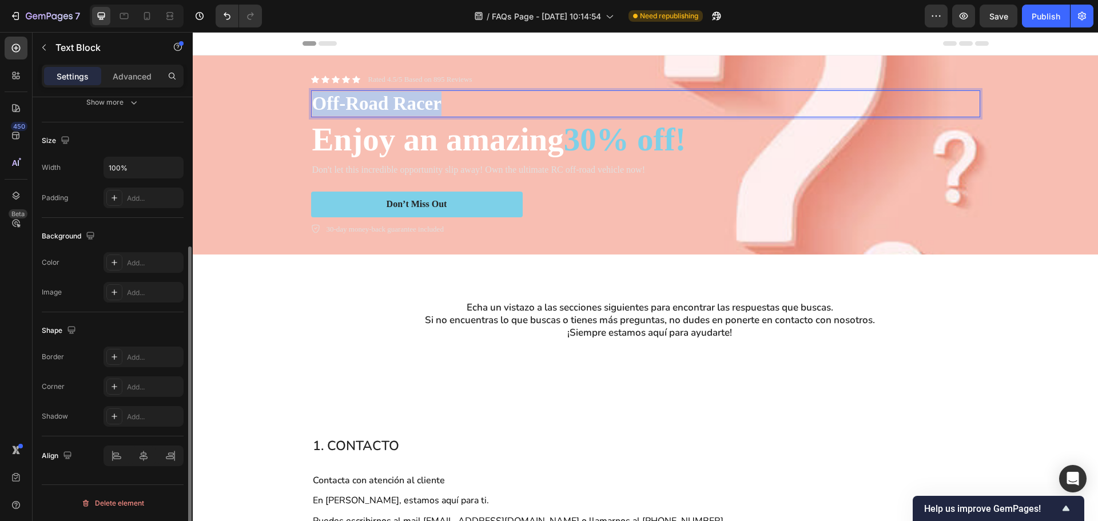
click at [384, 110] on p "Off-Road Racer" at bounding box center [645, 103] width 667 height 25
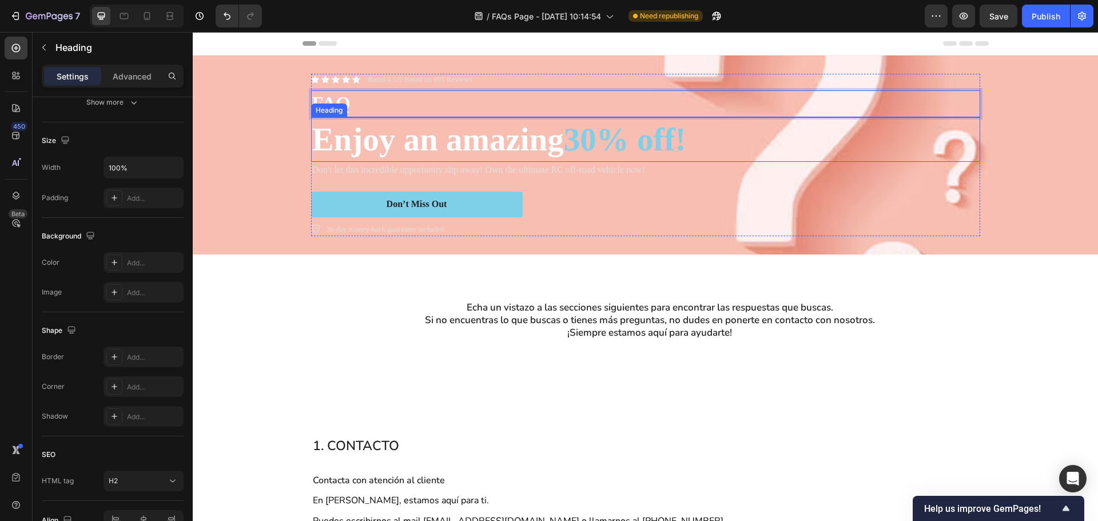
click at [387, 143] on h2 "Enjoy an amazing 30% off!" at bounding box center [645, 139] width 669 height 45
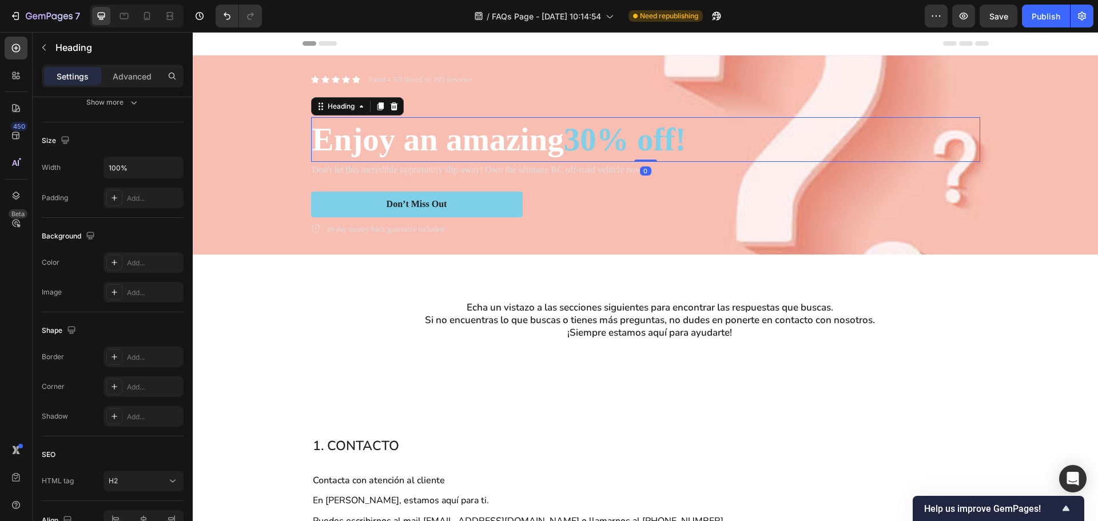
scroll to position [0, 0]
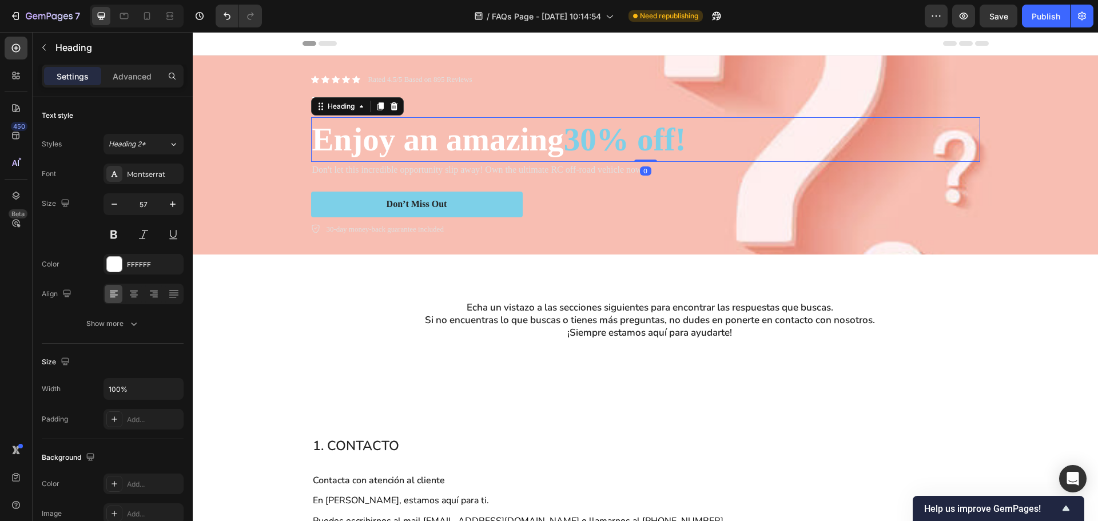
click at [387, 143] on h2 "Enjoy an amazing 30% off!" at bounding box center [645, 139] width 669 height 45
click at [387, 143] on p "Enjoy an amazing 30% off!" at bounding box center [645, 139] width 667 height 42
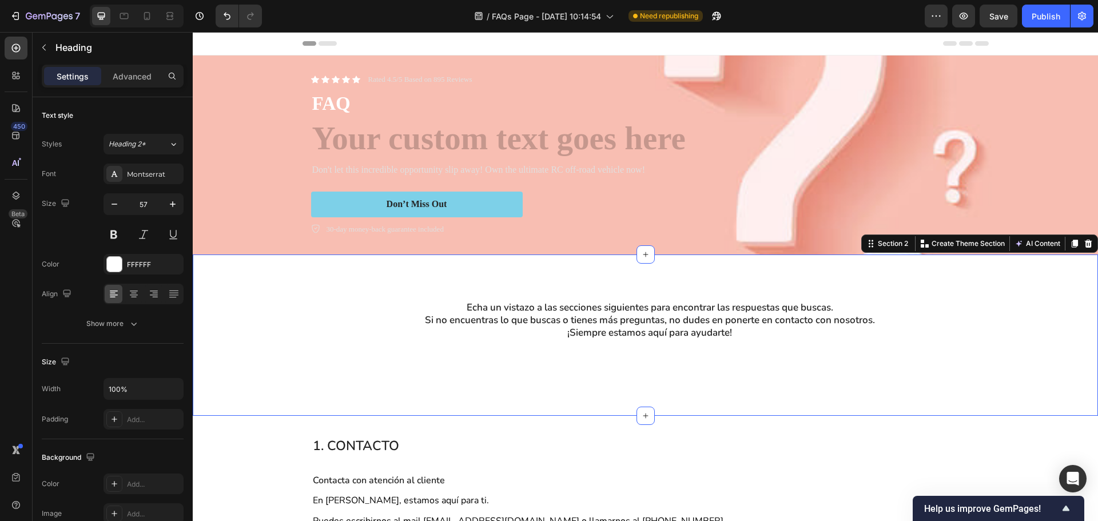
click at [496, 282] on div "Echa un vistazo a las secciones siguientes para encontrar las respuestas que bu…" at bounding box center [645, 334] width 905 height 161
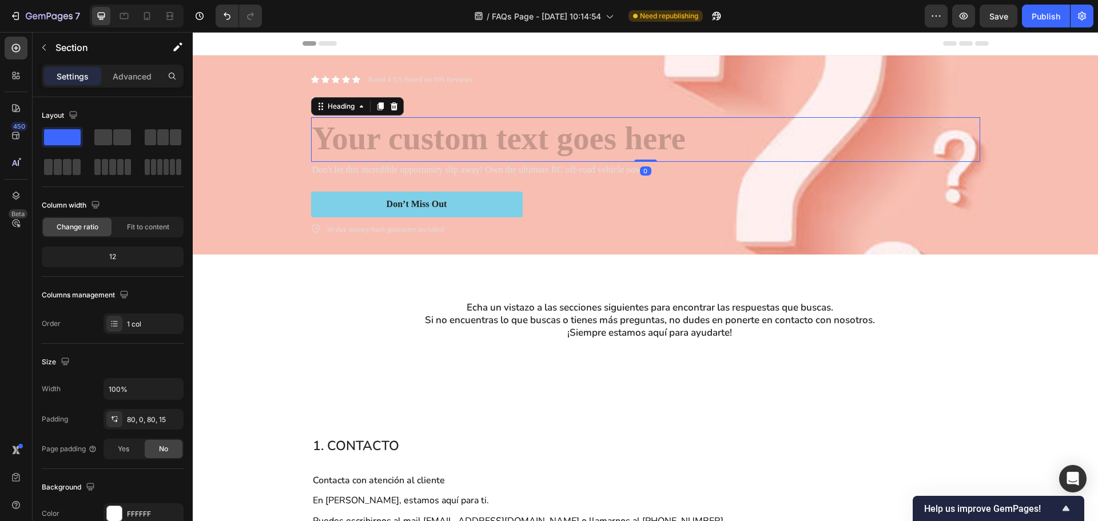
click at [461, 130] on h2 "Rich Text Editor. Editing area: main" at bounding box center [645, 139] width 669 height 45
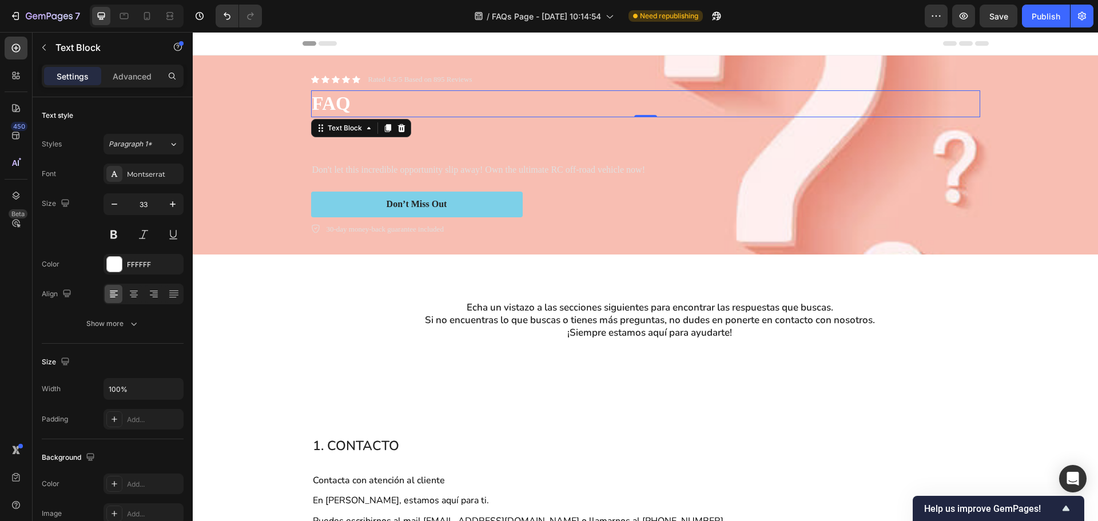
click at [464, 103] on p "FAQ" at bounding box center [645, 103] width 667 height 25
click at [396, 134] on div at bounding box center [402, 128] width 14 height 14
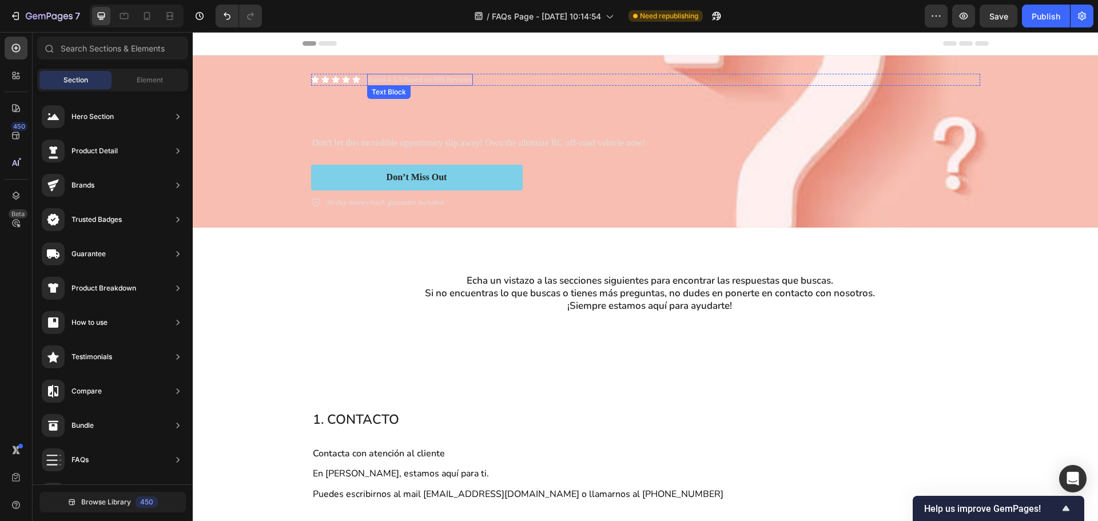
click at [384, 83] on p "Rated 4.5/5 Based on 895 Reviews" at bounding box center [420, 80] width 104 height 10
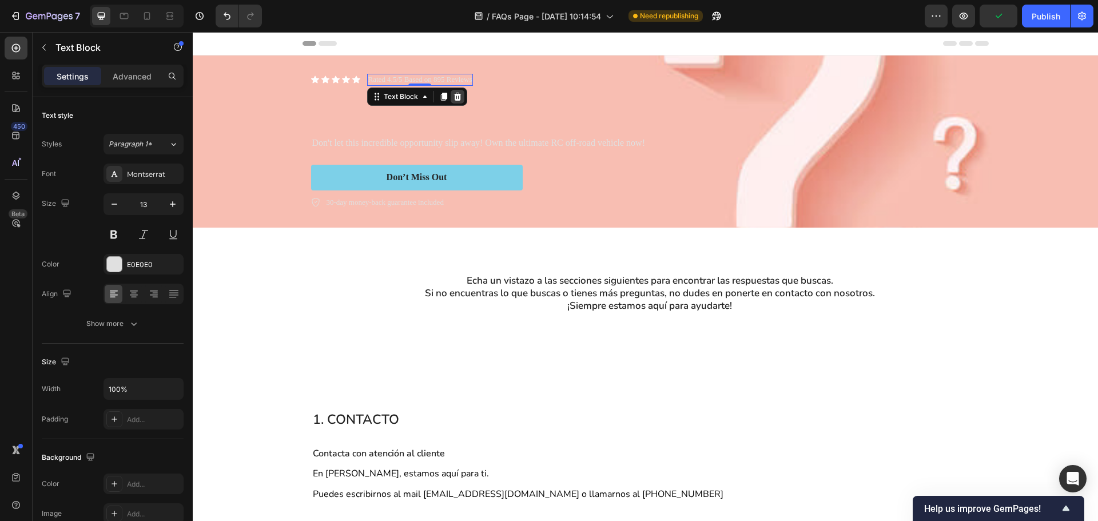
click at [453, 99] on icon at bounding box center [457, 96] width 9 height 9
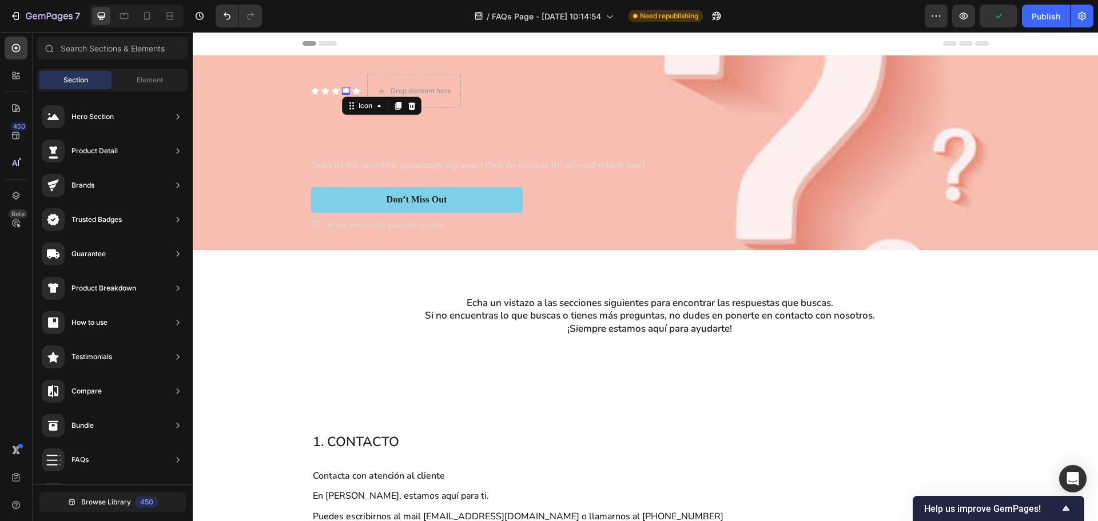
click at [342, 94] on div "Icon 0" at bounding box center [346, 91] width 8 height 8
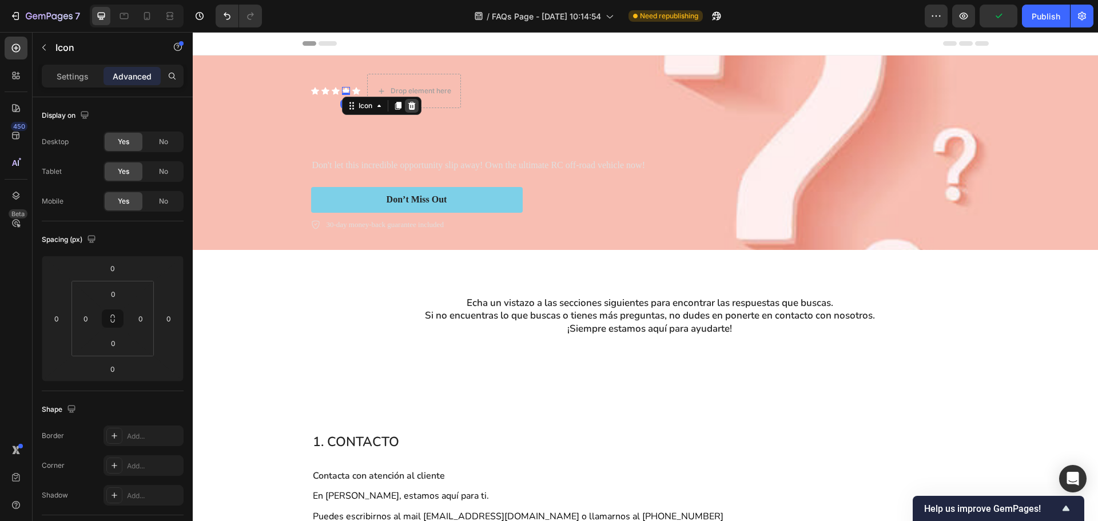
click at [408, 105] on icon at bounding box center [411, 106] width 7 height 8
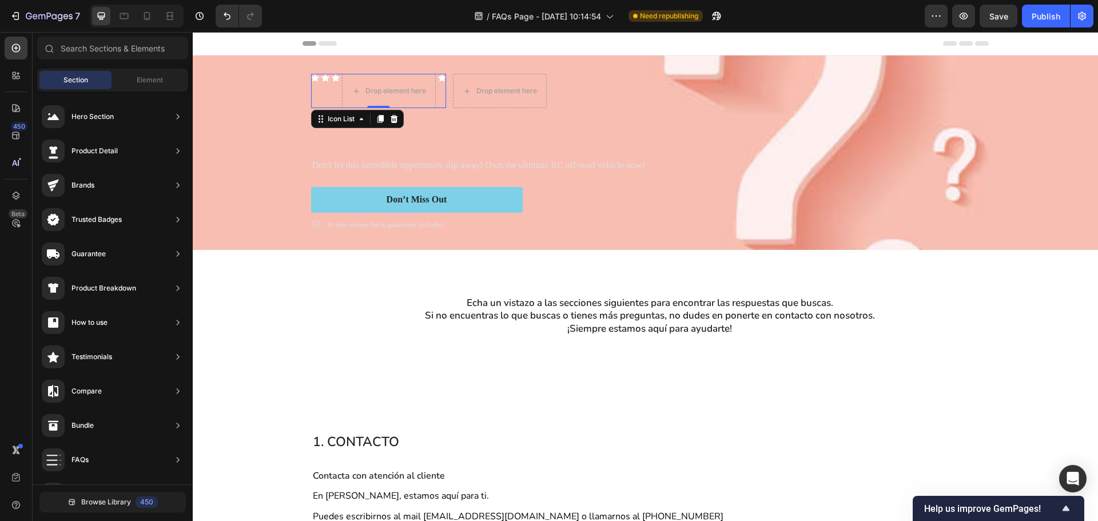
click at [332, 93] on div "Icon" at bounding box center [336, 91] width 8 height 34
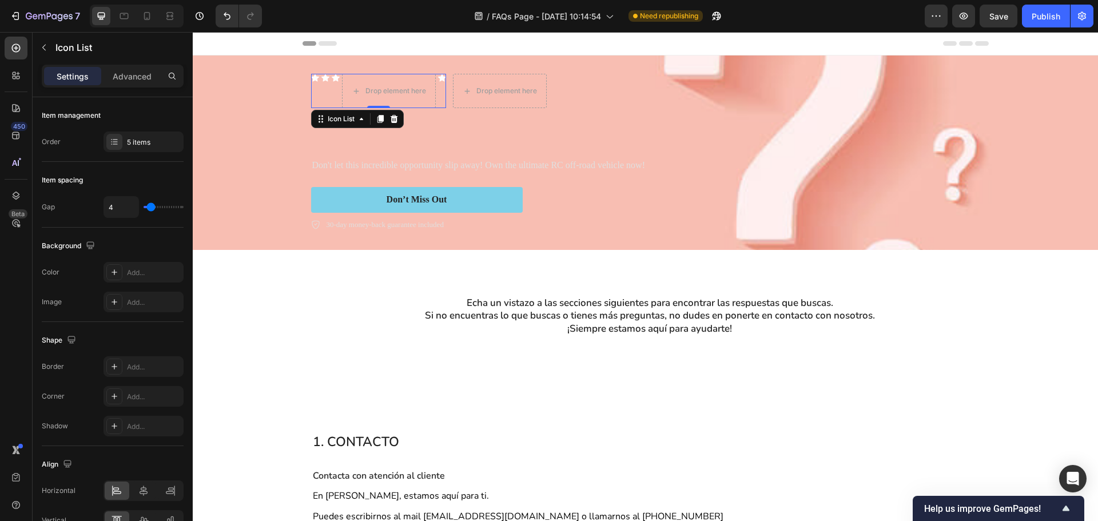
click at [392, 116] on icon at bounding box center [393, 118] width 9 height 9
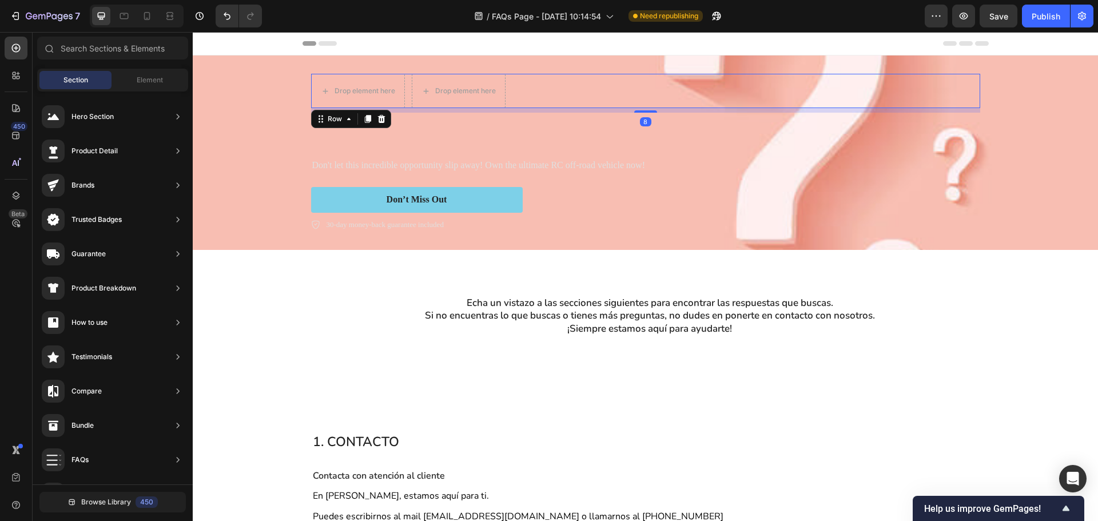
click at [526, 89] on div "Drop element here Drop element here Row 8" at bounding box center [645, 91] width 669 height 34
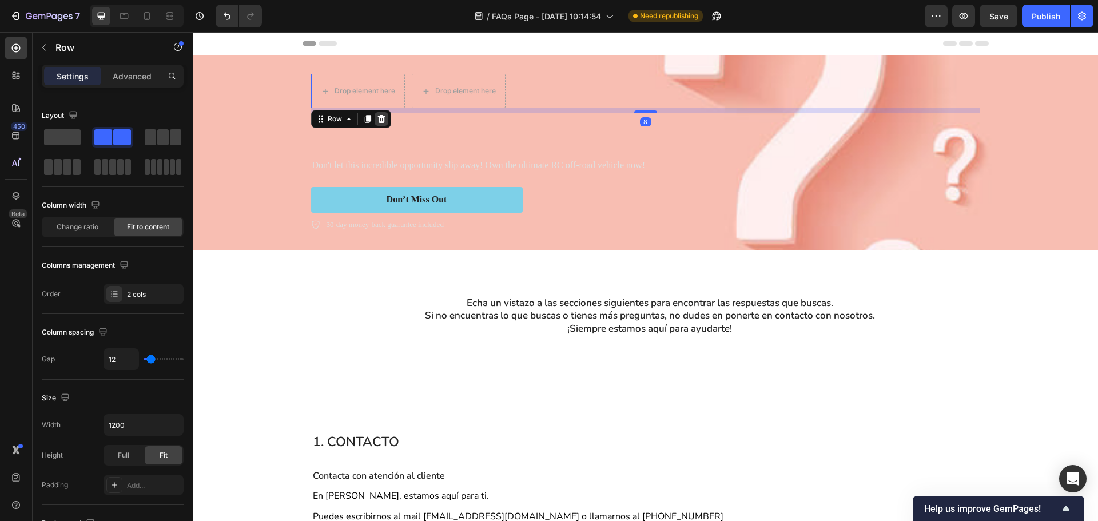
click at [377, 120] on icon at bounding box center [380, 119] width 7 height 8
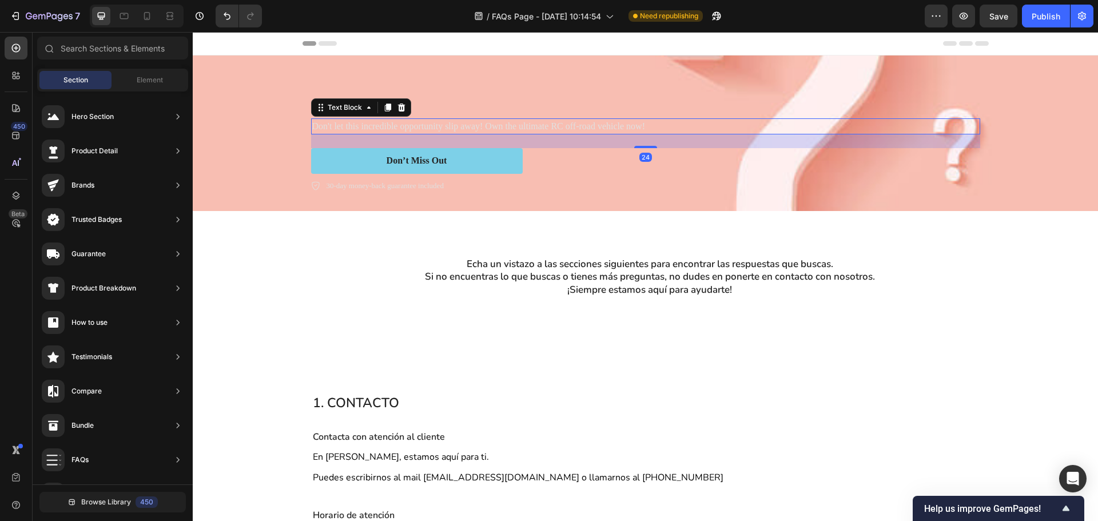
click at [405, 123] on p "Don't let this incredible opportunity slip away! Own the ultimate RC off-road v…" at bounding box center [645, 126] width 667 height 14
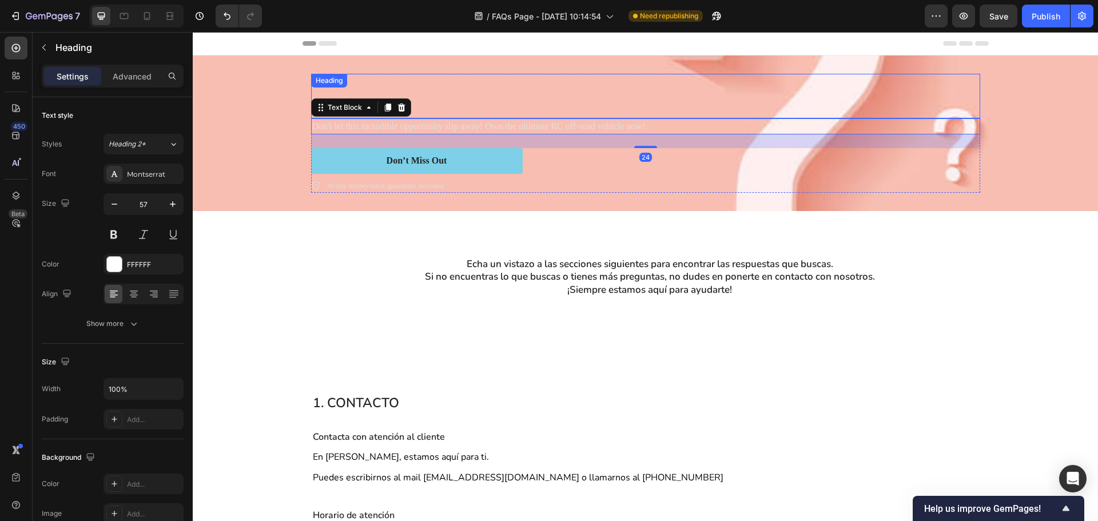
click at [585, 110] on p "Rich Text Editor. Editing area: main" at bounding box center [645, 96] width 667 height 42
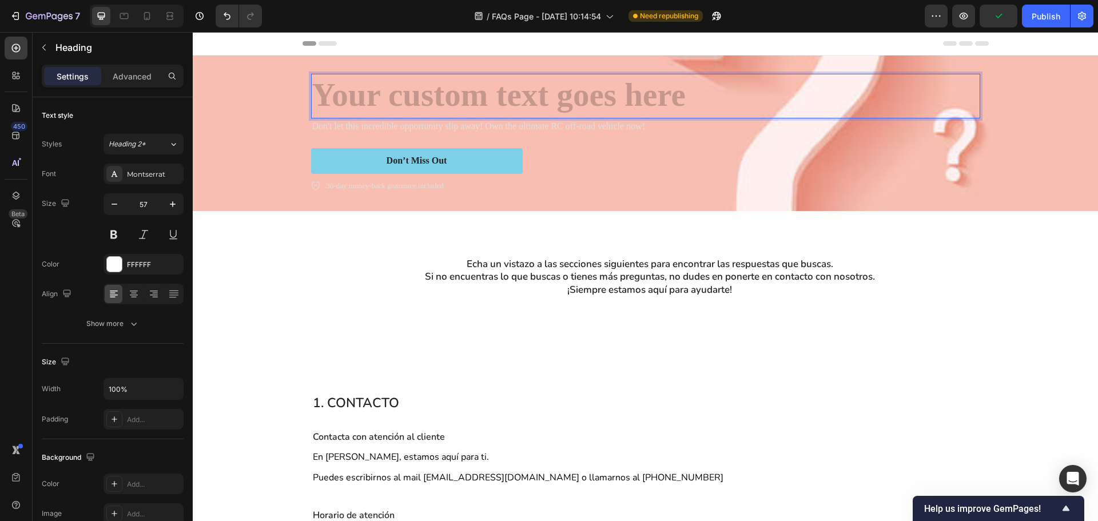
click at [453, 99] on h2 "Rich Text Editor. Editing area: main" at bounding box center [645, 96] width 669 height 45
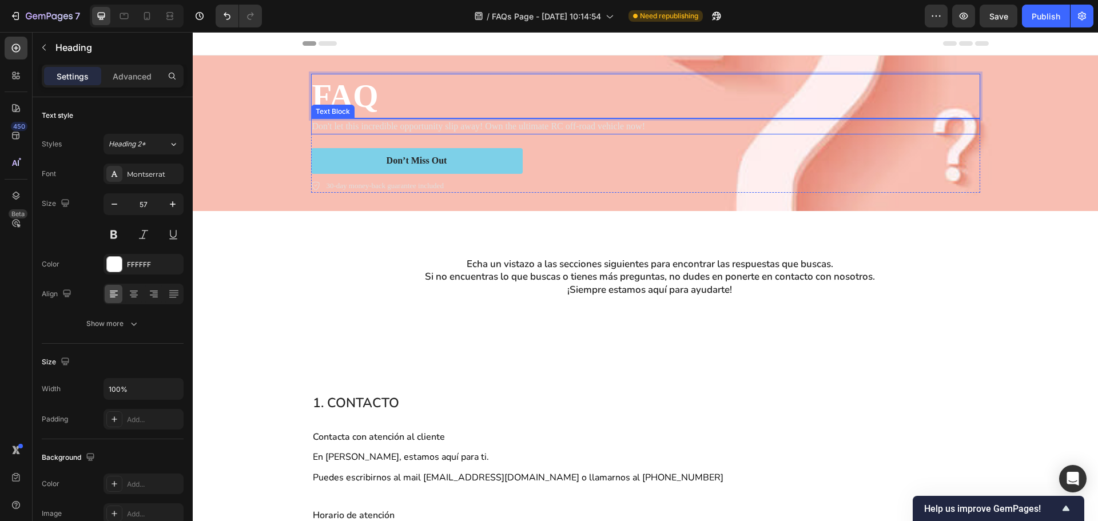
click at [461, 127] on p "Don't let this incredible opportunity slip away! Own the ultimate RC off-road v…" at bounding box center [645, 126] width 667 height 14
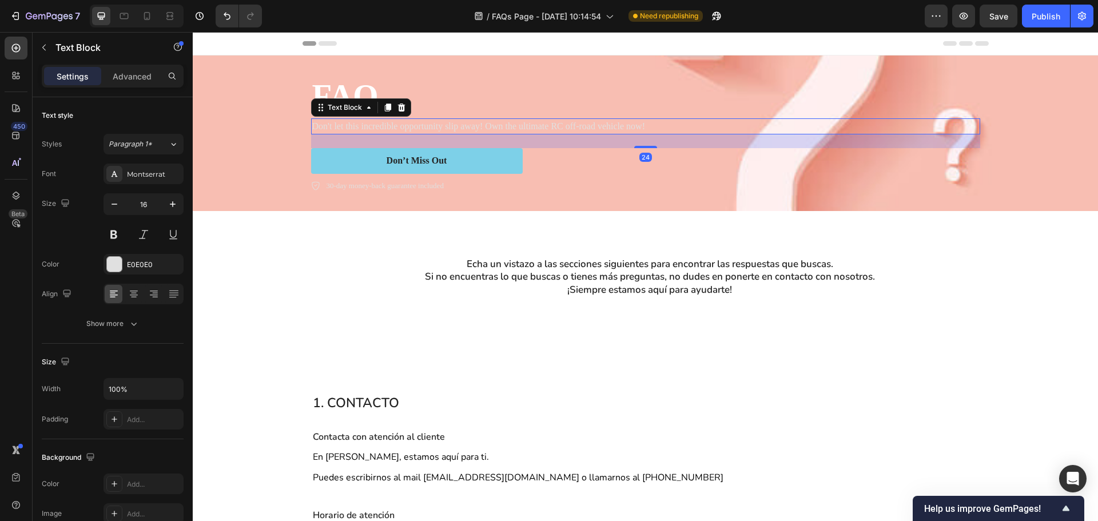
click at [461, 127] on p "Don't let this incredible opportunity slip away! Own the ultimate RC off-road v…" at bounding box center [645, 126] width 667 height 14
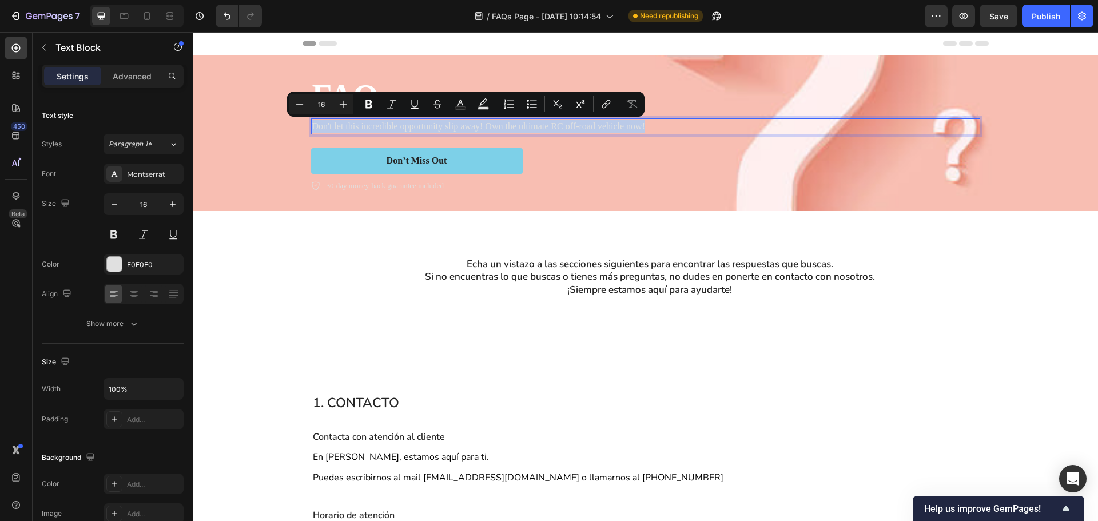
click at [461, 127] on p "Don't let this incredible opportunity slip away! Own the ultimate RC off-road v…" at bounding box center [645, 126] width 667 height 14
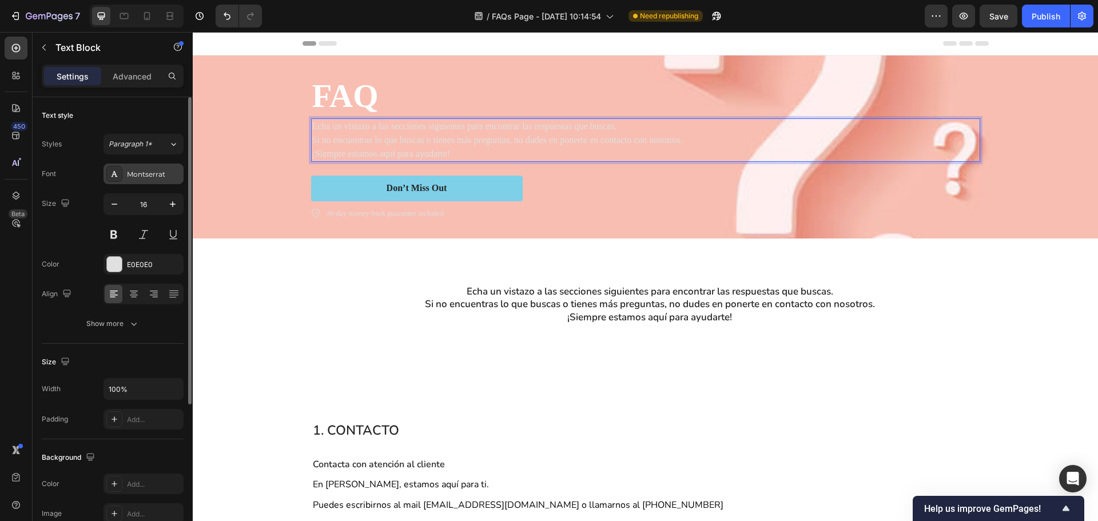
click at [128, 172] on div "Montserrat" at bounding box center [154, 174] width 54 height 10
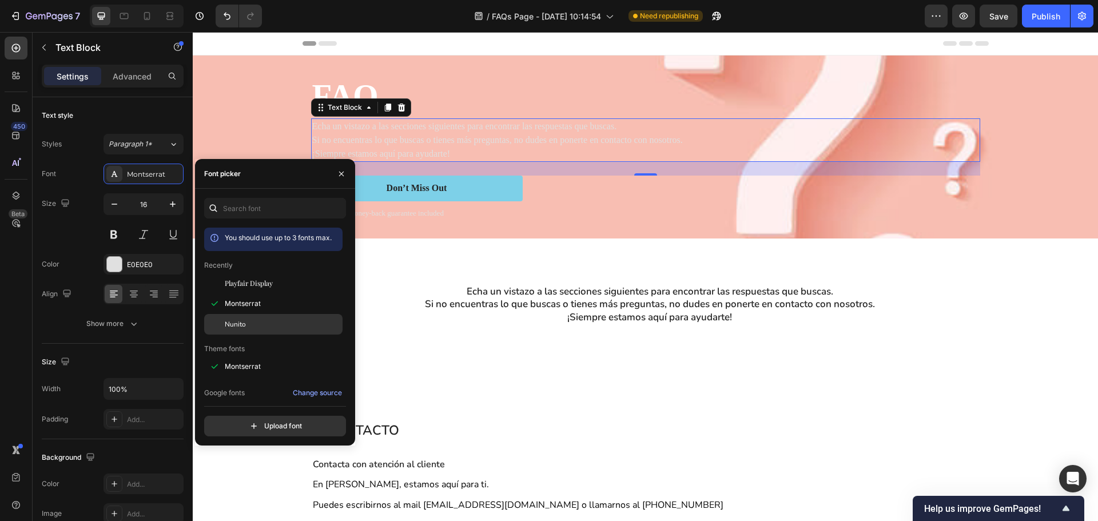
click at [236, 328] on span "Nunito" at bounding box center [235, 324] width 21 height 10
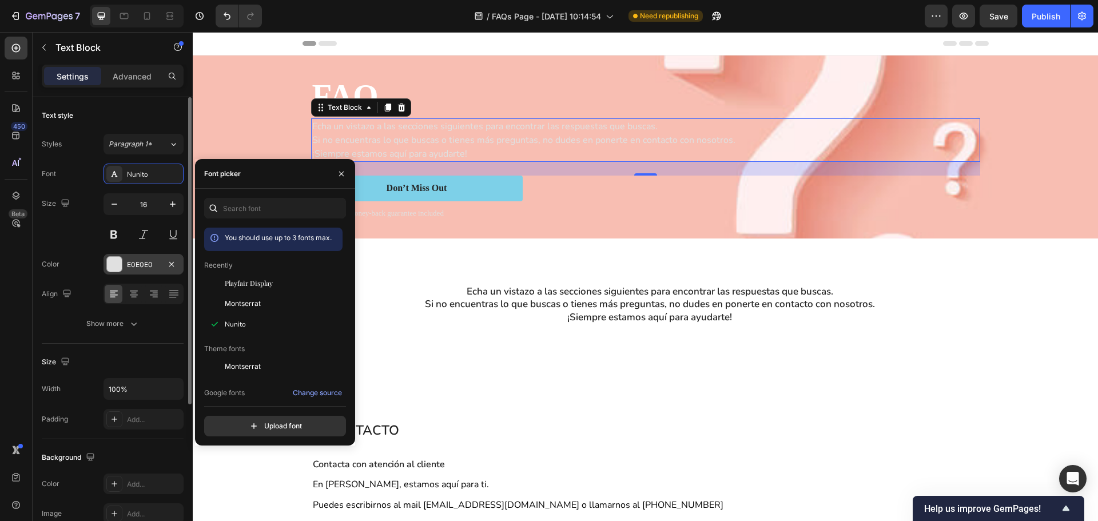
click at [153, 272] on div "E0E0E0" at bounding box center [143, 264] width 80 height 21
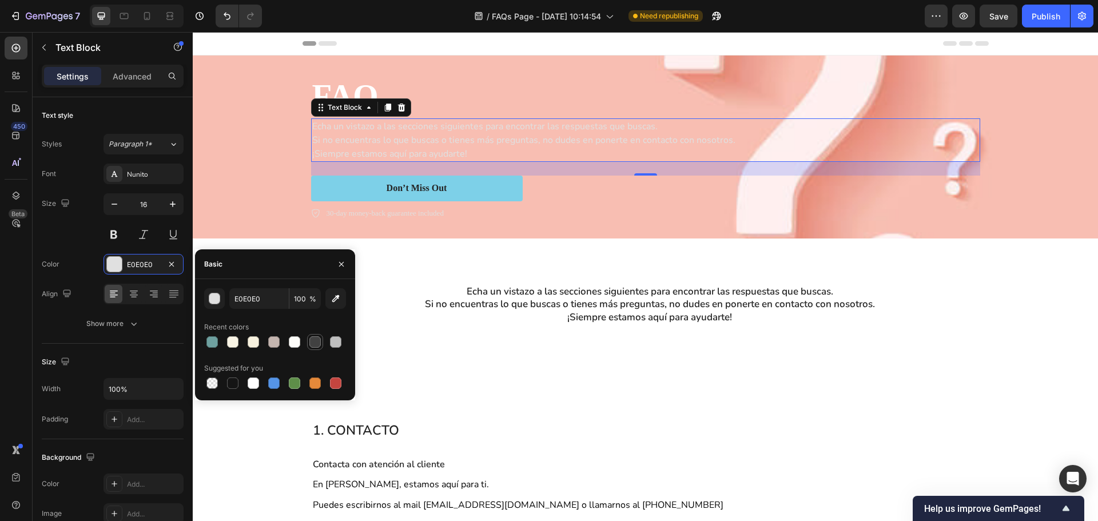
click at [309, 344] on div at bounding box center [314, 341] width 11 height 11
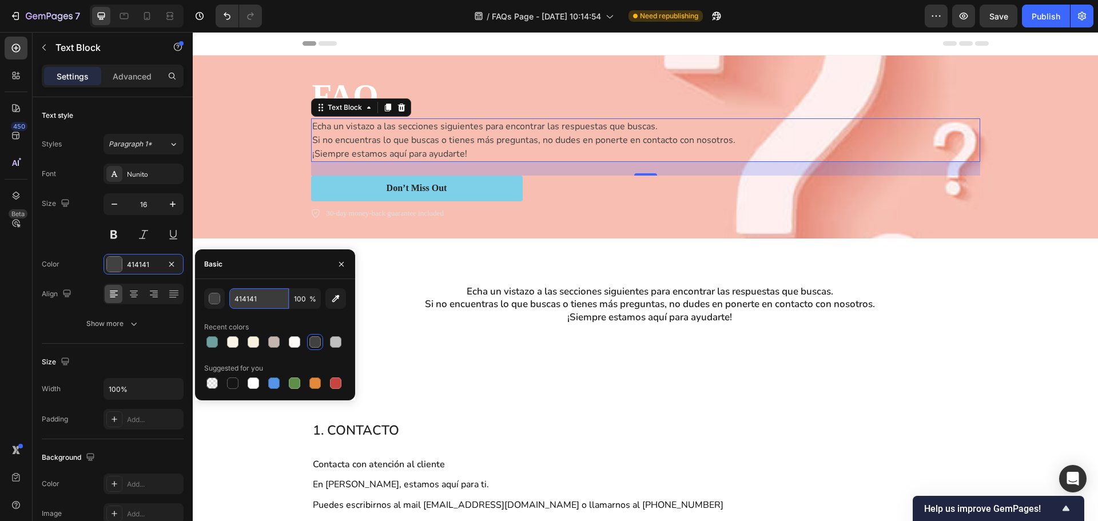
click at [261, 306] on input "414141" at bounding box center [258, 298] width 59 height 21
type input "242424"
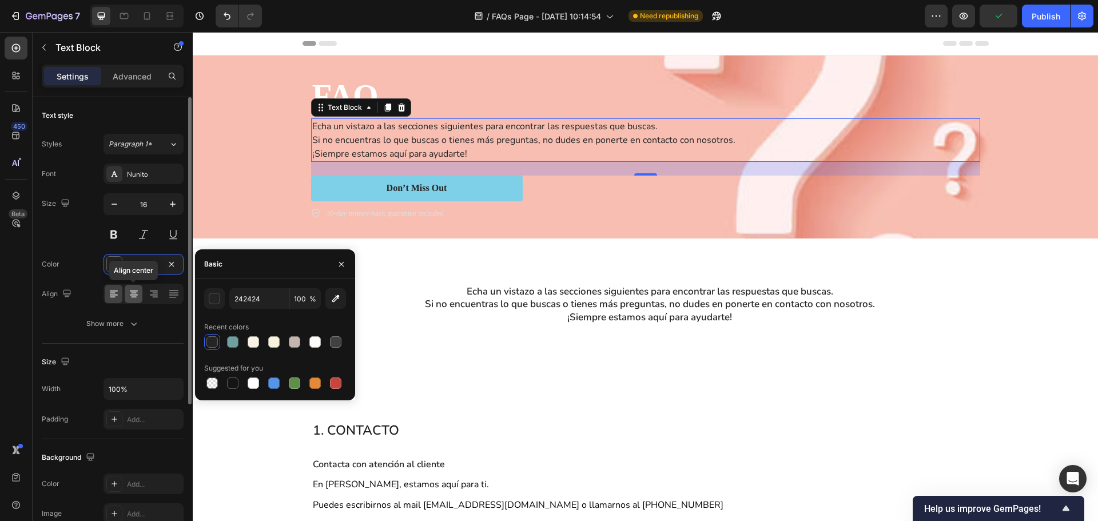
click at [138, 296] on icon at bounding box center [133, 293] width 11 height 11
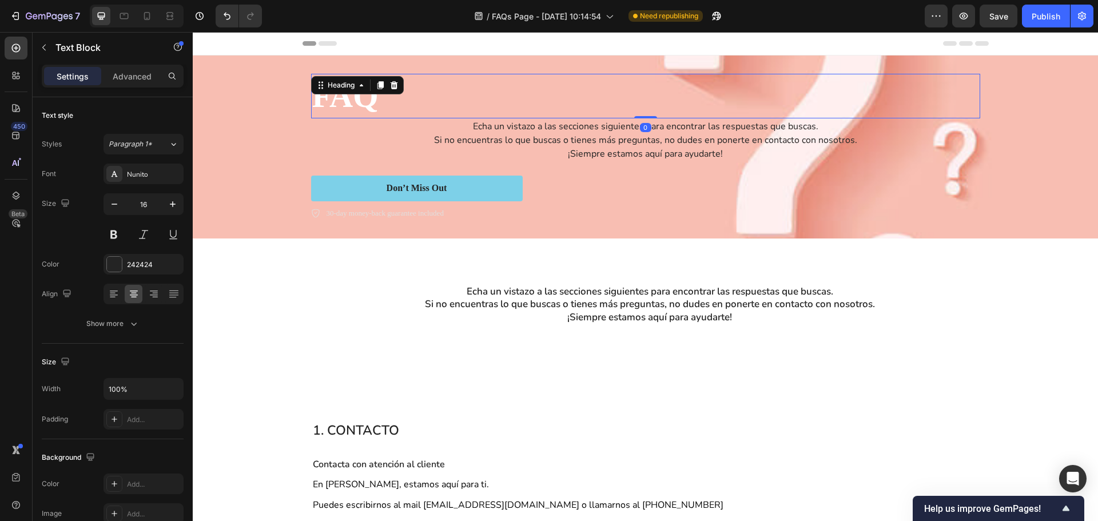
click at [334, 91] on div "FAQ Heading 0" at bounding box center [645, 96] width 669 height 45
click at [138, 293] on icon at bounding box center [133, 293] width 11 height 11
click at [656, 147] on p "¡Siempre estamos aquí para ayudarte!" at bounding box center [645, 154] width 667 height 14
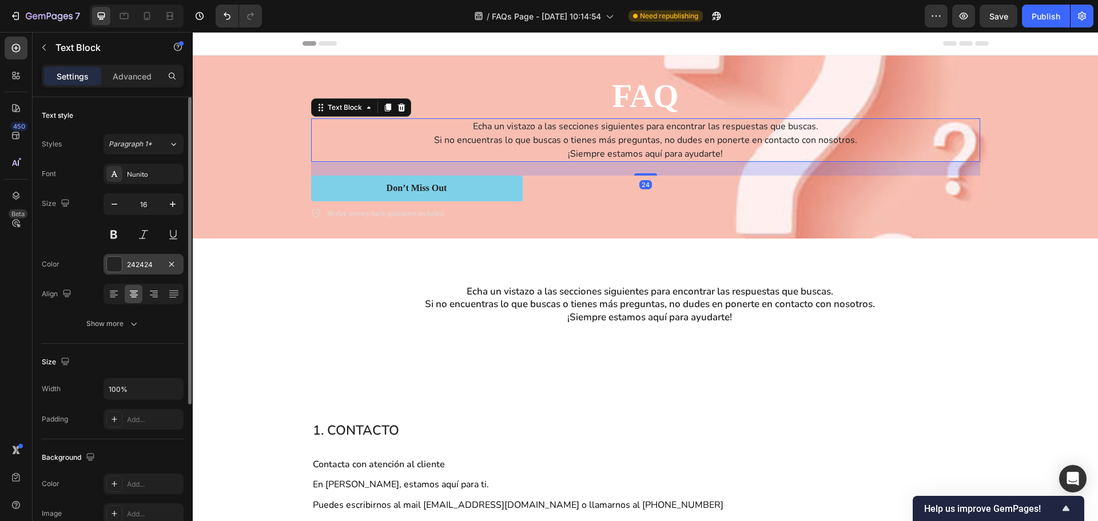
click at [149, 262] on div "242424" at bounding box center [143, 265] width 33 height 10
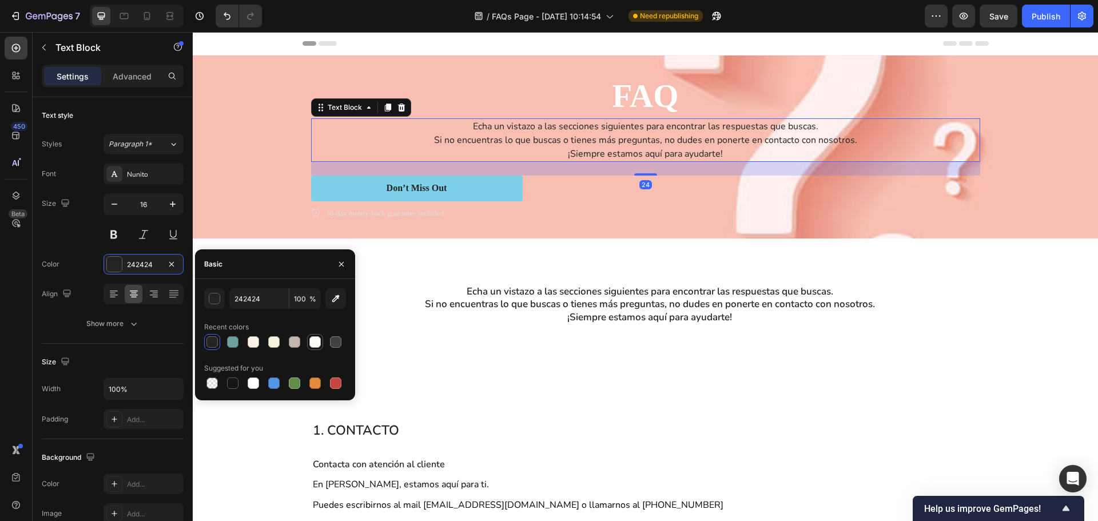
click at [322, 346] on div at bounding box center [315, 342] width 16 height 16
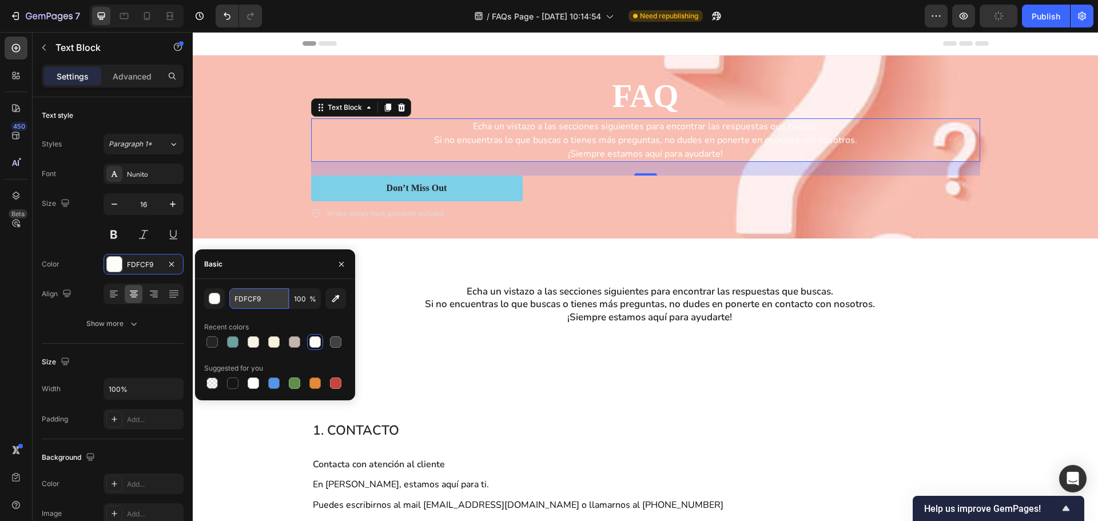
click at [267, 294] on input "FDFCF9" at bounding box center [258, 298] width 59 height 21
click at [258, 379] on div at bounding box center [253, 382] width 11 height 11
type input "FFFFFF"
click at [408, 359] on div "Echa un vistazo a las secciones siguientes para encontrar las respuestas que bu…" at bounding box center [645, 318] width 905 height 161
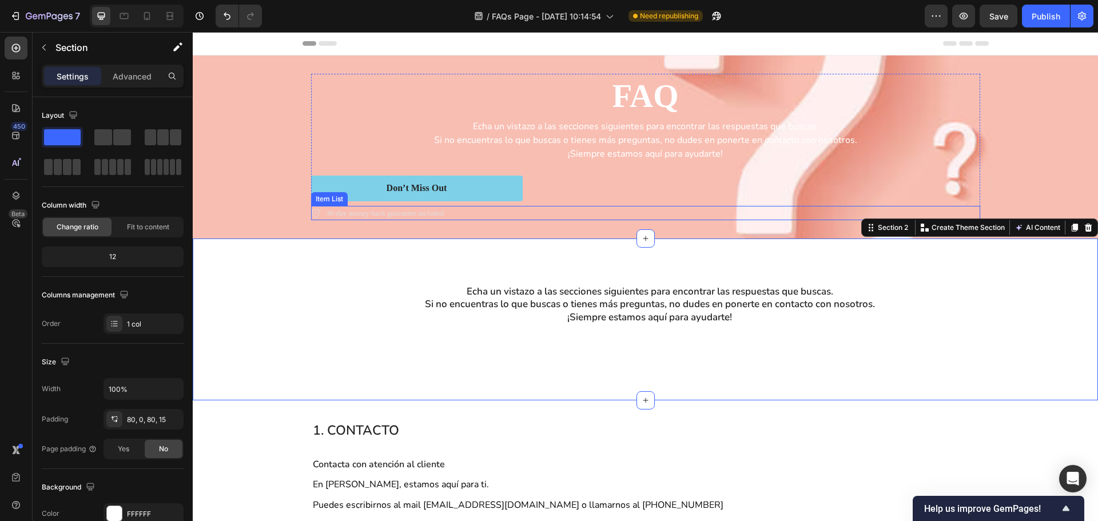
click at [400, 216] on p "30-day money-back guarantee included" at bounding box center [384, 213] width 117 height 11
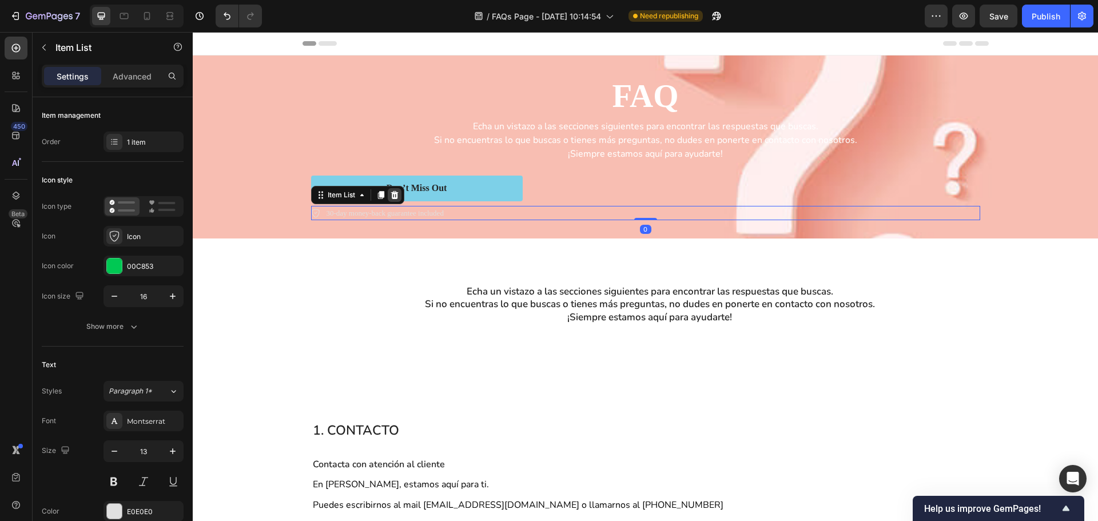
click at [391, 194] on icon at bounding box center [394, 195] width 7 height 8
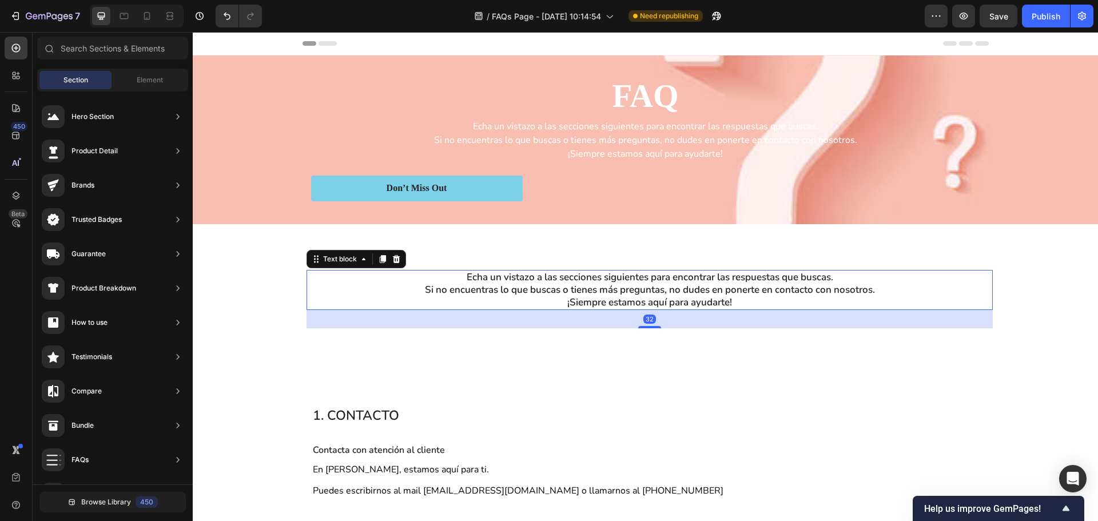
click at [575, 301] on p "¡Siempre estamos aquí para ayudarte!" at bounding box center [650, 302] width 684 height 13
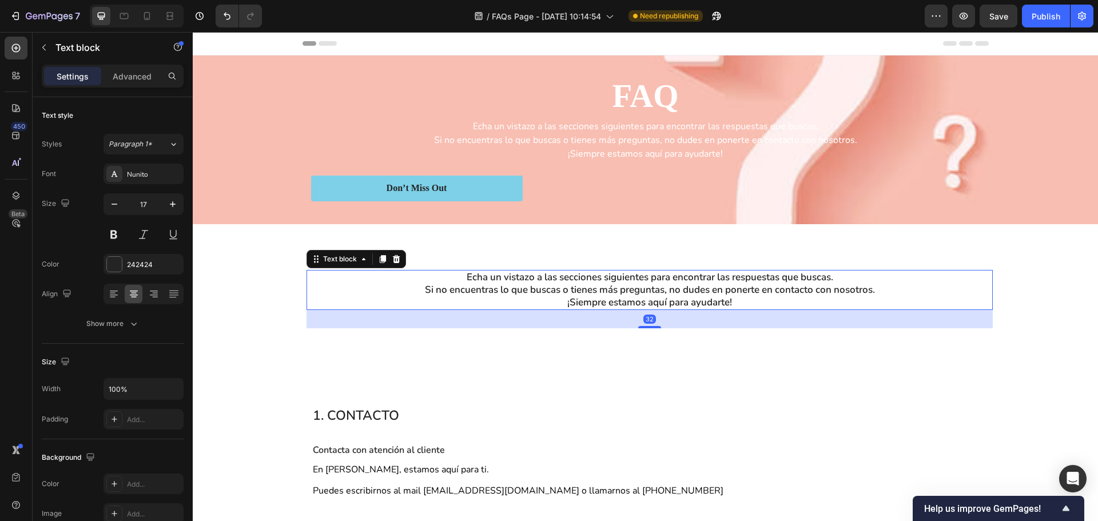
click at [398, 262] on div at bounding box center [396, 259] width 14 height 14
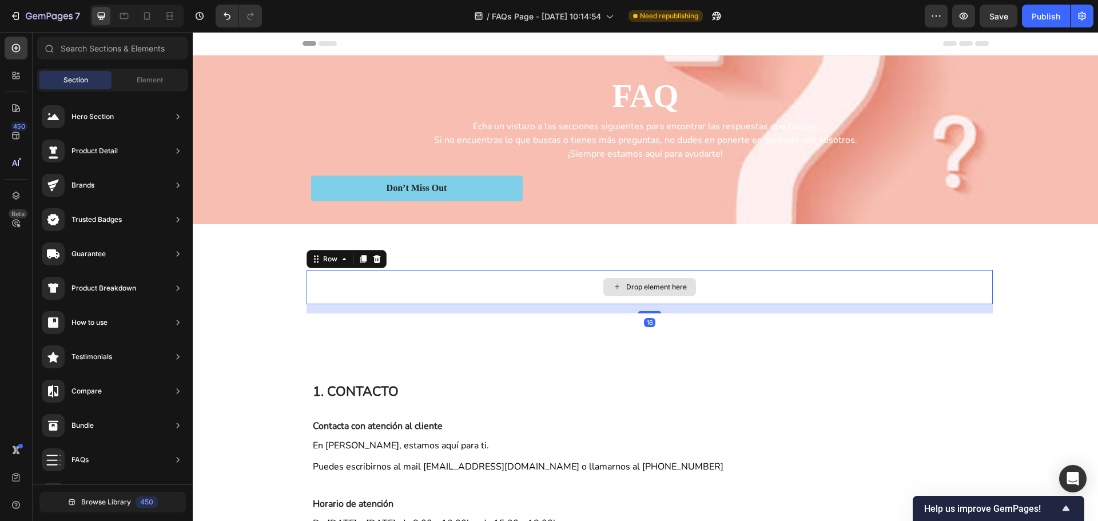
click at [445, 282] on div "Drop element here" at bounding box center [649, 287] width 686 height 34
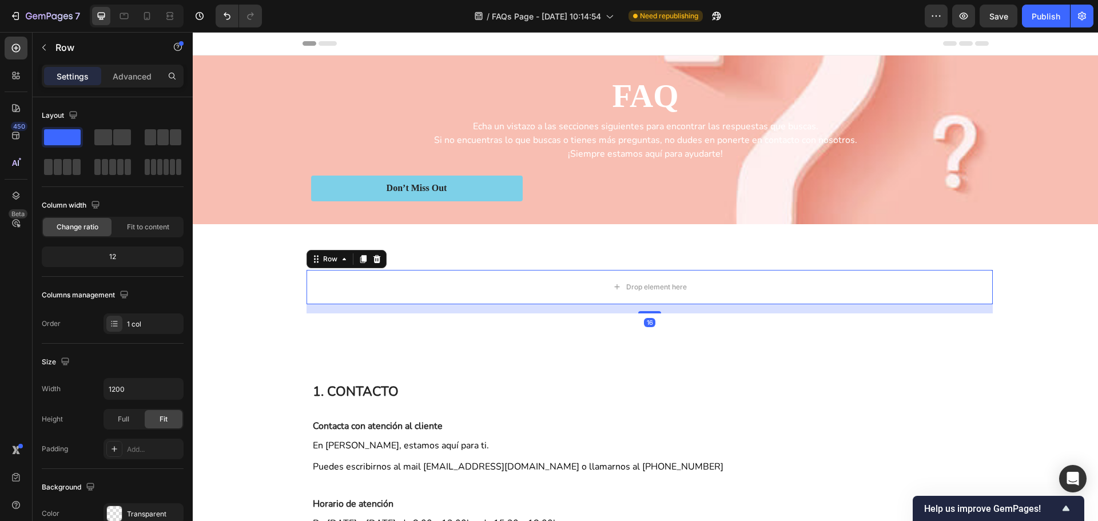
click at [377, 258] on div at bounding box center [377, 259] width 14 height 14
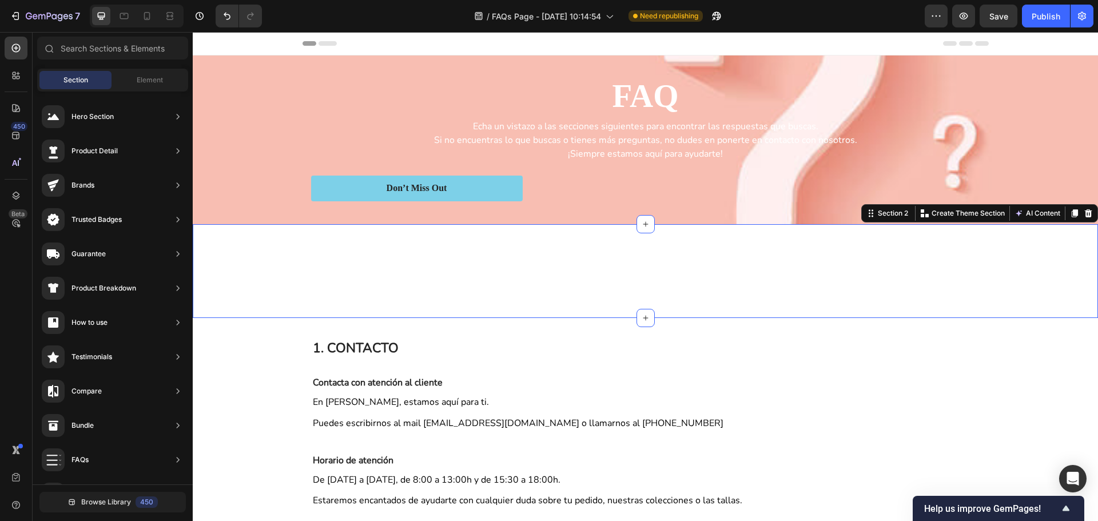
click at [377, 260] on div "Text Block Section 2 You can create reusable sections Create Theme Section AI C…" at bounding box center [645, 271] width 905 height 94
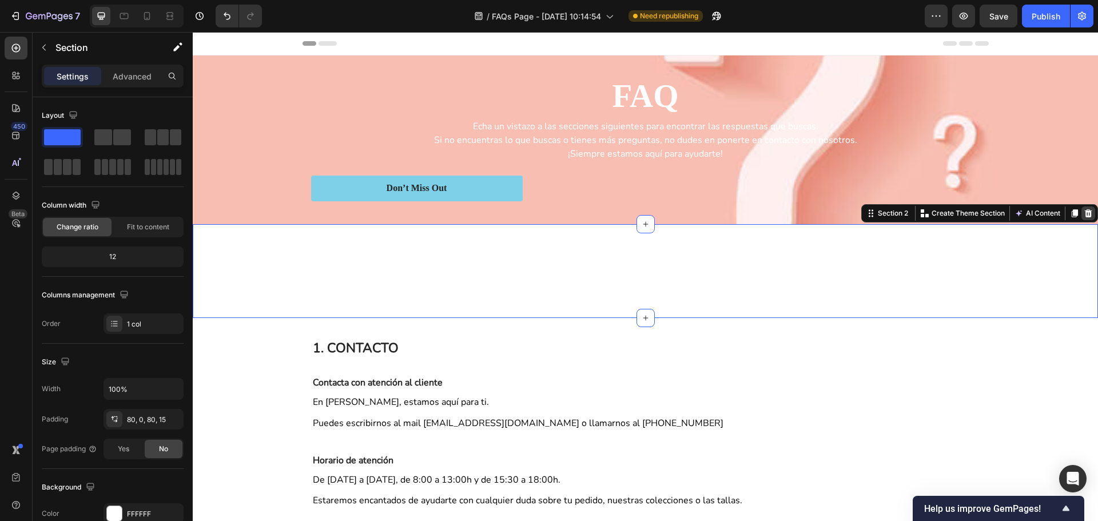
click at [1083, 210] on icon at bounding box center [1087, 213] width 9 height 9
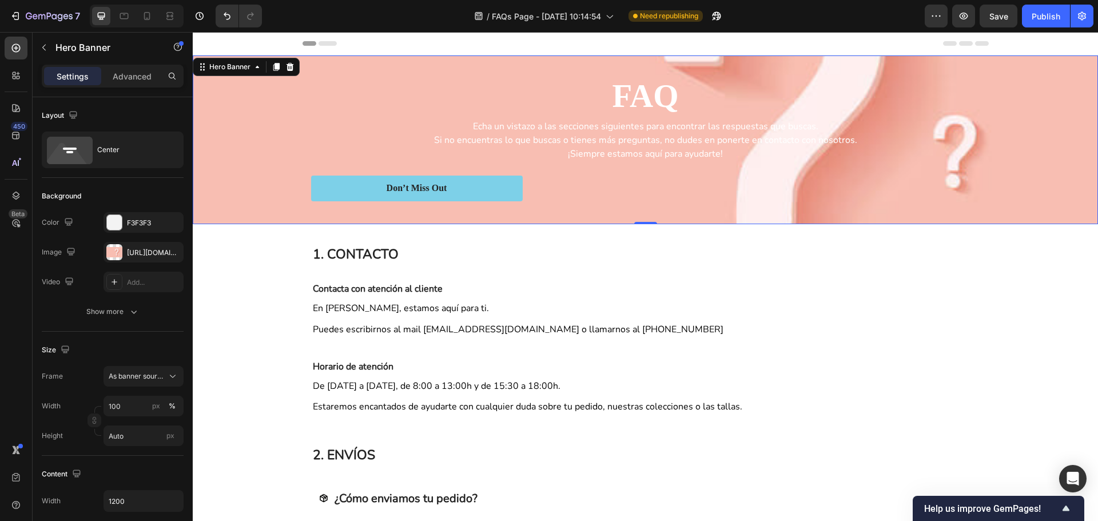
click at [253, 86] on div "Background Image" at bounding box center [645, 139] width 905 height 169
click at [155, 249] on div "[URL][DOMAIN_NAME]" at bounding box center [143, 253] width 33 height 10
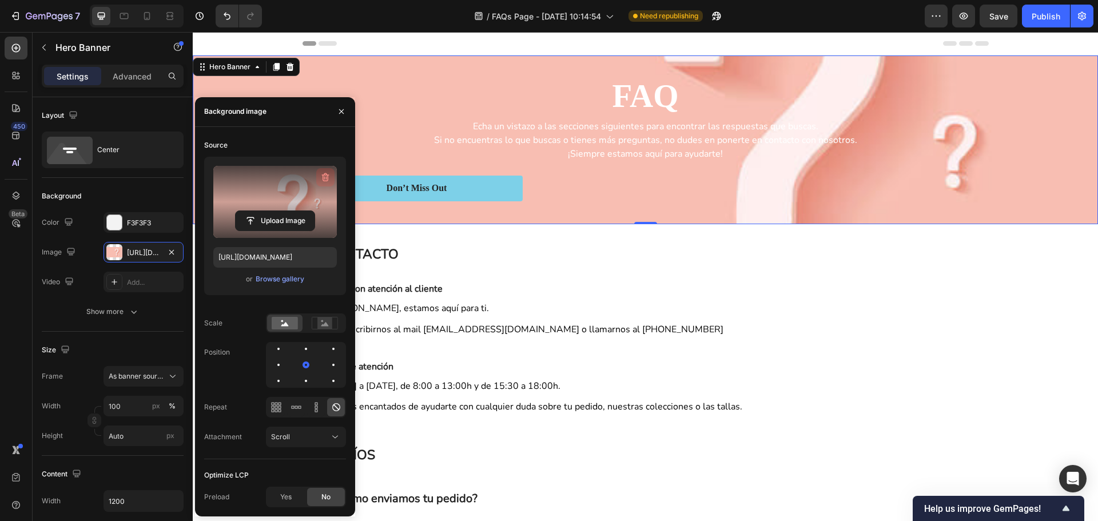
click at [326, 173] on icon "button" at bounding box center [325, 177] width 7 height 9
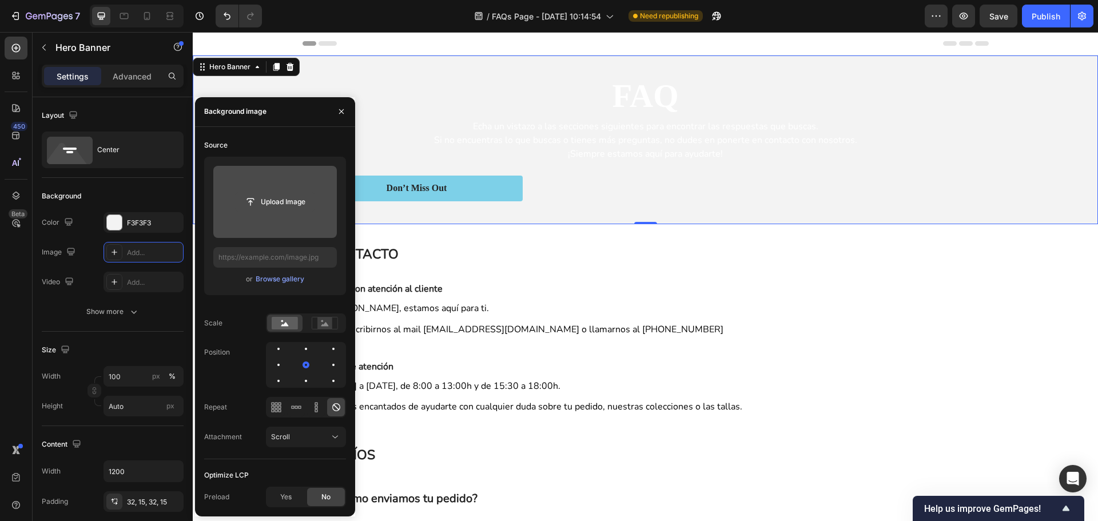
click at [278, 209] on input "file" at bounding box center [275, 201] width 79 height 19
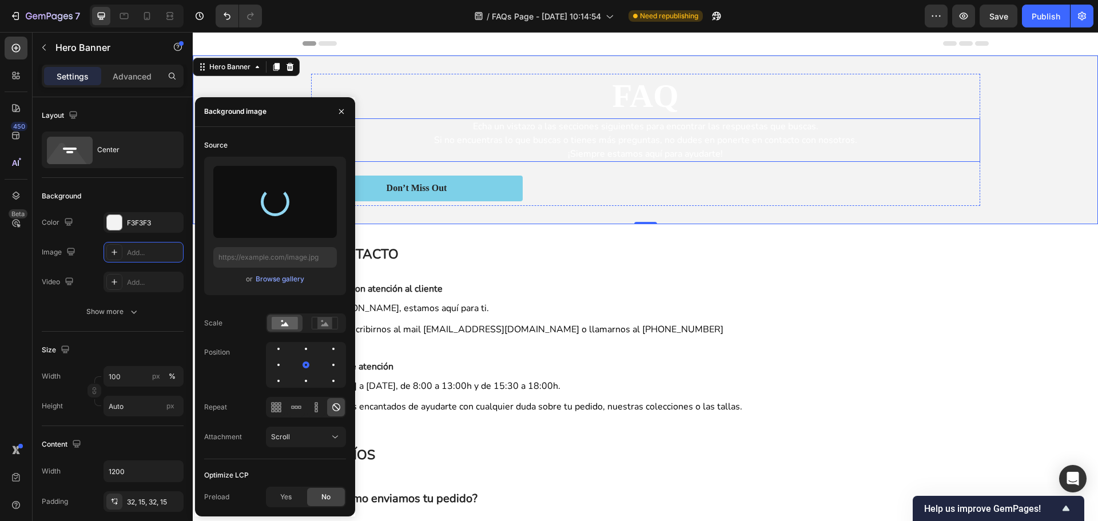
type input "[URL][DOMAIN_NAME]"
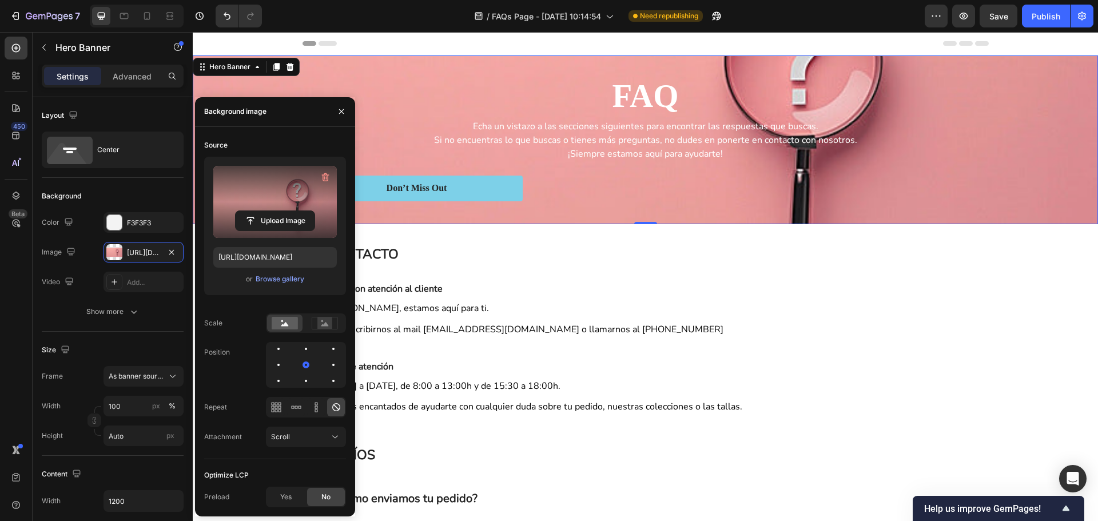
click at [990, 193] on div "Background Image" at bounding box center [645, 139] width 905 height 169
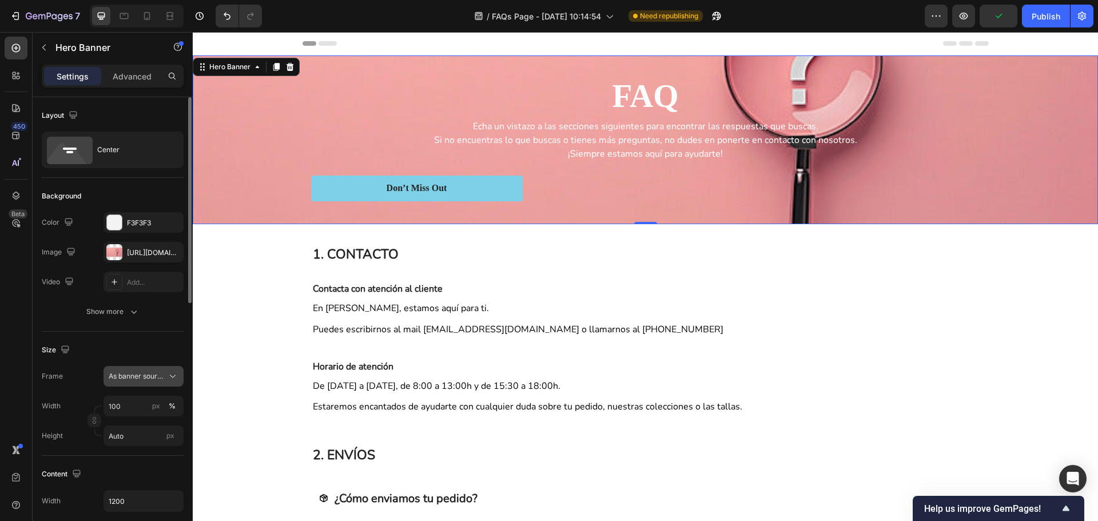
click at [144, 376] on span "As banner source" at bounding box center [137, 376] width 56 height 10
click at [142, 420] on div "Custom" at bounding box center [141, 424] width 66 height 10
click at [133, 405] on input "100" at bounding box center [143, 406] width 80 height 21
click at [156, 339] on div "Size Frame Custom Width 100 px % Height Auto px" at bounding box center [113, 394] width 142 height 124
click at [128, 412] on input "100" at bounding box center [143, 406] width 80 height 21
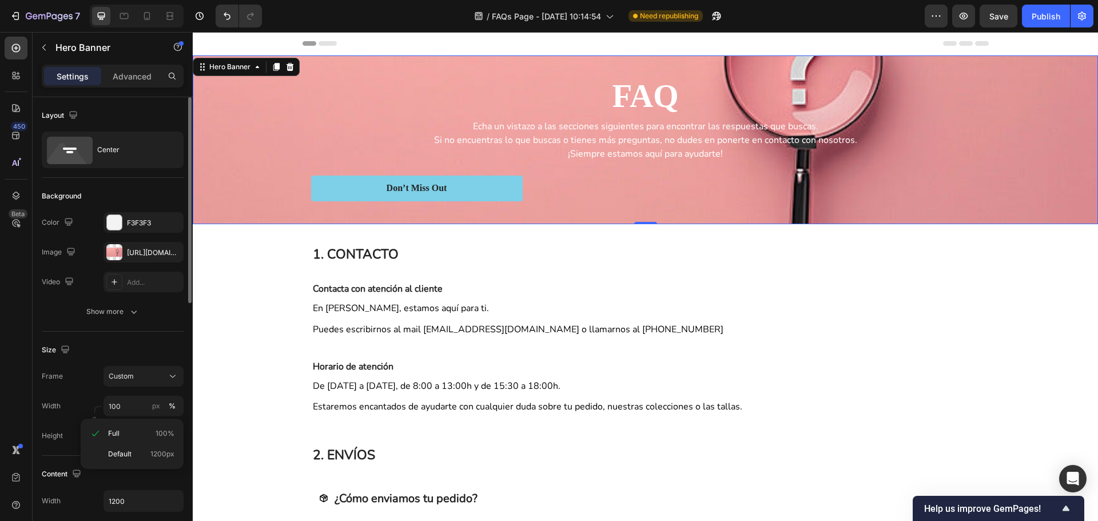
click at [91, 397] on div "Width 100 px %" at bounding box center [113, 406] width 142 height 21
click at [133, 437] on input "Auto" at bounding box center [143, 435] width 80 height 21
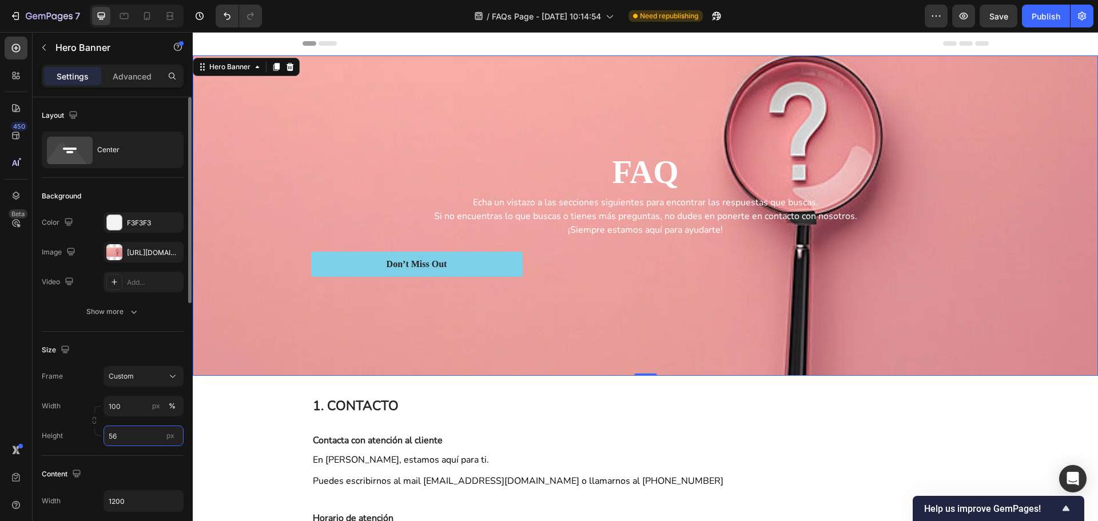
type input "5"
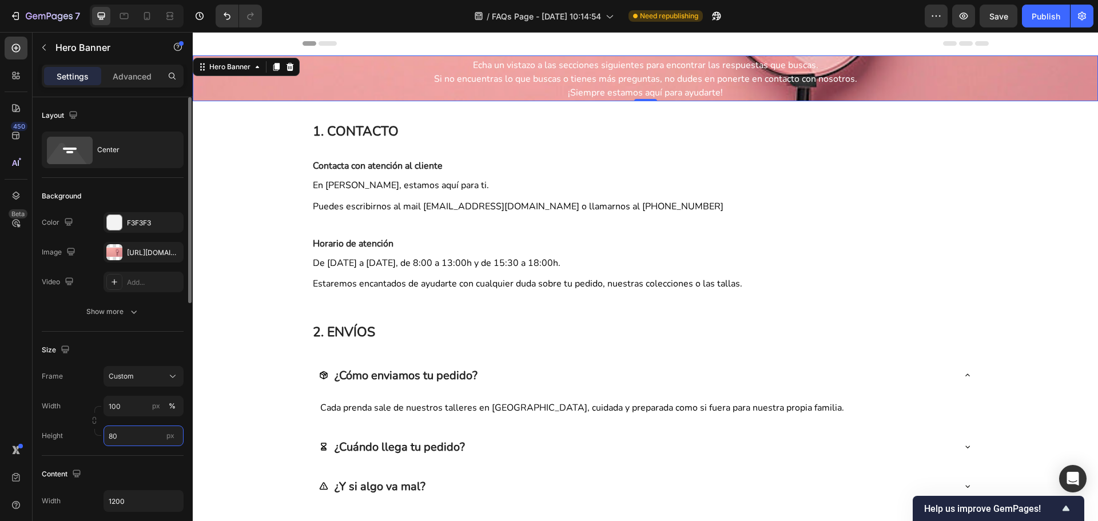
type input "8"
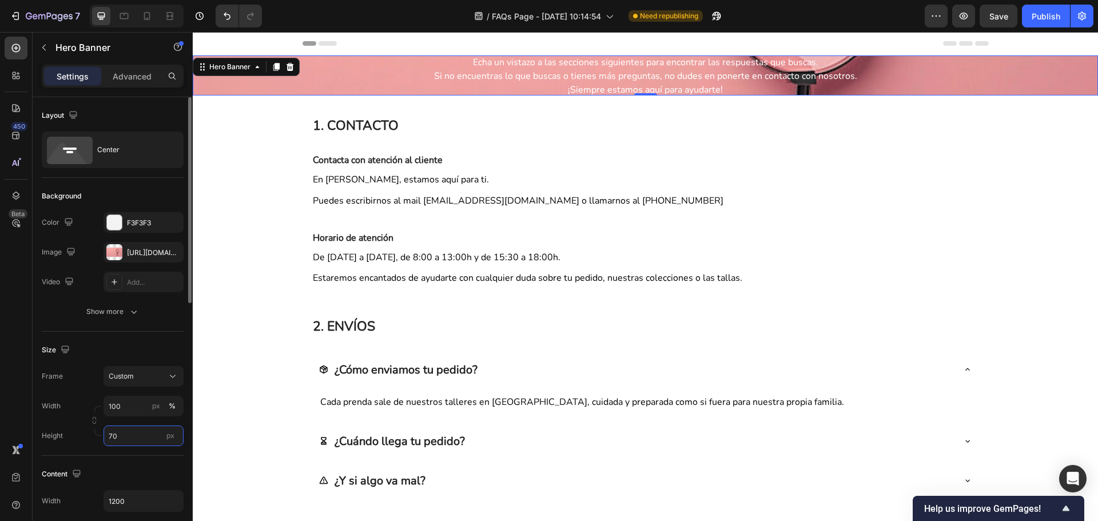
type input "700"
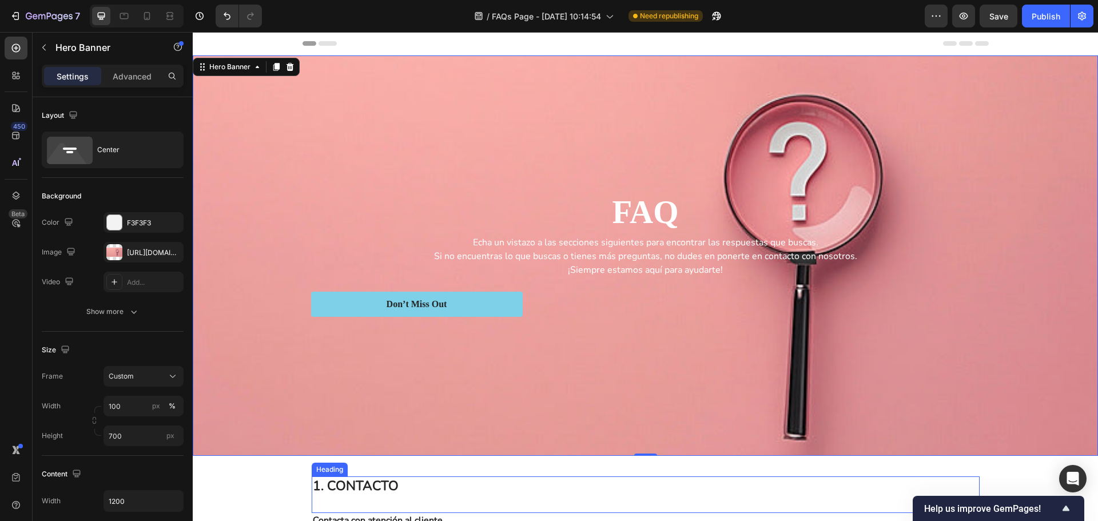
click at [788, 491] on h2 "1. CONTACTO" at bounding box center [646, 494] width 668 height 37
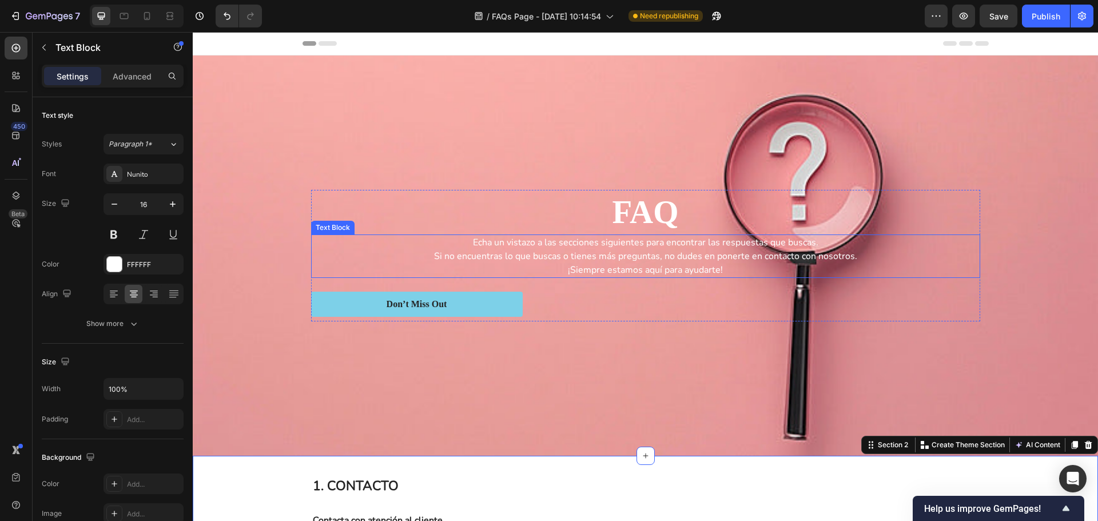
click at [408, 234] on div "Echa un vistazo a las secciones siguientes para encontrar las respuestas que bu…" at bounding box center [645, 255] width 669 height 43
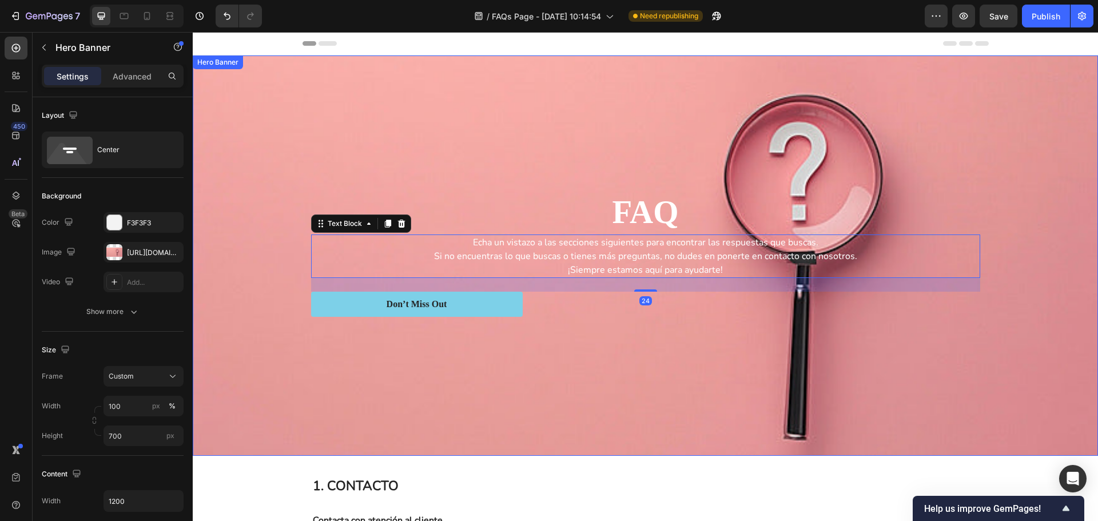
click at [305, 131] on div "Background Image" at bounding box center [645, 255] width 905 height 400
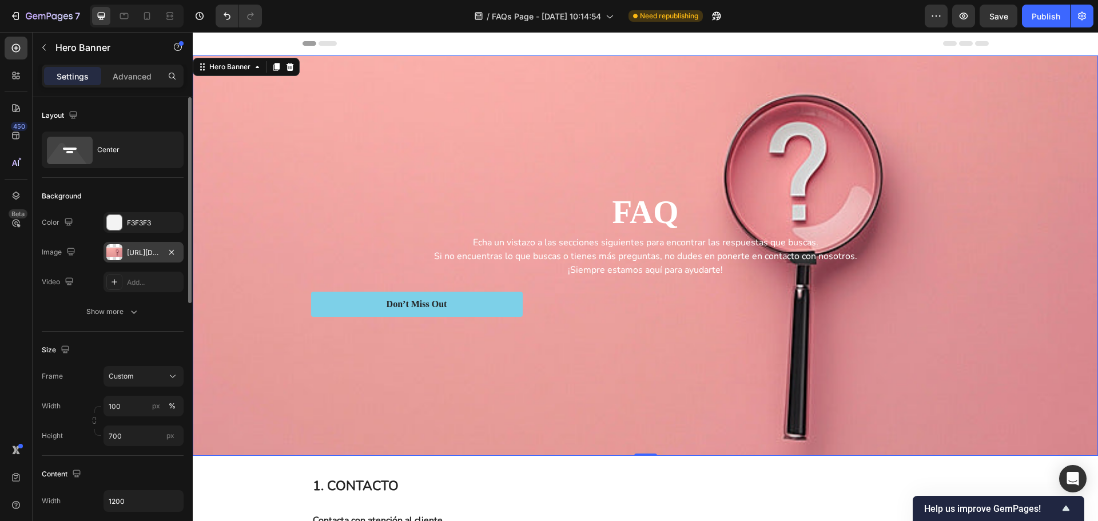
click at [137, 254] on div "[URL][DOMAIN_NAME]" at bounding box center [143, 253] width 33 height 10
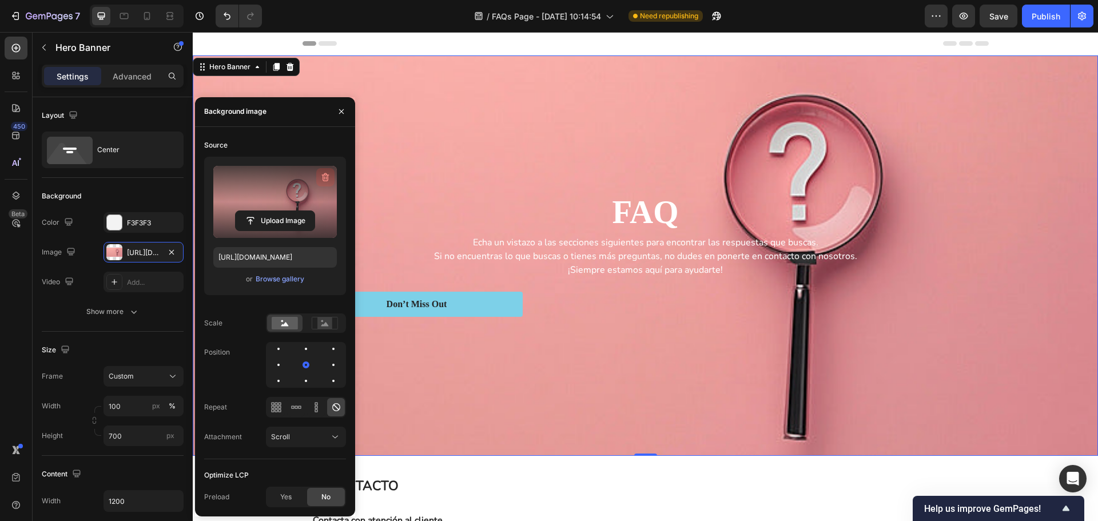
click at [322, 178] on icon "button" at bounding box center [325, 177] width 11 height 11
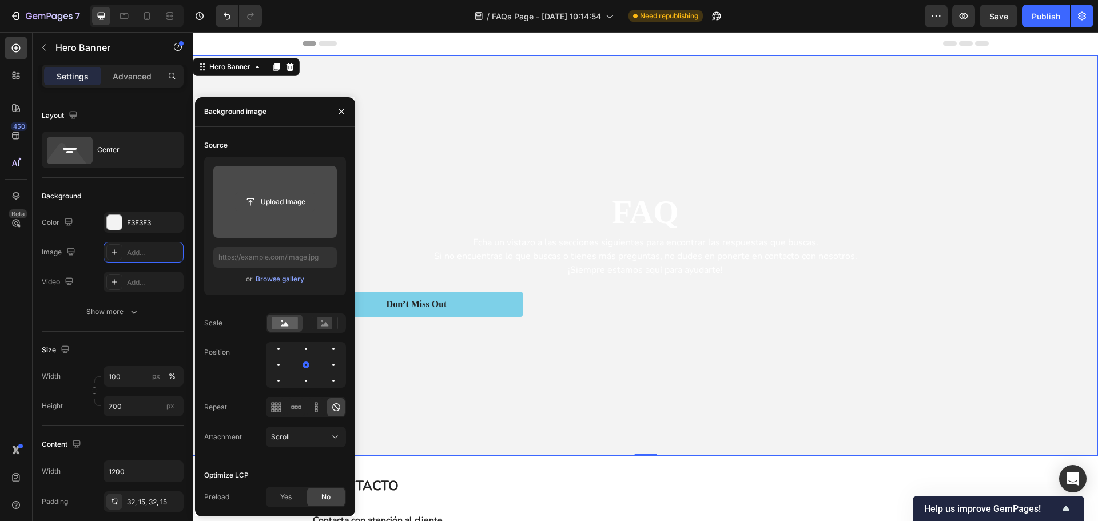
click at [276, 200] on input "file" at bounding box center [275, 201] width 79 height 19
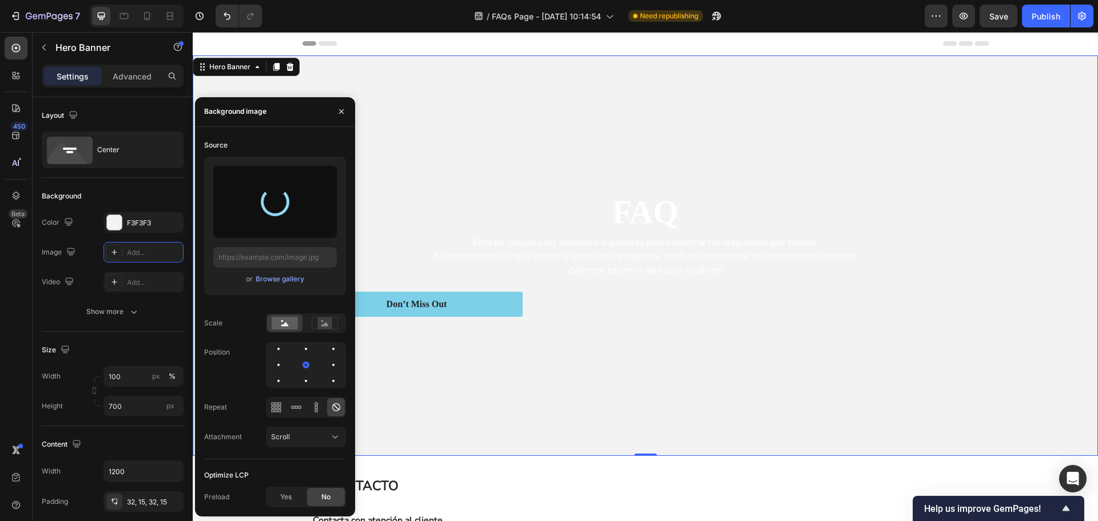
type input "[URL][DOMAIN_NAME]"
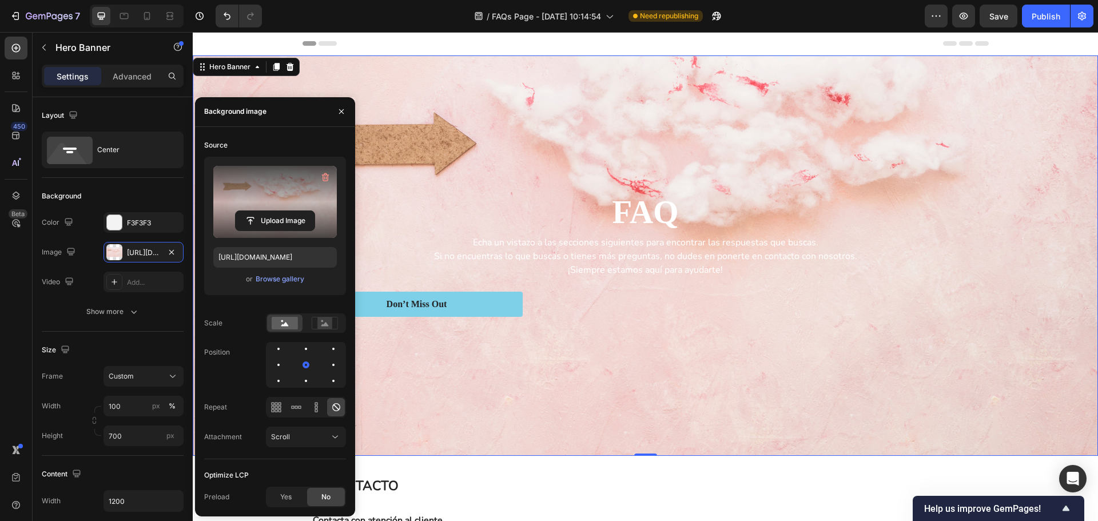
click at [747, 420] on div "Background Image" at bounding box center [645, 255] width 905 height 400
click at [128, 440] on input "700" at bounding box center [143, 435] width 80 height 21
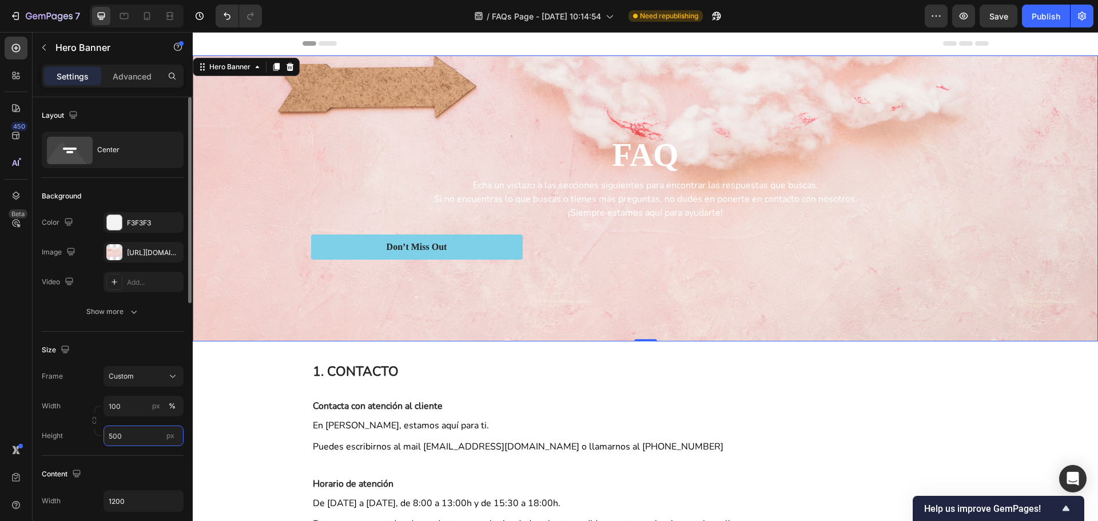
click at [128, 440] on input "500" at bounding box center [143, 435] width 80 height 21
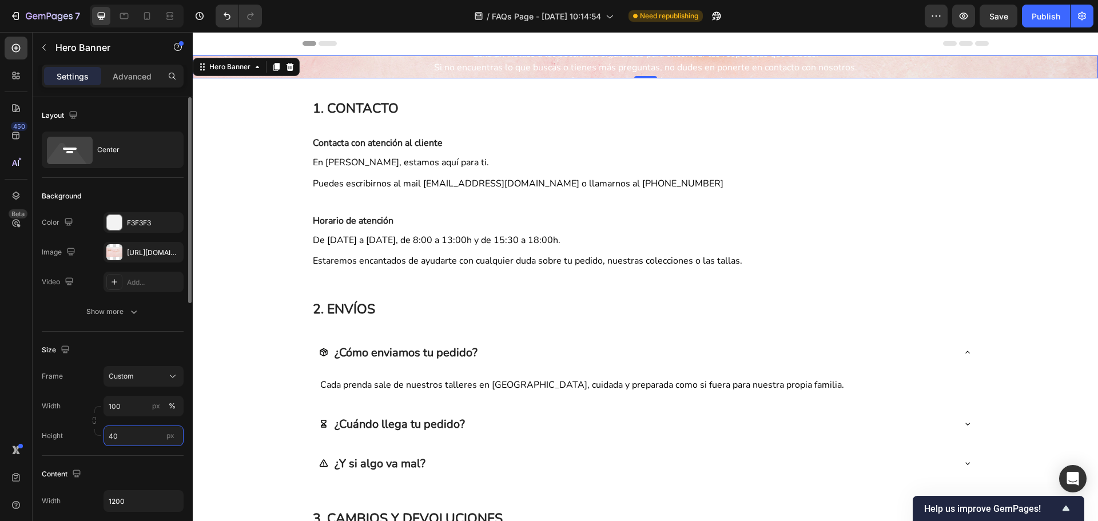
type input "4"
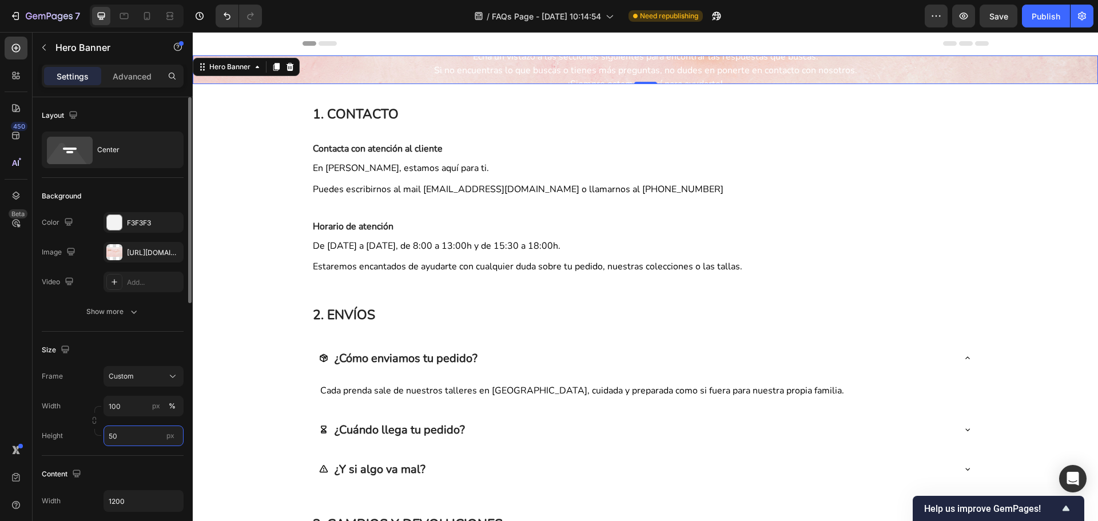
type input "5"
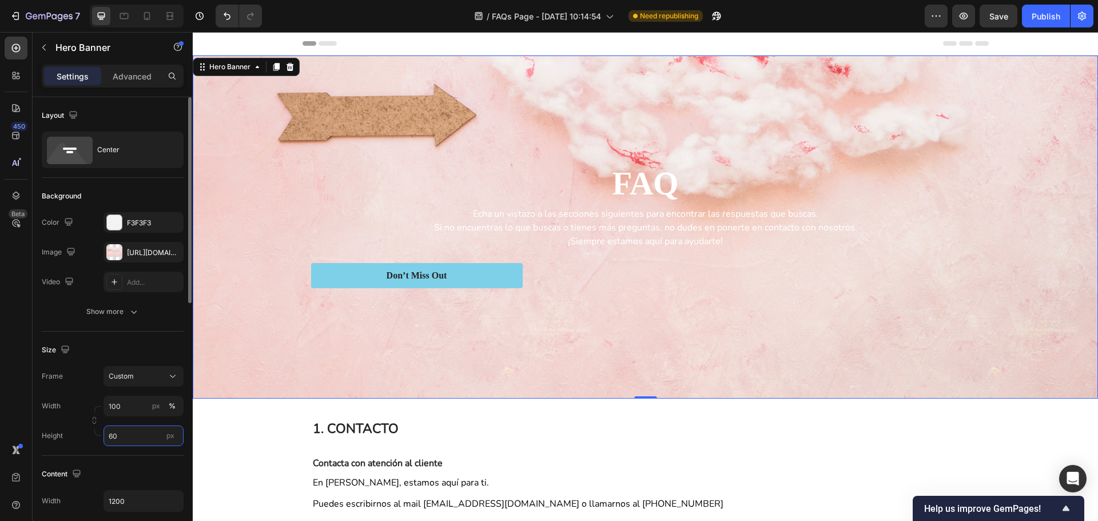
type input "6"
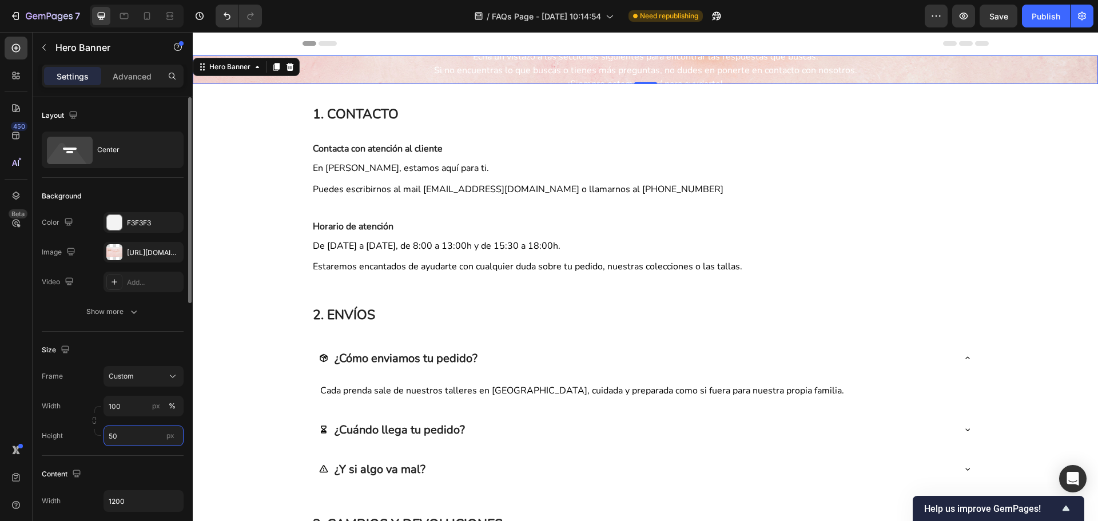
type input "500"
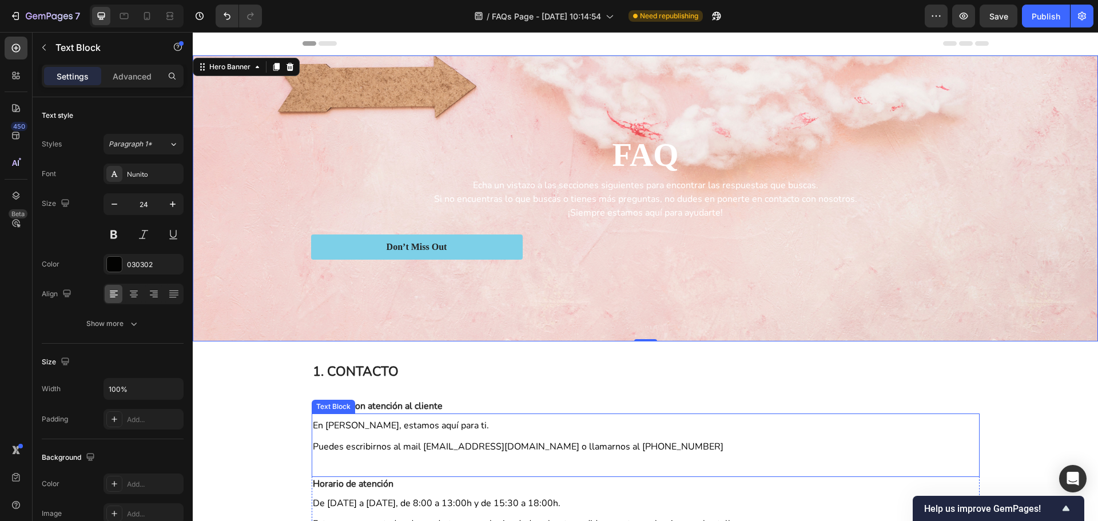
click at [894, 426] on p "En [PERSON_NAME], estamos aquí para ti. Puedes escribirnos al mail [EMAIL_ADDRE…" at bounding box center [646, 436] width 666 height 42
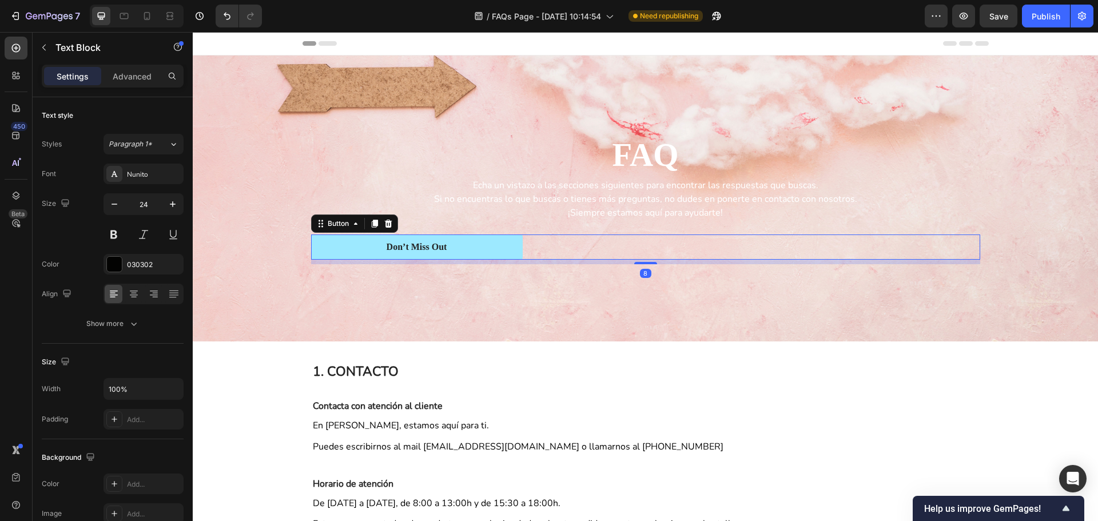
click at [460, 247] on button "Don’t Miss Out" at bounding box center [417, 247] width 212 height 26
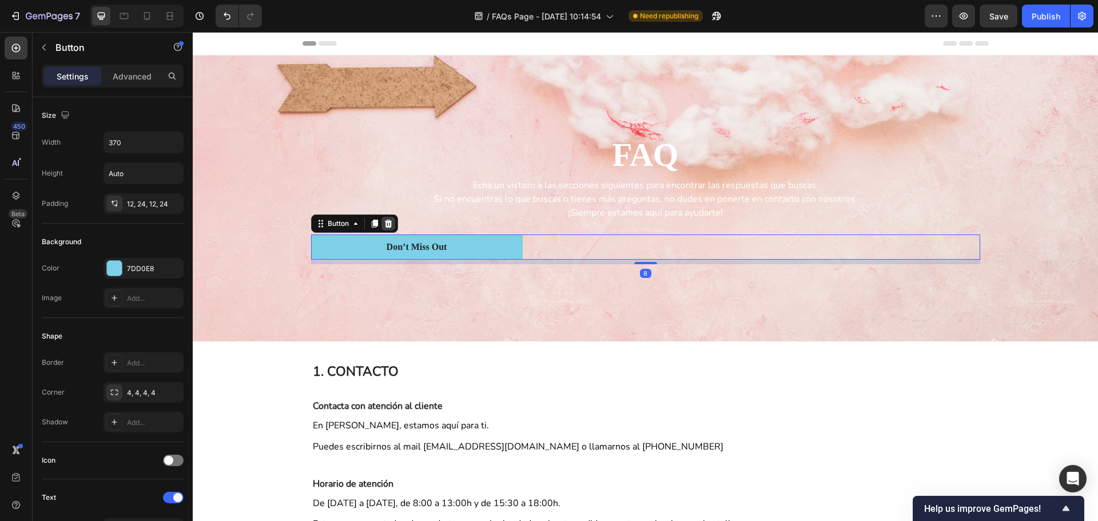
click at [386, 228] on div at bounding box center [388, 224] width 14 height 14
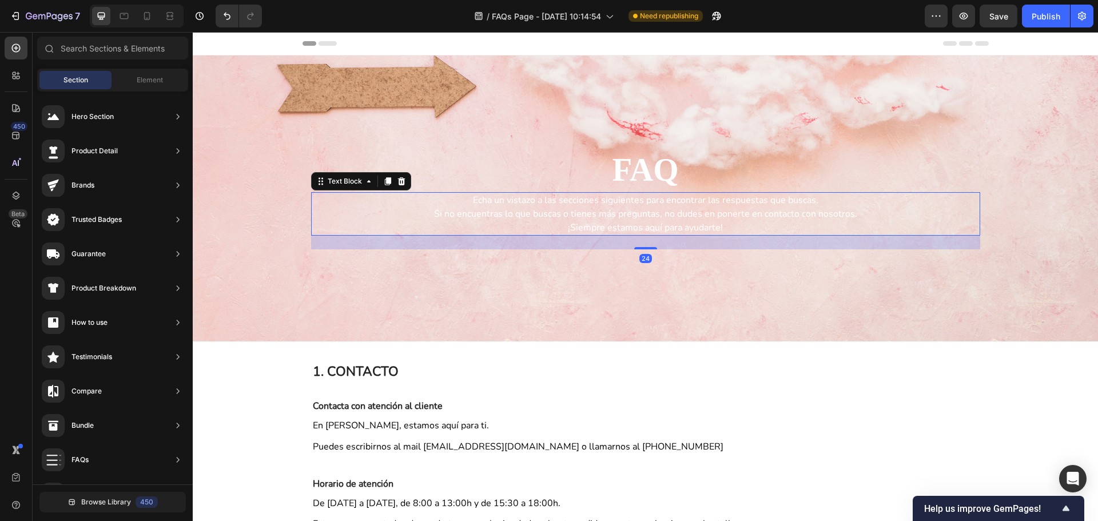
click at [671, 222] on p "¡Siempre estamos aquí para ayudarte!" at bounding box center [645, 228] width 667 height 14
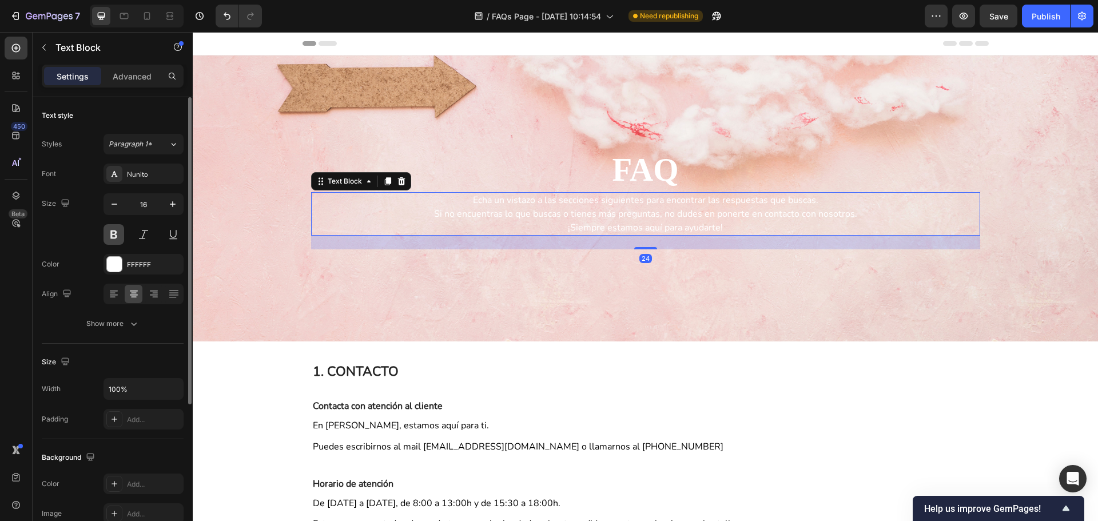
click at [118, 231] on button at bounding box center [113, 234] width 21 height 21
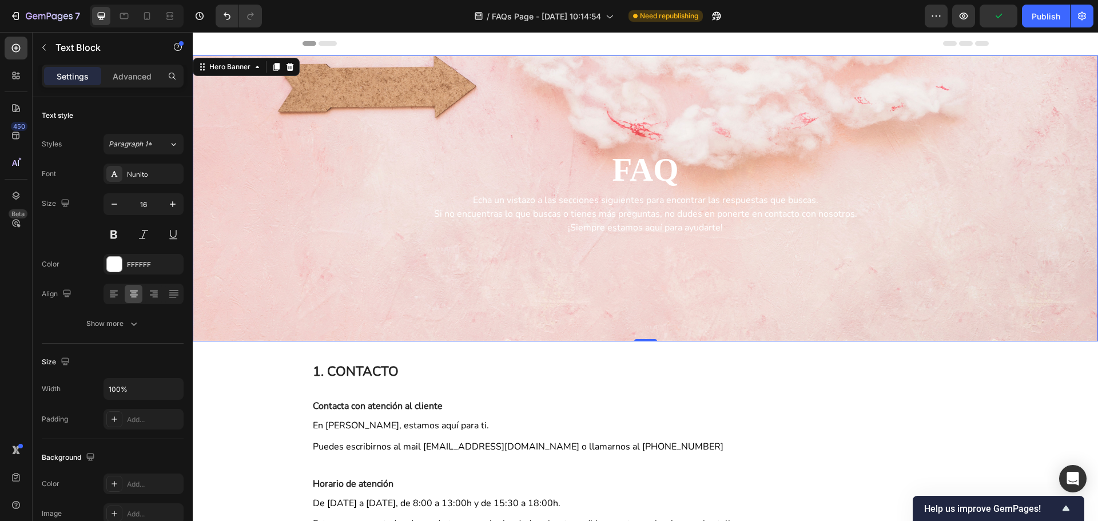
click at [978, 286] on div "Background Image" at bounding box center [645, 198] width 905 height 286
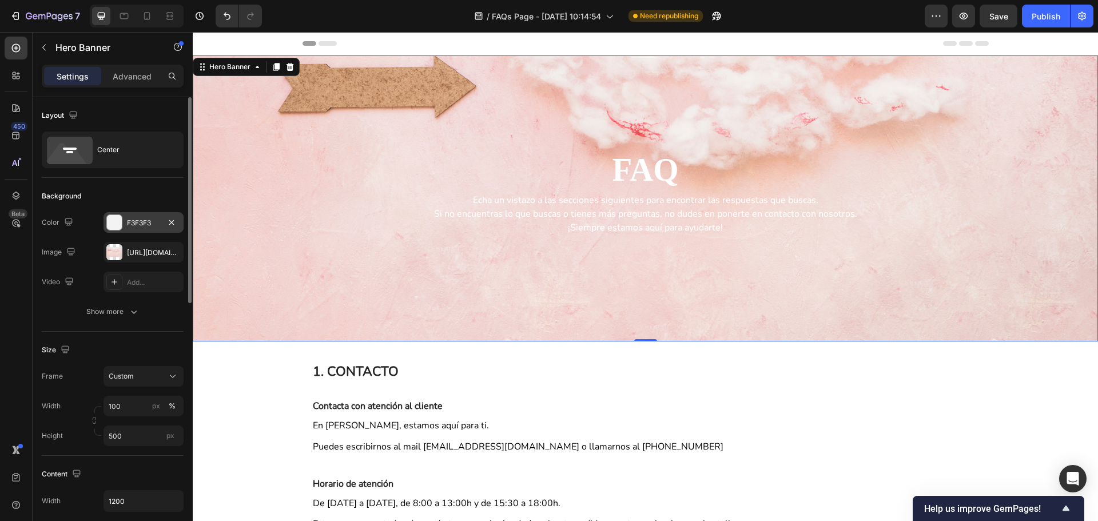
click at [149, 228] on div "F3F3F3" at bounding box center [143, 222] width 80 height 21
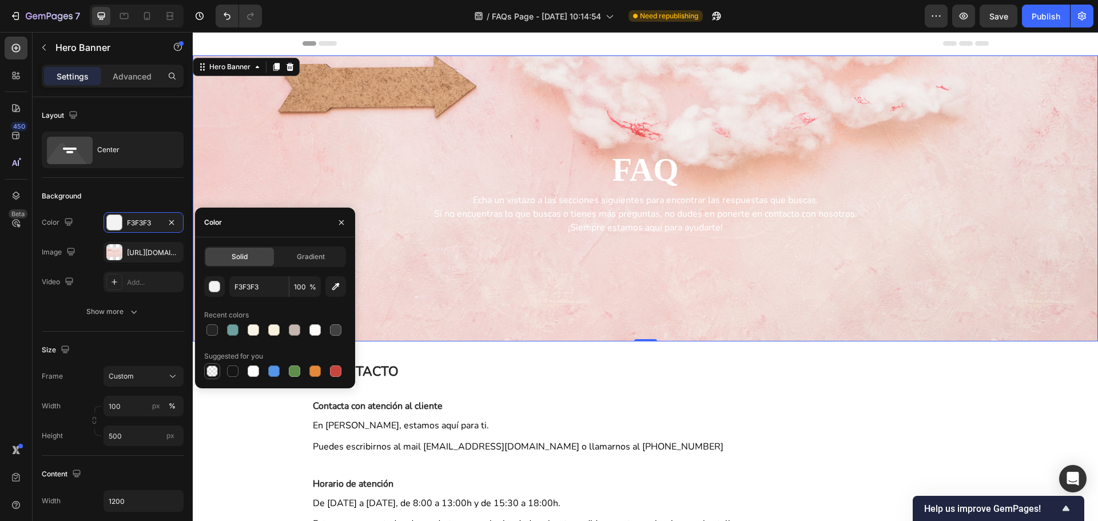
click at [211, 376] on div at bounding box center [211, 370] width 11 height 11
type input "000000"
type input "0"
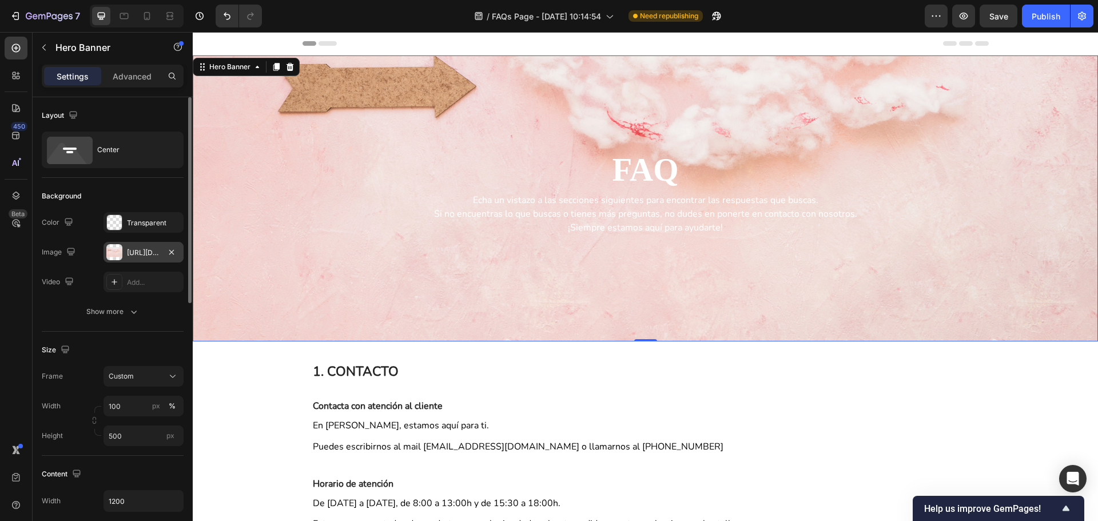
click at [132, 252] on div "[URL][DOMAIN_NAME]" at bounding box center [143, 253] width 33 height 10
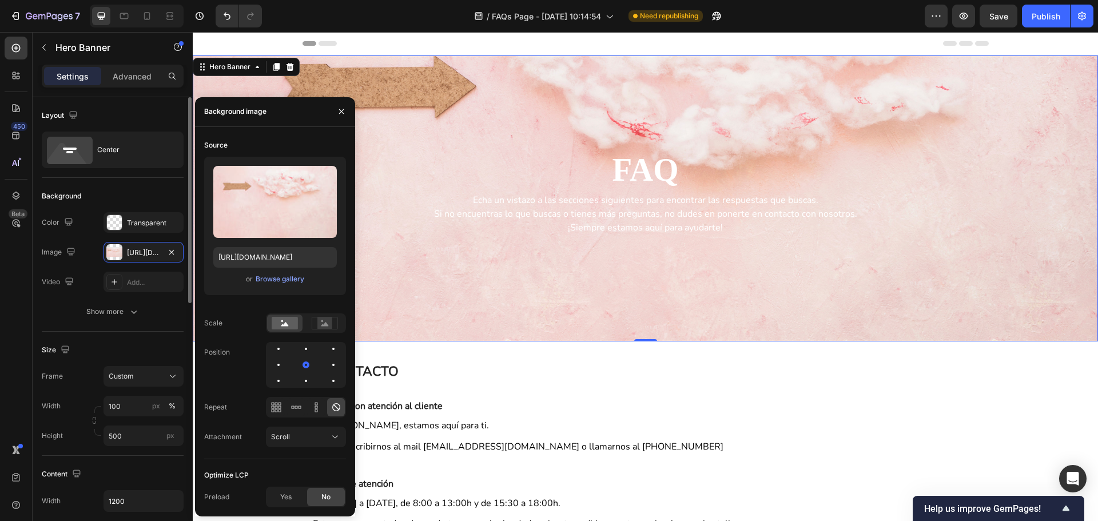
click at [488, 299] on div "Background Image" at bounding box center [645, 198] width 905 height 286
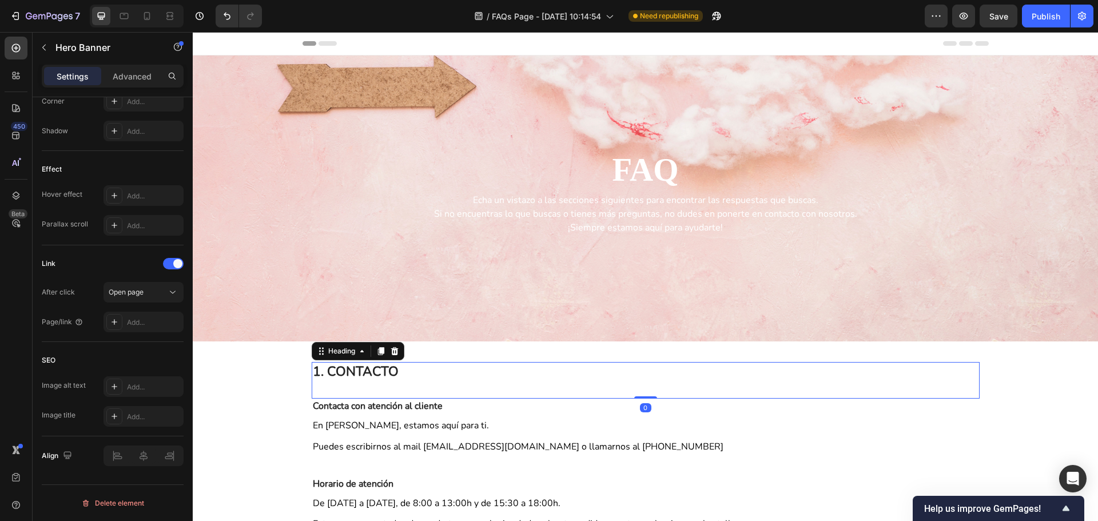
scroll to position [286, 0]
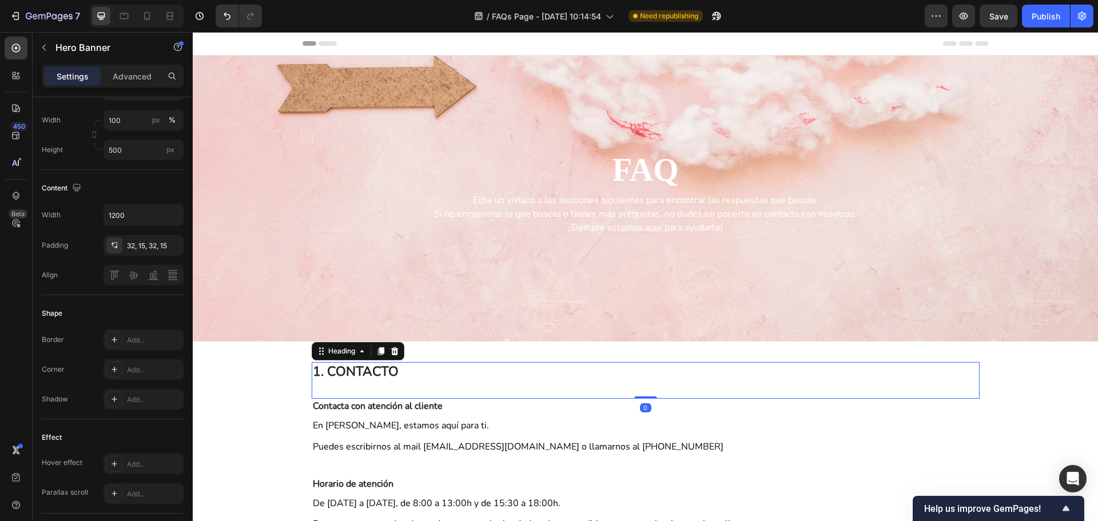
click at [933, 395] on h2 "1. CONTACTO" at bounding box center [646, 380] width 668 height 37
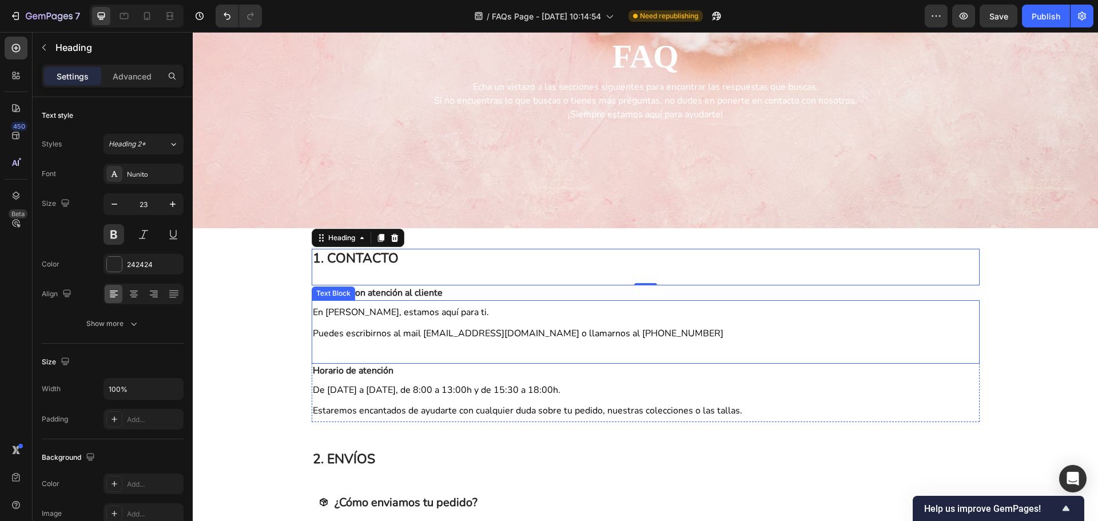
scroll to position [0, 0]
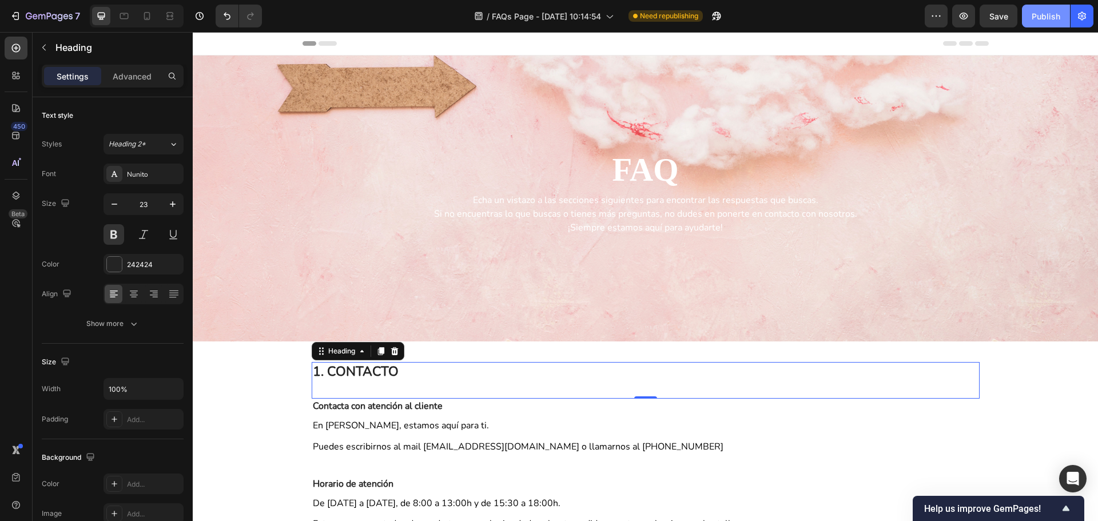
click at [1037, 20] on div "Publish" at bounding box center [1045, 16] width 29 height 12
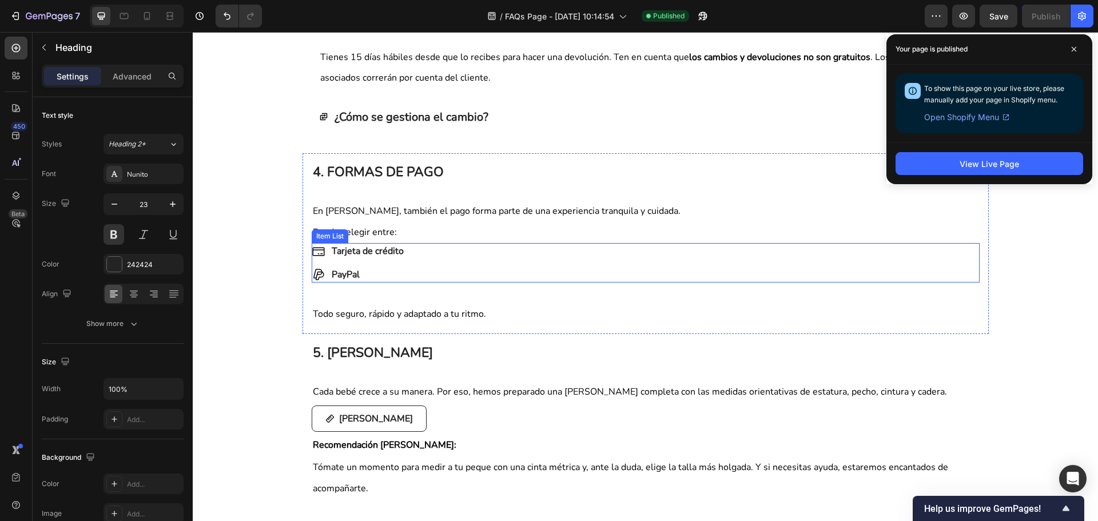
scroll to position [972, 0]
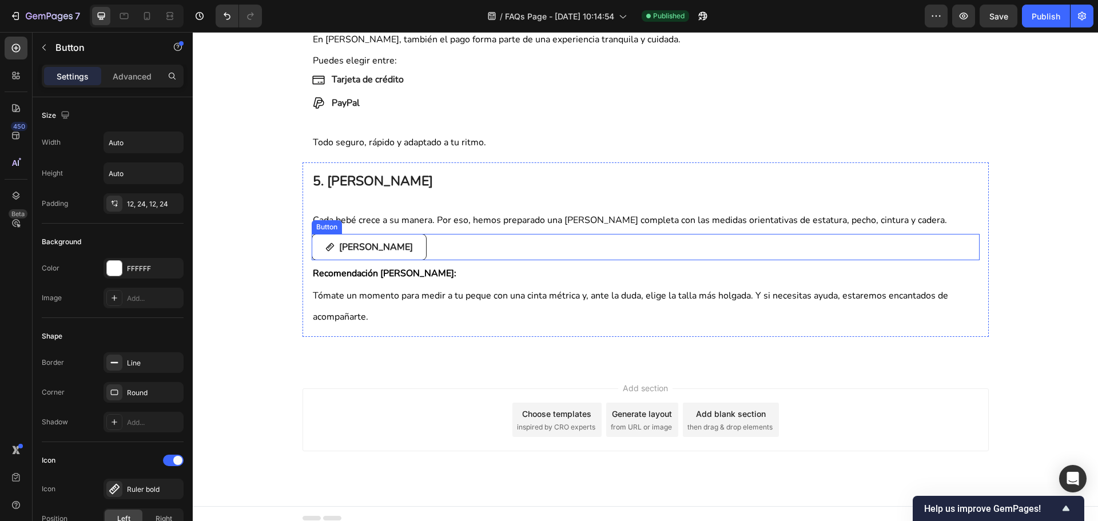
click at [430, 252] on div "[PERSON_NAME] Button" at bounding box center [646, 247] width 668 height 26
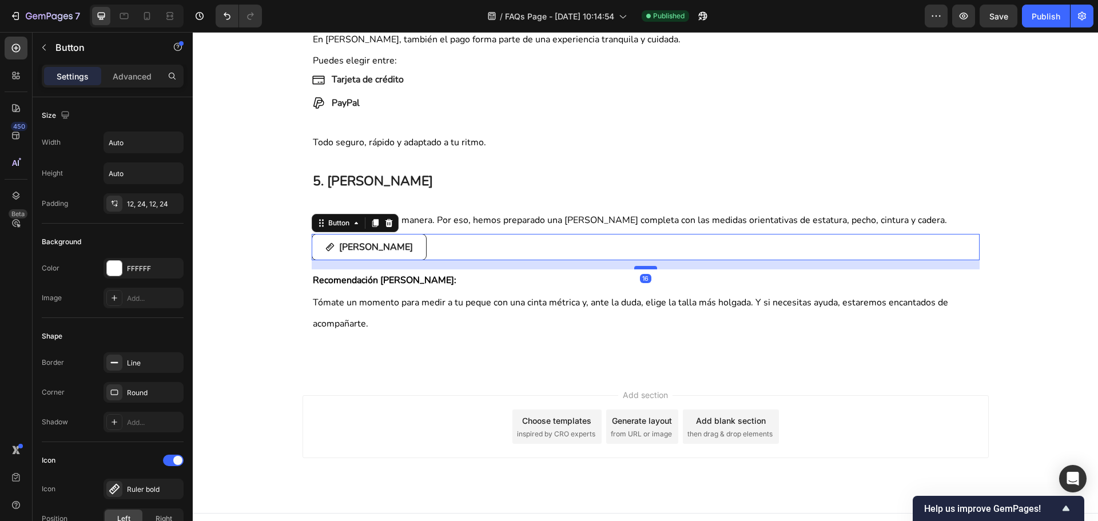
drag, startPoint x: 632, startPoint y: 260, endPoint x: 629, endPoint y: 267, distance: 7.2
click at [634, 267] on div at bounding box center [645, 267] width 23 height 3
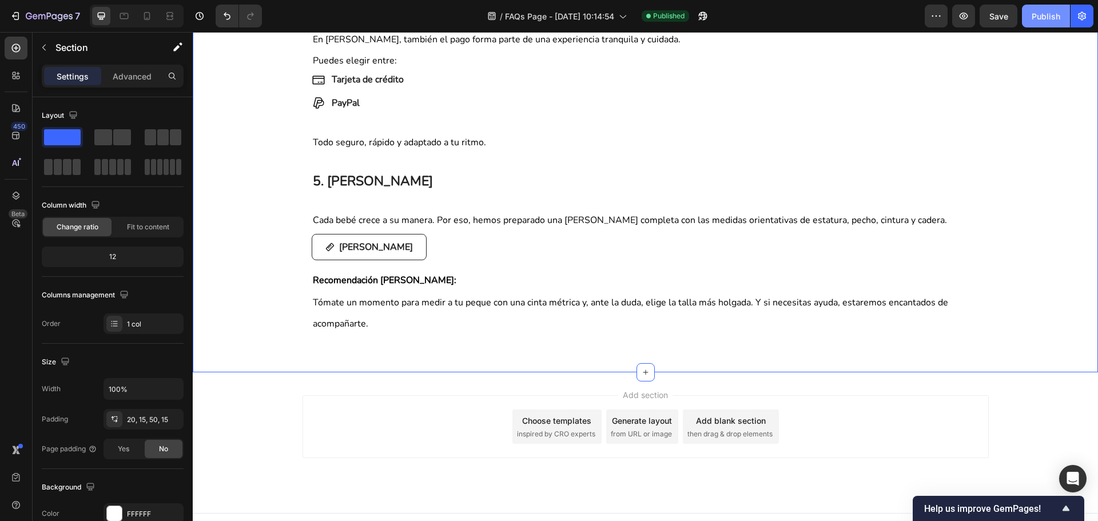
click at [1047, 14] on div "Publish" at bounding box center [1045, 16] width 29 height 12
